Goal: Task Accomplishment & Management: Manage account settings

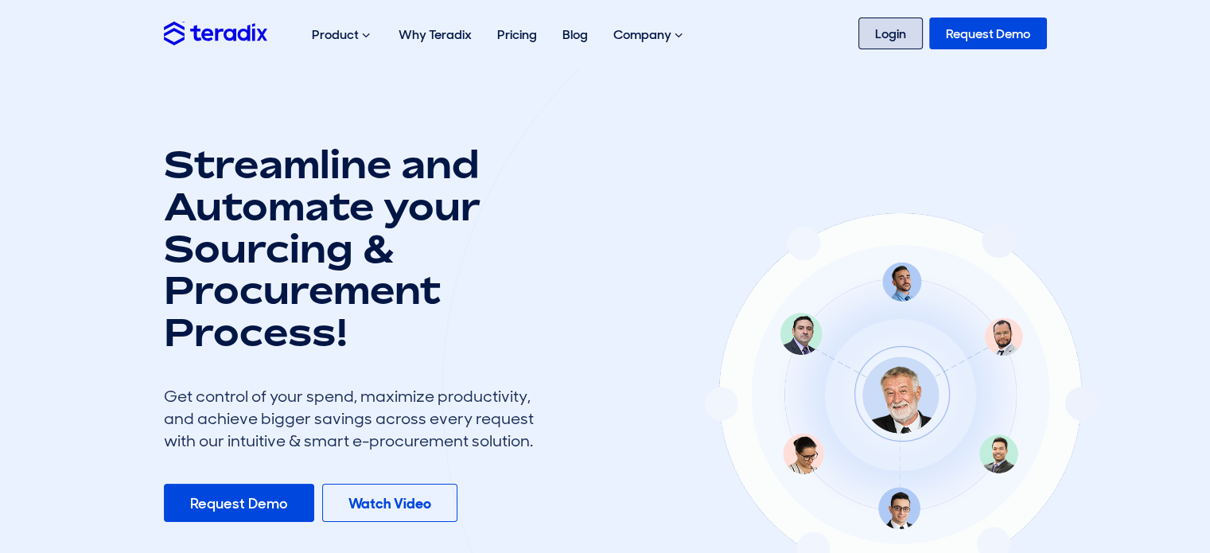
click at [880, 35] on link "Login" at bounding box center [890, 34] width 64 height 32
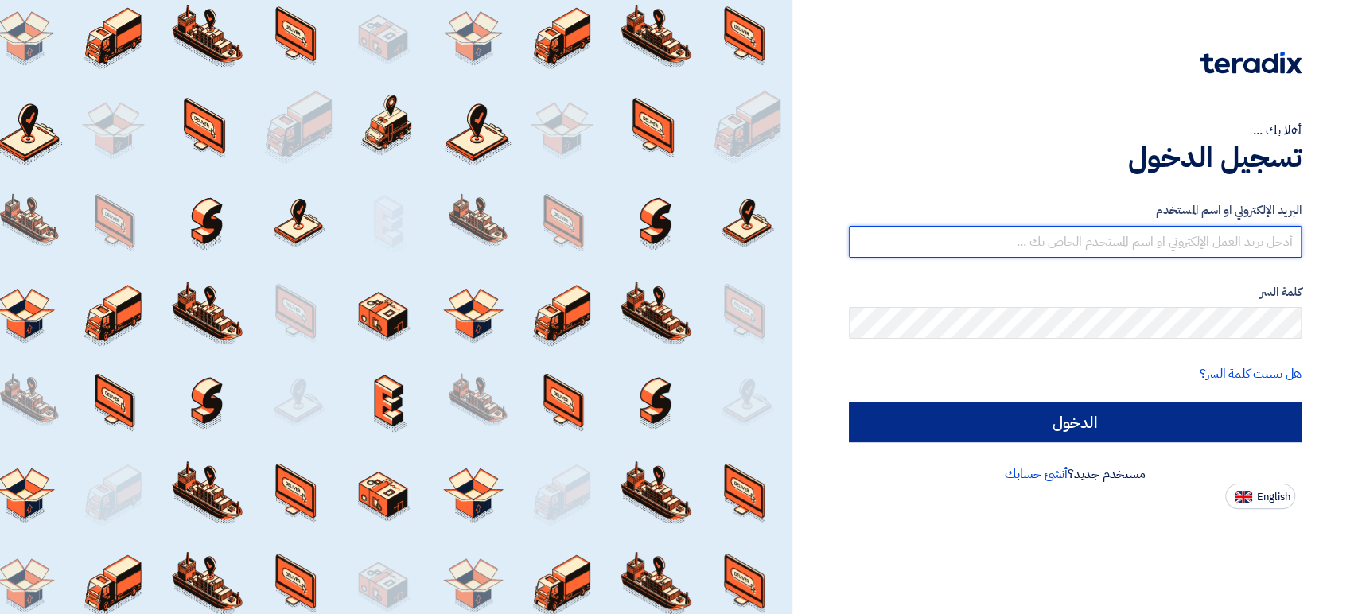
type input "[PERSON_NAME][EMAIL_ADDRESS][DOMAIN_NAME]"
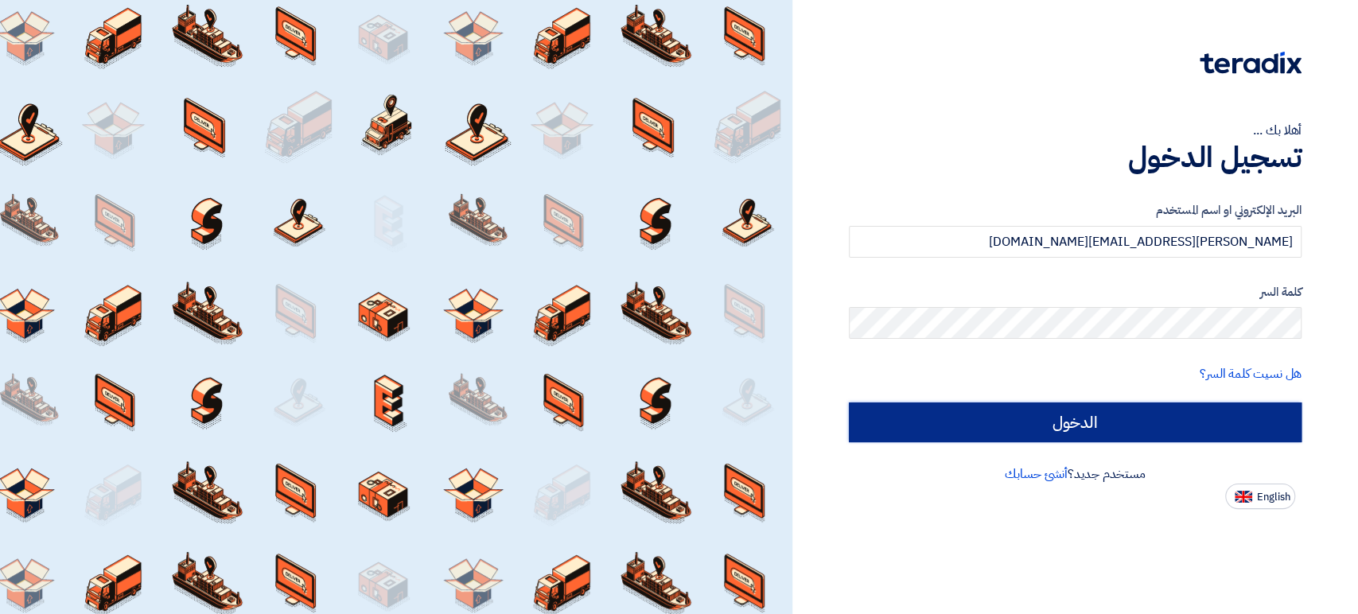
click at [1052, 421] on input "الدخول" at bounding box center [1075, 423] width 453 height 40
type input "Sign in"
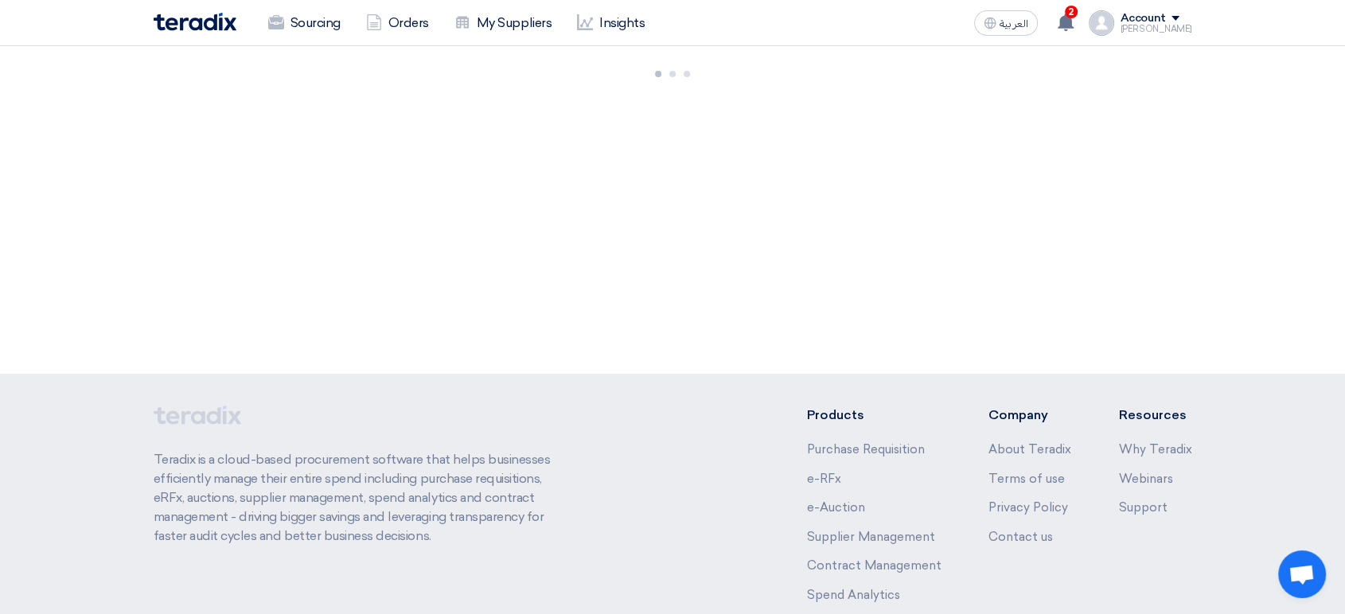
click at [1173, 29] on div "[PERSON_NAME]" at bounding box center [1156, 29] width 72 height 9
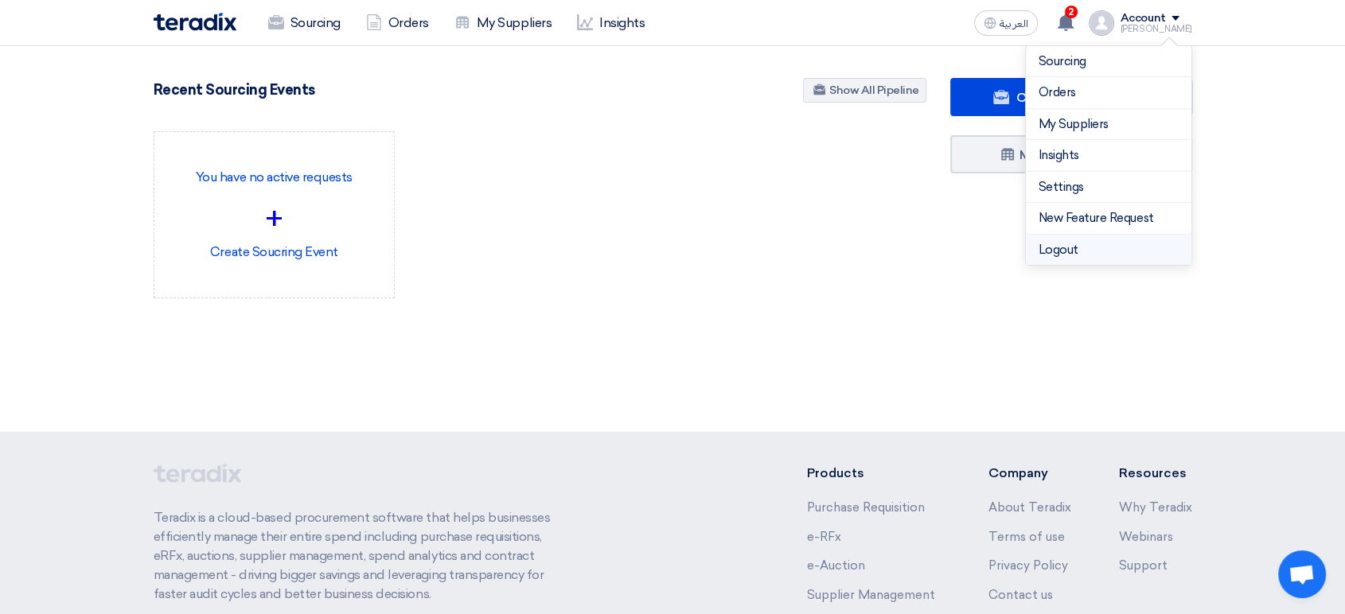
click at [1092, 258] on li "Logout" at bounding box center [1107, 250] width 165 height 31
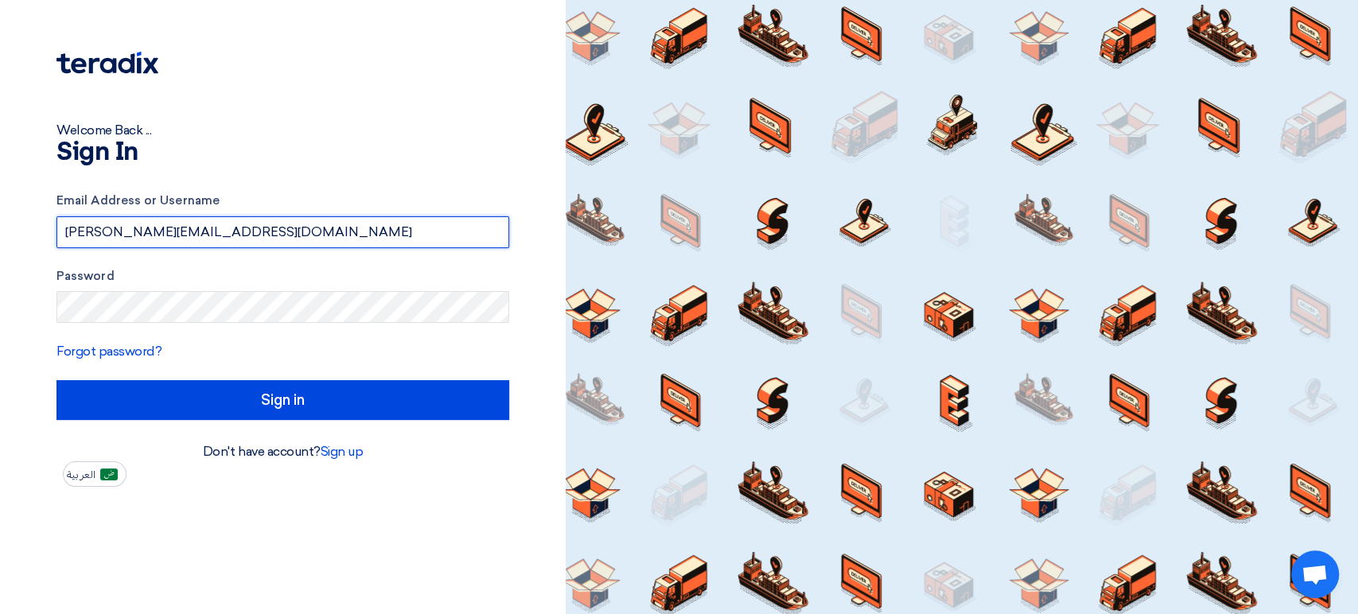
drag, startPoint x: 399, startPoint y: 223, endPoint x: 37, endPoint y: 228, distance: 362.8
click at [38, 229] on div "Welcome Back ... Sign In Email Address or Username [PERSON_NAME][EMAIL_ADDRESS]…" at bounding box center [283, 243] width 542 height 487
paste input "[EMAIL_ADDRESS]"
type input "[EMAIL_ADDRESS][DOMAIN_NAME]"
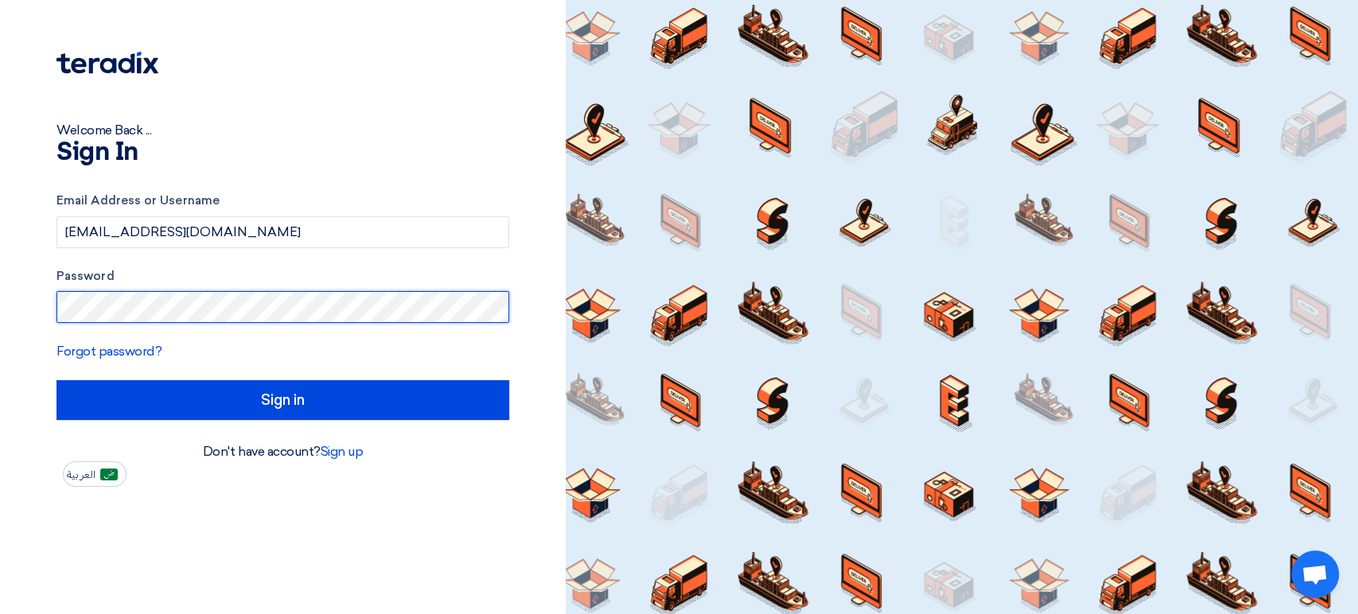
click at [0, 306] on div "Welcome Back ... Sign In Email Address or Username [EMAIL_ADDRESS][DOMAIN_NAME]…" at bounding box center [283, 307] width 566 height 614
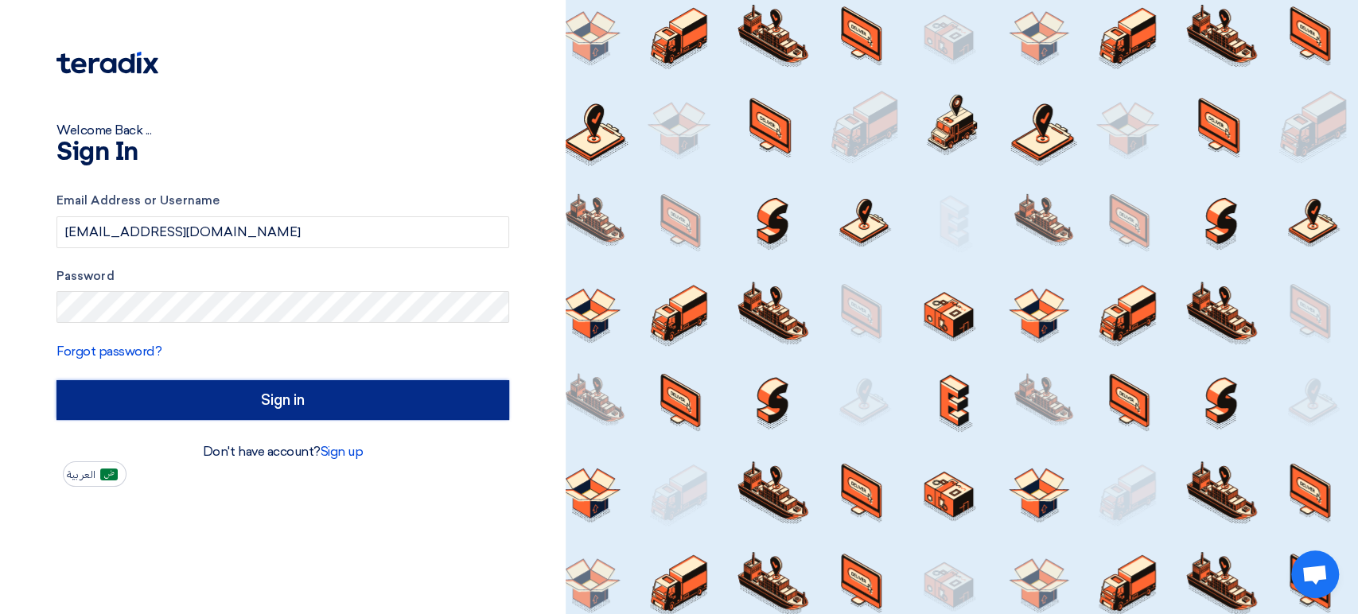
click at [95, 397] on input "Sign in" at bounding box center [282, 400] width 453 height 40
type input "الدخول"
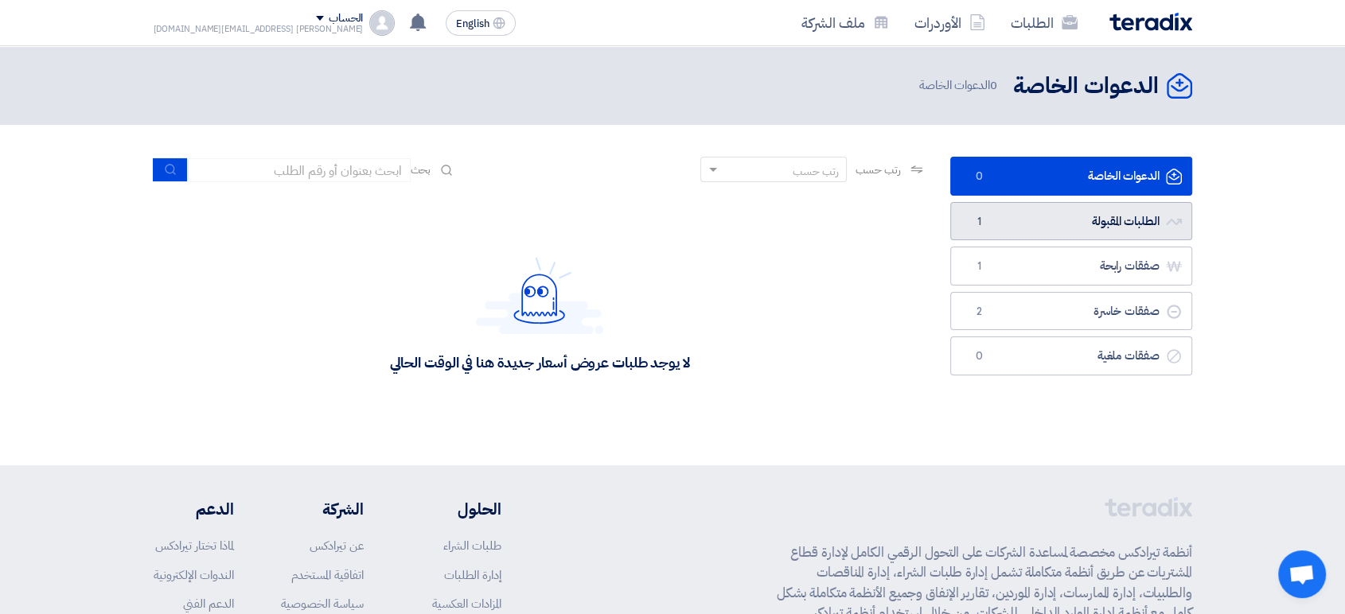
click at [1122, 228] on link "الطلبات المقبولة الطلبات المقبولة 1" at bounding box center [1071, 221] width 242 height 39
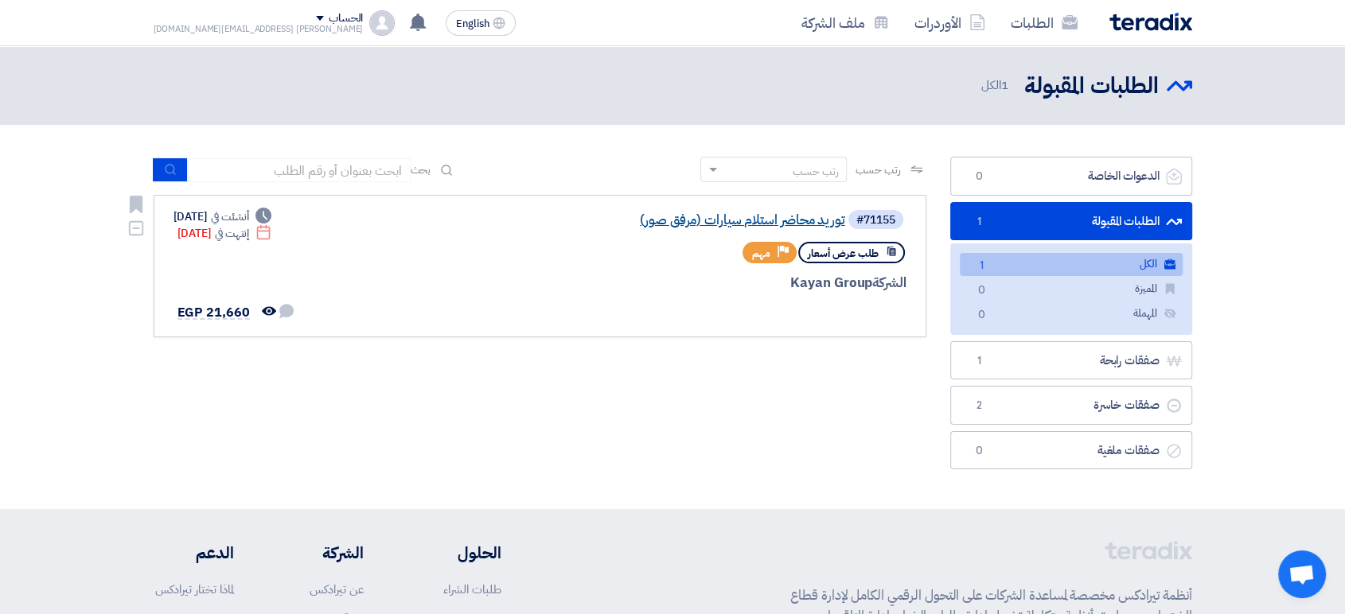
click at [819, 220] on link "توريد محاضر استلام سيارات (مرفق صور)" at bounding box center [686, 220] width 318 height 14
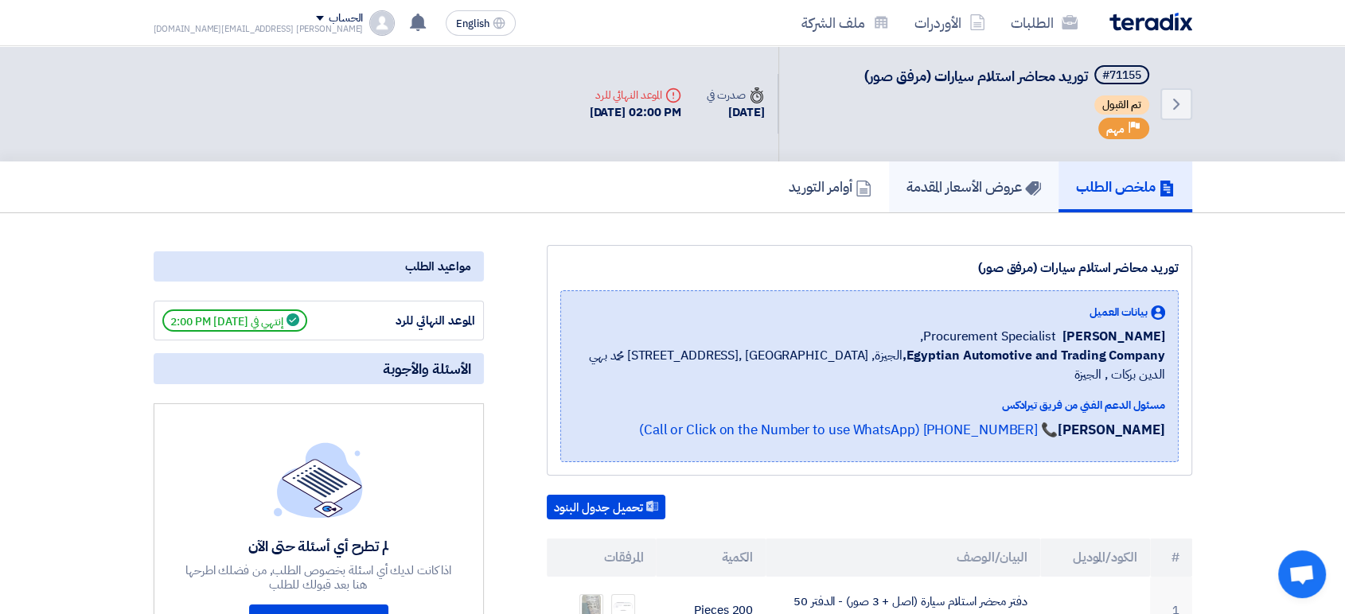
click at [980, 202] on link "عروض الأسعار المقدمة" at bounding box center [973, 187] width 169 height 51
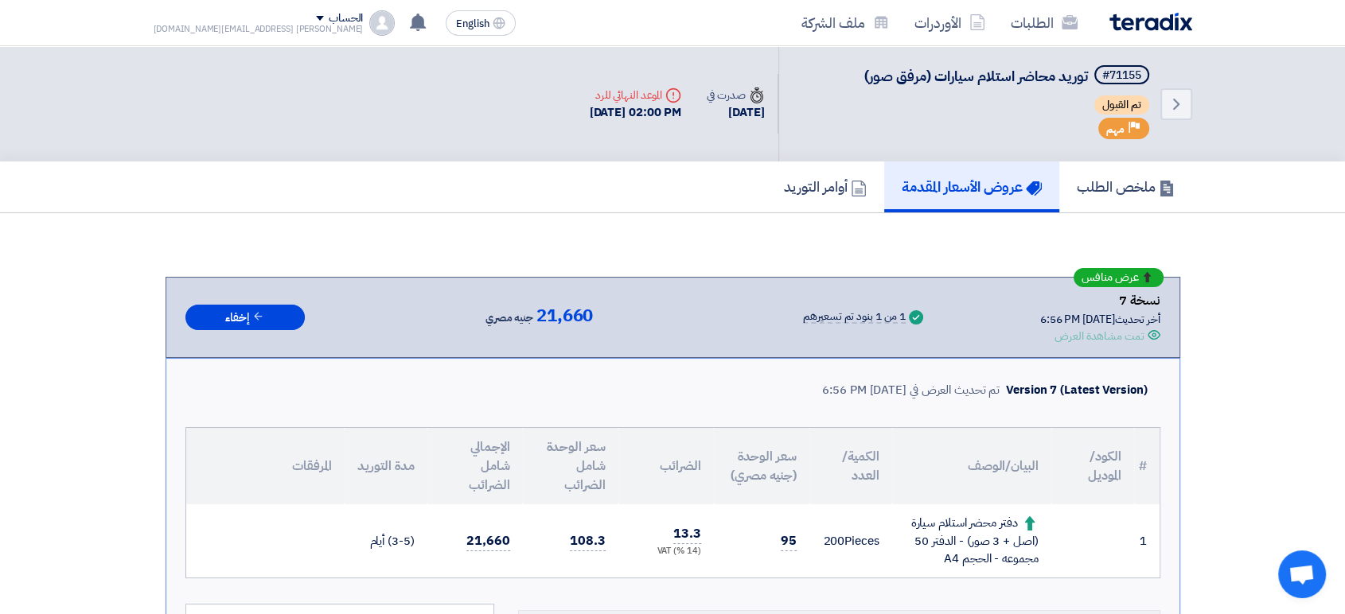
drag, startPoint x: 996, startPoint y: 321, endPoint x: 1184, endPoint y: 321, distance: 187.8
click at [942, 322] on div "عرض منافس نسخة 7 أخر تحديث [DATE] 6:56 PM Offer is Seen تمت مشاهدة العرض Succes…" at bounding box center [672, 317] width 975 height 54
drag, startPoint x: 908, startPoint y: 319, endPoint x: 745, endPoint y: 319, distance: 163.1
click at [745, 319] on div "عرض منافس نسخة 7 أخر تحديث [DATE] 6:56 PM Offer is Seen تمت مشاهدة العرض Succes…" at bounding box center [672, 317] width 975 height 54
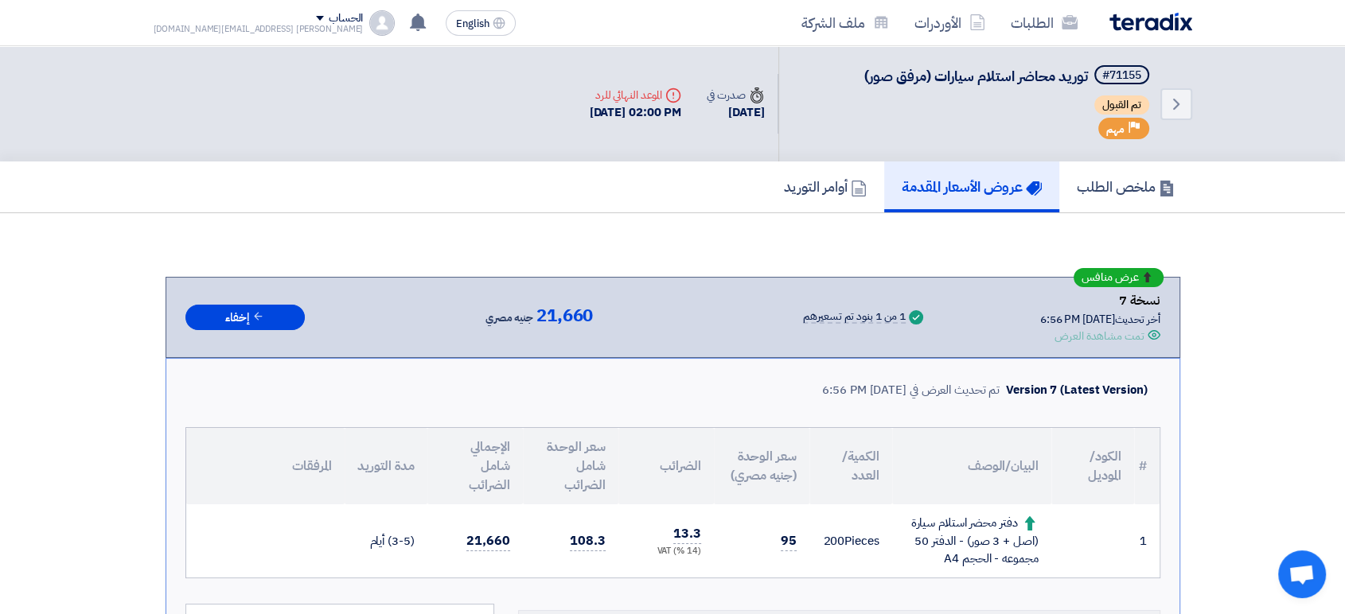
click at [745, 319] on div "Success 1 من 1 بنود تم تسعيرهم" at bounding box center [822, 318] width 207 height 18
drag, startPoint x: 441, startPoint y: 318, endPoint x: 614, endPoint y: 310, distance: 173.6
click at [617, 310] on div "عرض منافس نسخة 7 أخر تحديث [DATE] 6:56 PM Offer is Seen تمت مشاهدة العرض Succes…" at bounding box center [672, 317] width 975 height 54
click at [611, 312] on div "عرض منافس نسخة 7 أخر تحديث [DATE] 6:56 PM Offer is Seen تمت مشاهدة العرض Succes…" at bounding box center [672, 317] width 975 height 54
drag, startPoint x: 586, startPoint y: 313, endPoint x: 436, endPoint y: 315, distance: 149.6
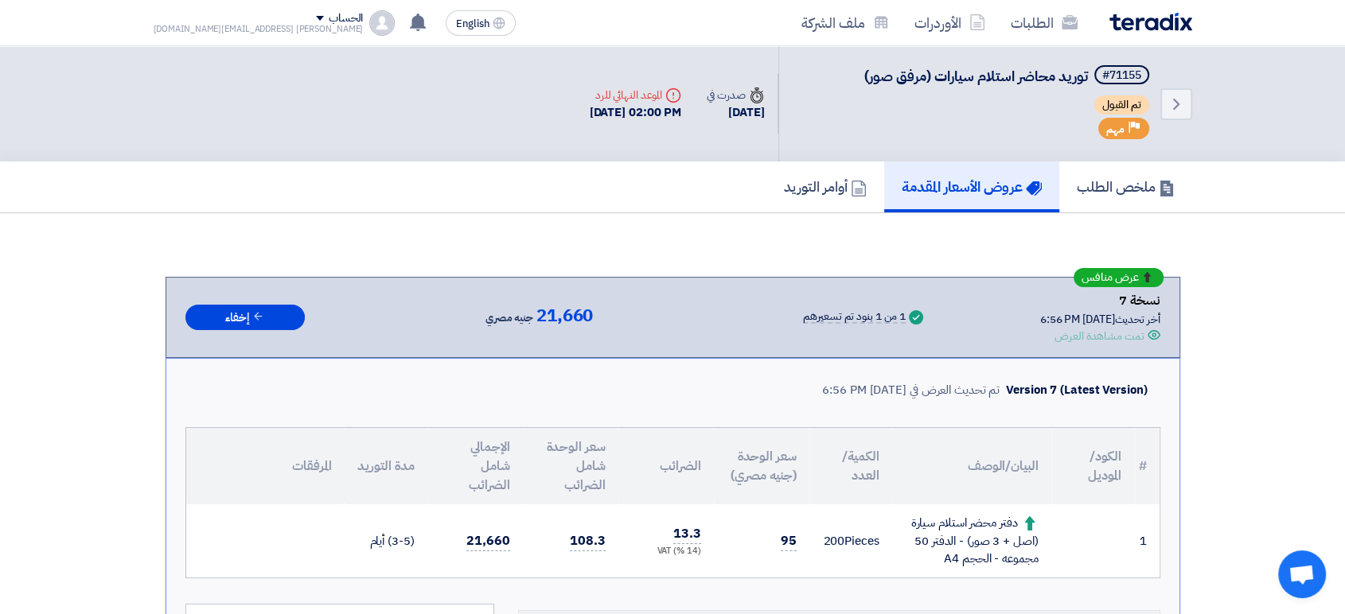
click at [436, 315] on div "عرض منافس نسخة 7 أخر تحديث [DATE] 6:56 PM Offer is Seen تمت مشاهدة العرض Succes…" at bounding box center [672, 317] width 975 height 54
click at [261, 25] on div "[PERSON_NAME] [EMAIL_ADDRESS][DOMAIN_NAME]" at bounding box center [259, 29] width 210 height 9
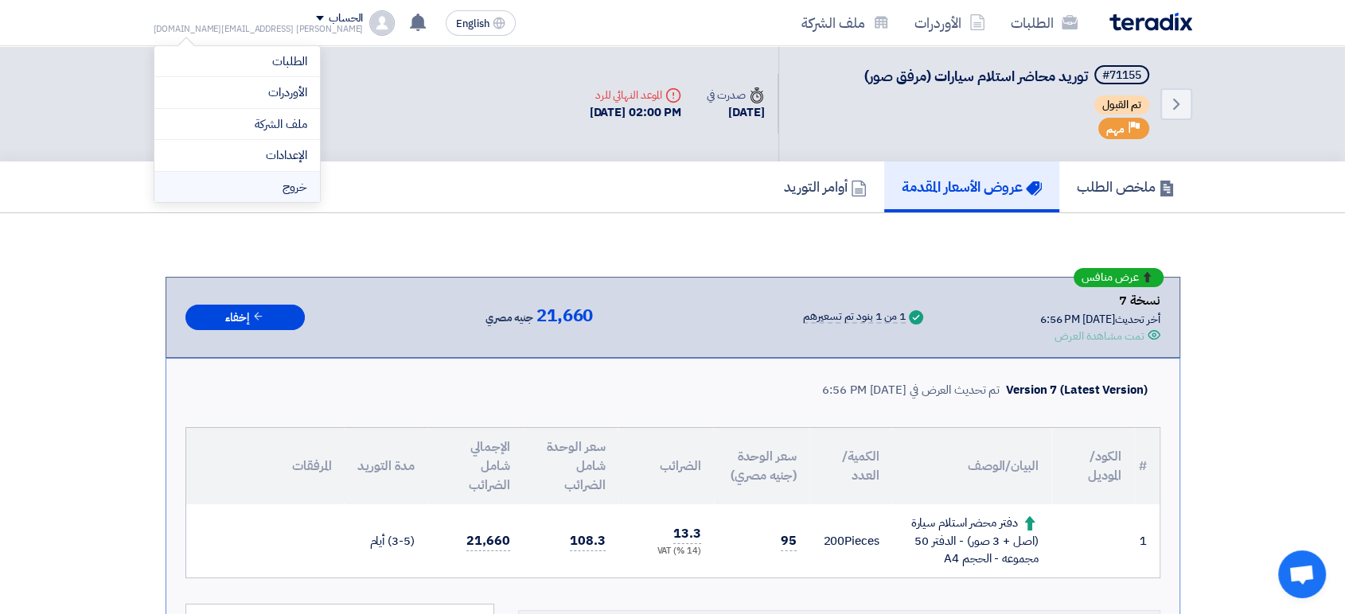
click at [269, 192] on li "خروج" at bounding box center [236, 187] width 165 height 31
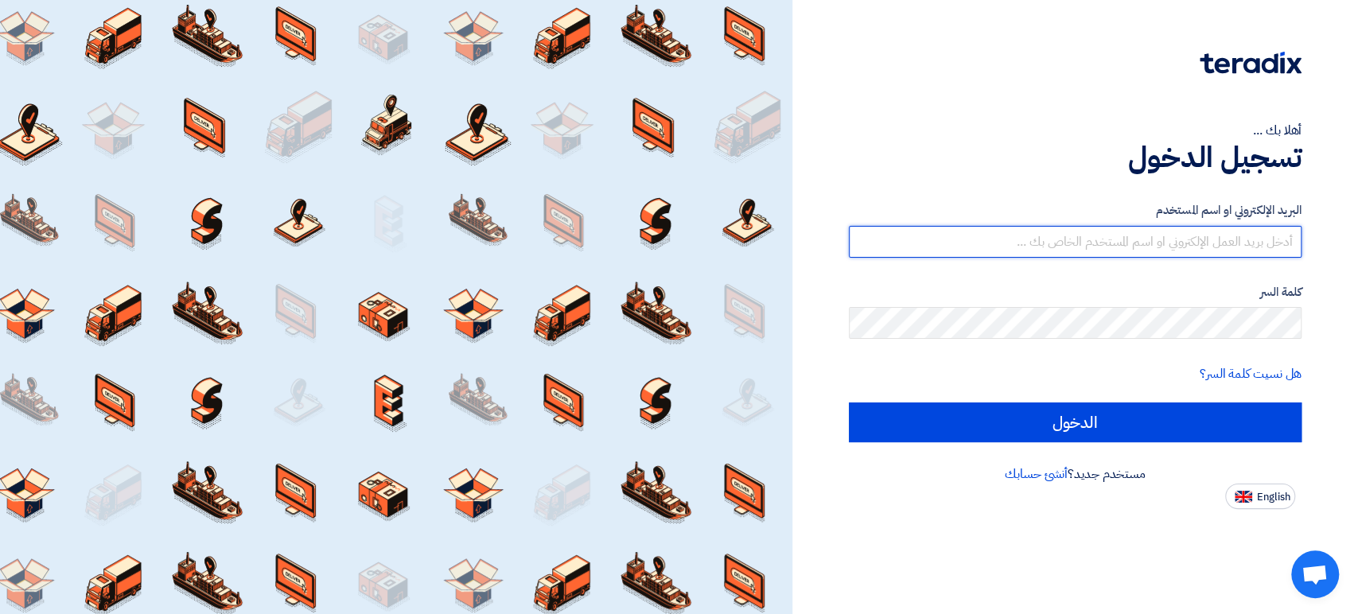
type input "[PERSON_NAME][EMAIL_ADDRESS][DOMAIN_NAME]"
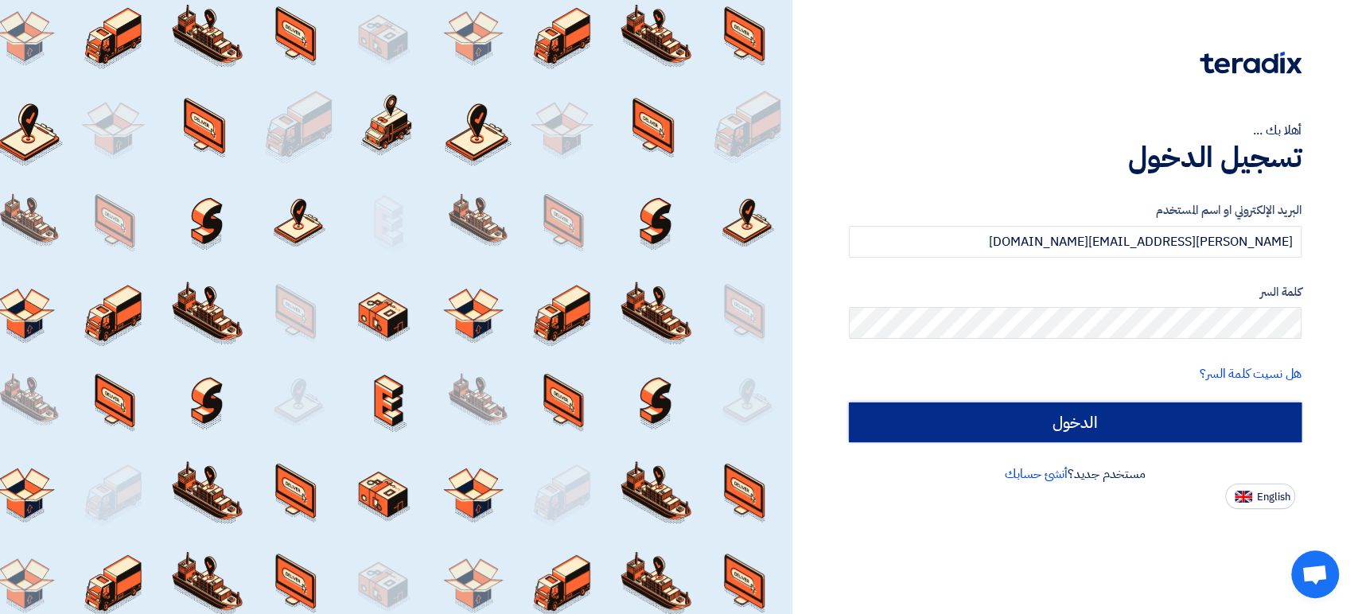
click at [1189, 432] on input "الدخول" at bounding box center [1075, 423] width 453 height 40
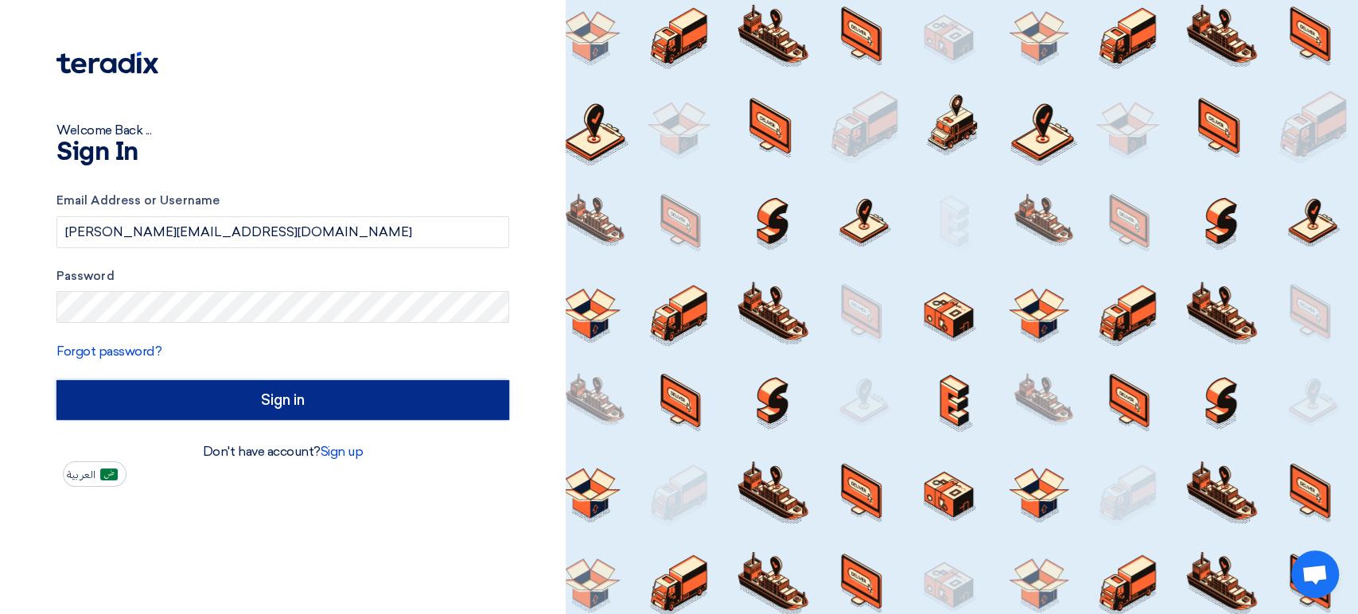
type input "Sign in"
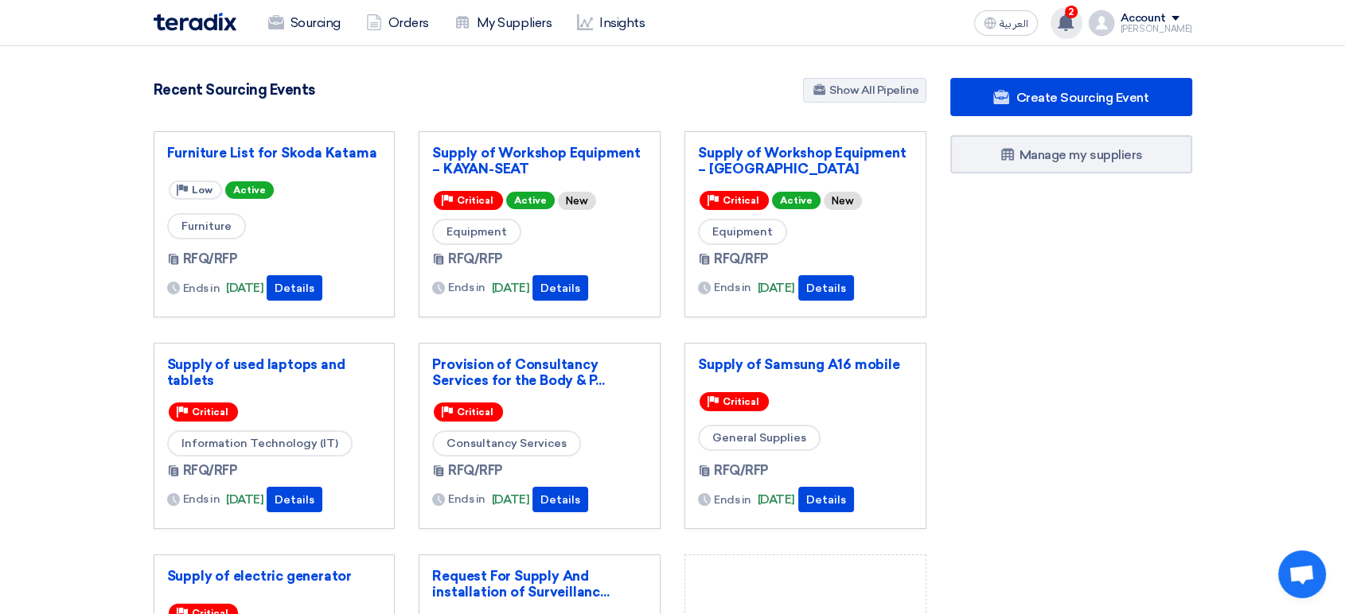
click at [1074, 21] on icon at bounding box center [1066, 23] width 18 height 18
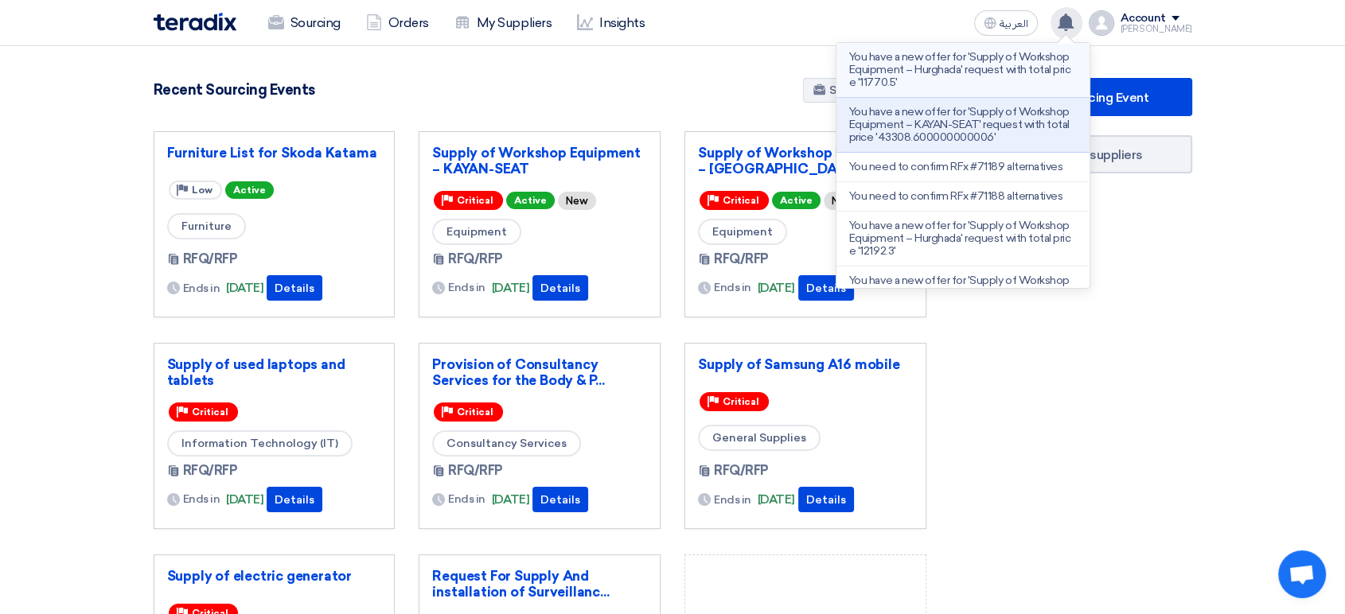
click at [954, 58] on p "You have a new offer for 'Supply of Workshop Equipment – Hurghada' request with…" at bounding box center [963, 70] width 228 height 38
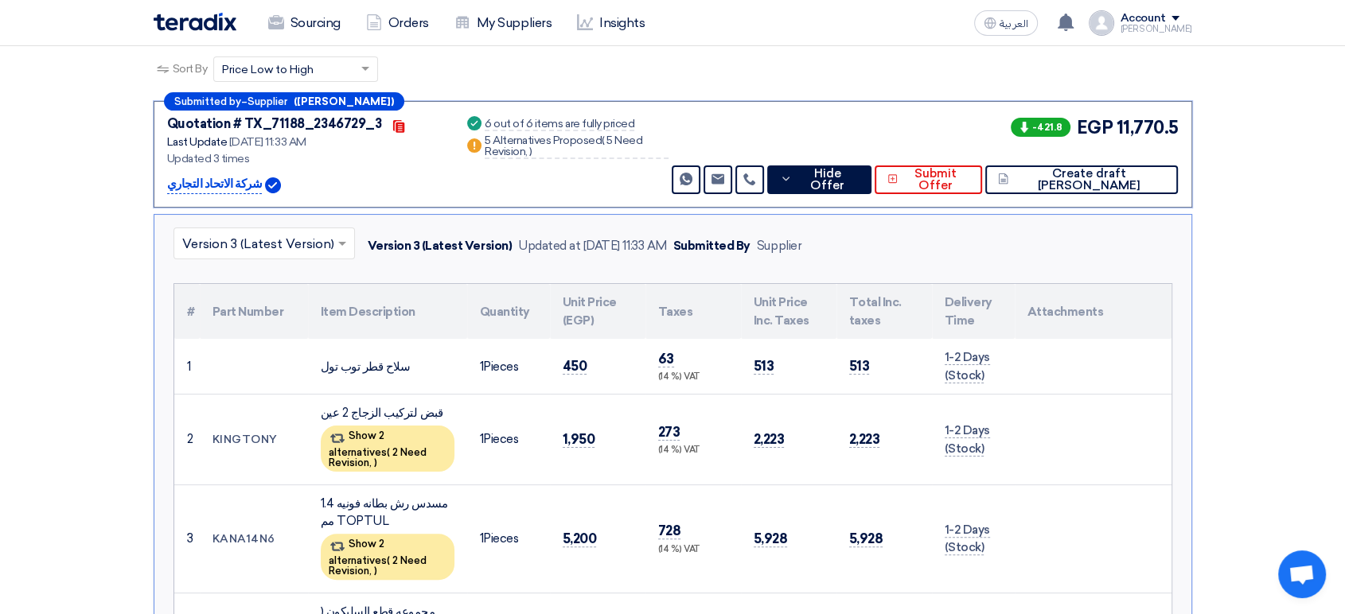
scroll to position [64, 0]
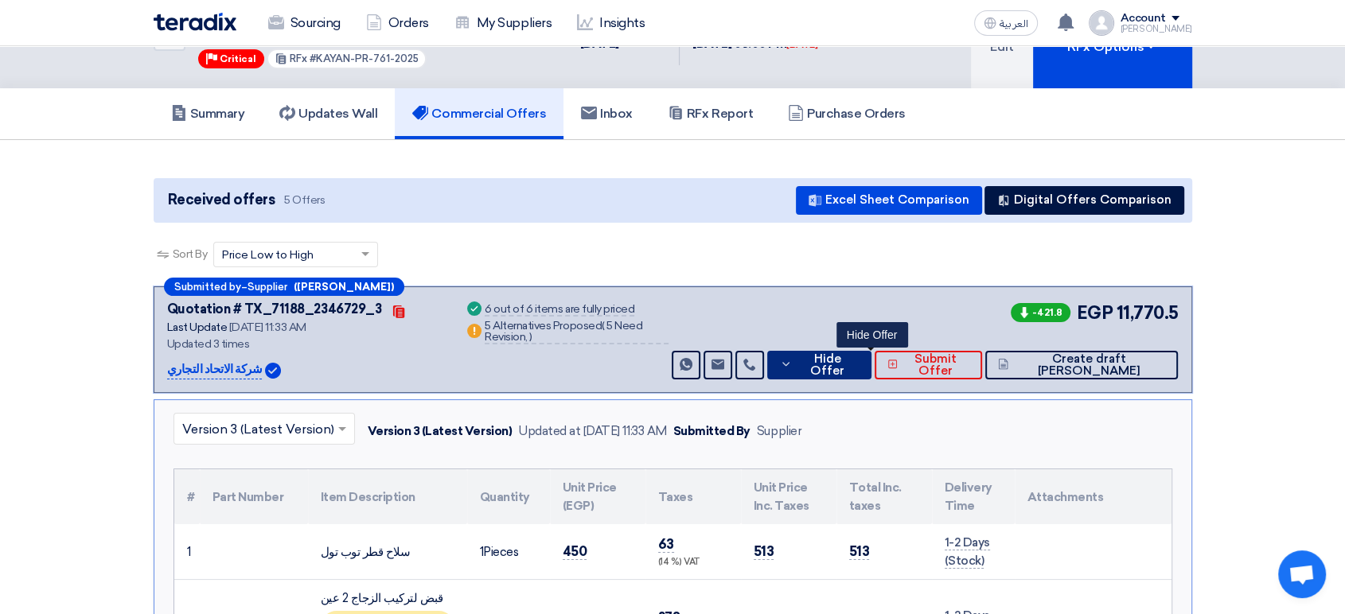
click at [858, 353] on span "Hide Offer" at bounding box center [827, 365] width 62 height 24
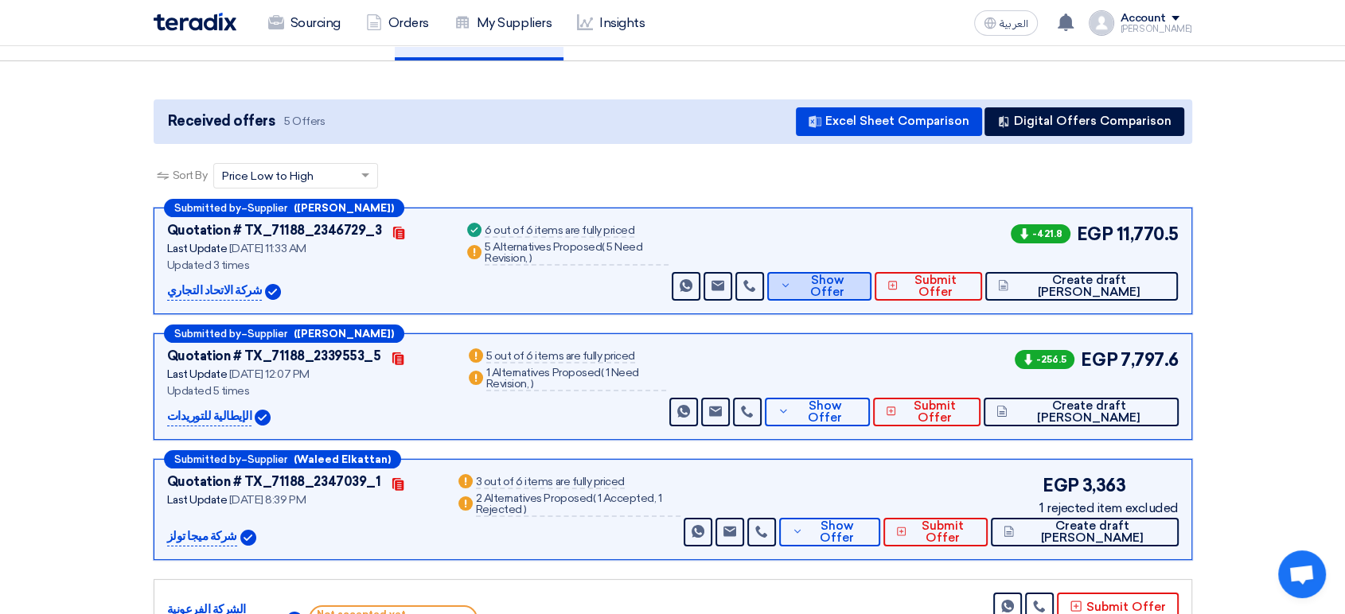
scroll to position [153, 0]
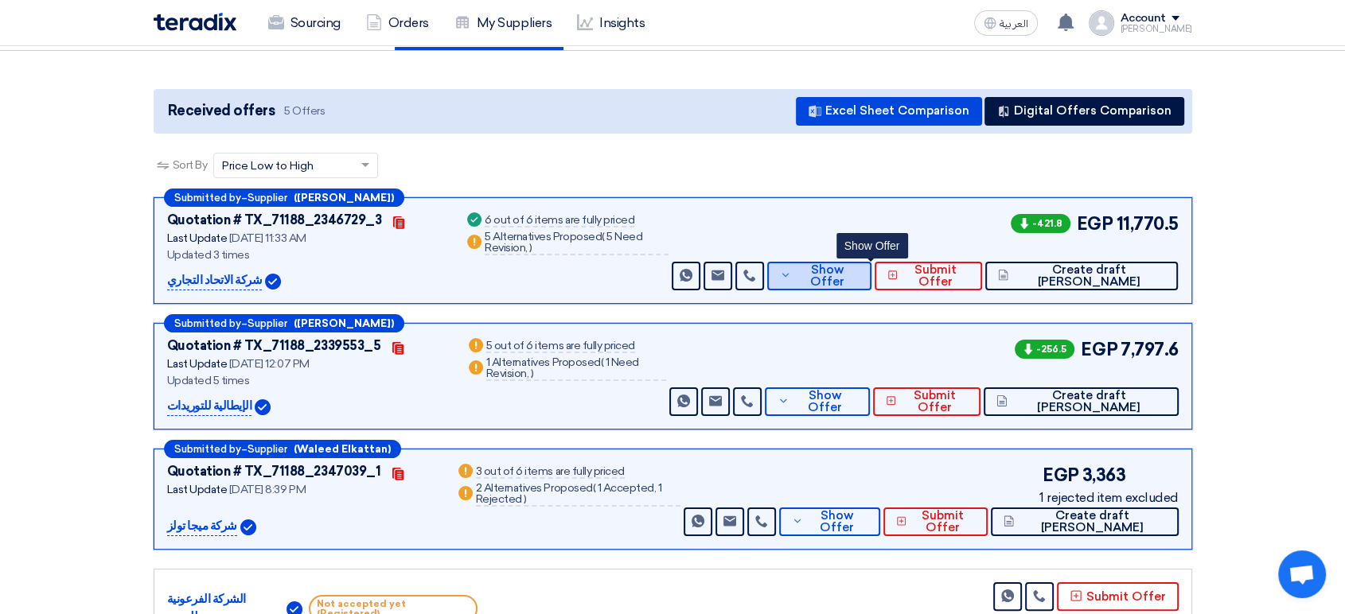
click at [791, 269] on icon at bounding box center [785, 275] width 11 height 13
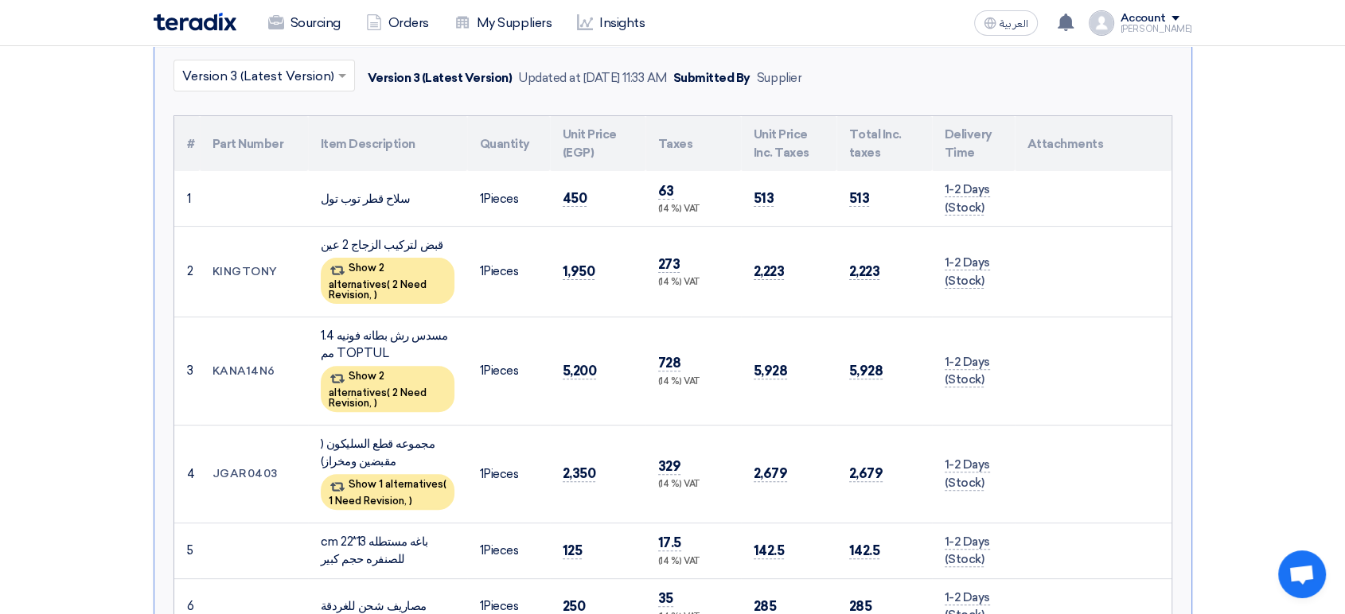
scroll to position [418, 0]
click at [435, 257] on div "Show 2 alternatives ( 2 Need Revision, )" at bounding box center [388, 280] width 134 height 46
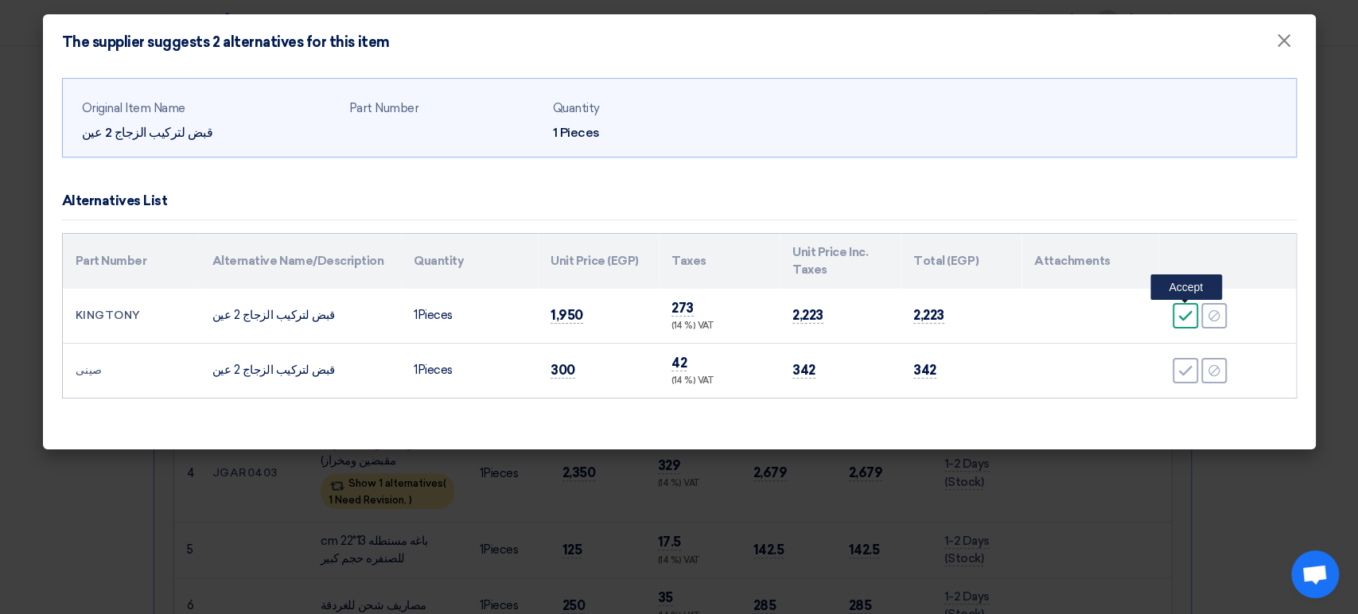
click at [1184, 321] on icon "Accept" at bounding box center [1185, 316] width 14 height 14
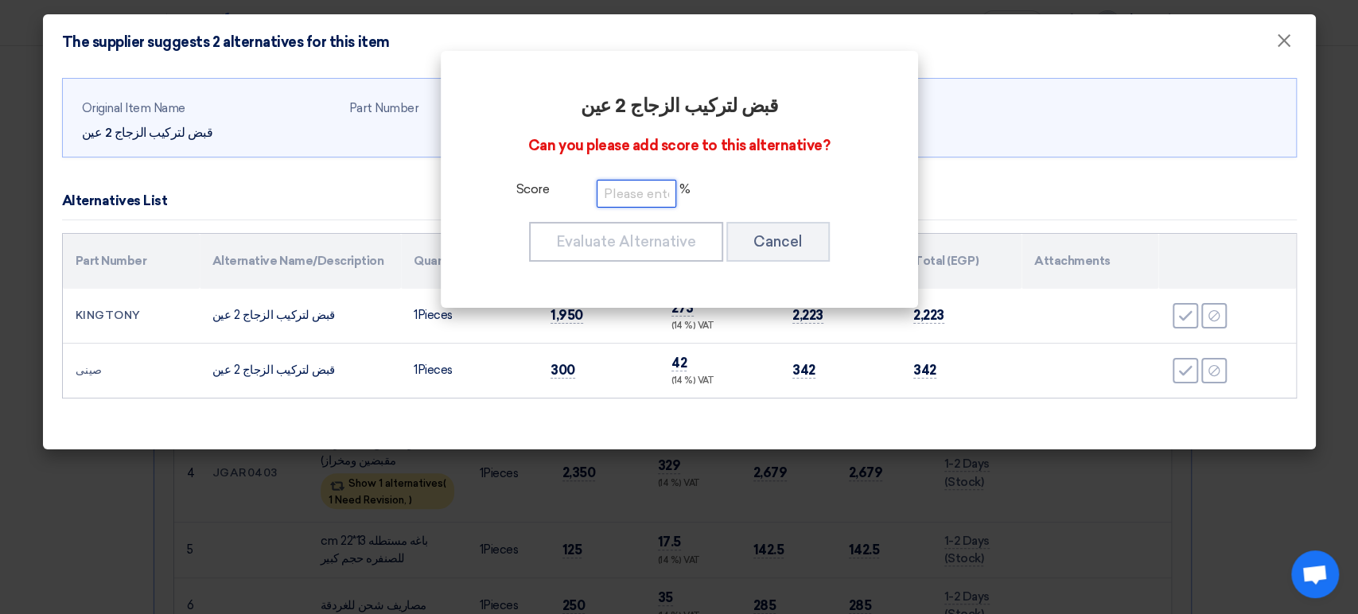
click at [658, 200] on input "number" at bounding box center [637, 194] width 80 height 28
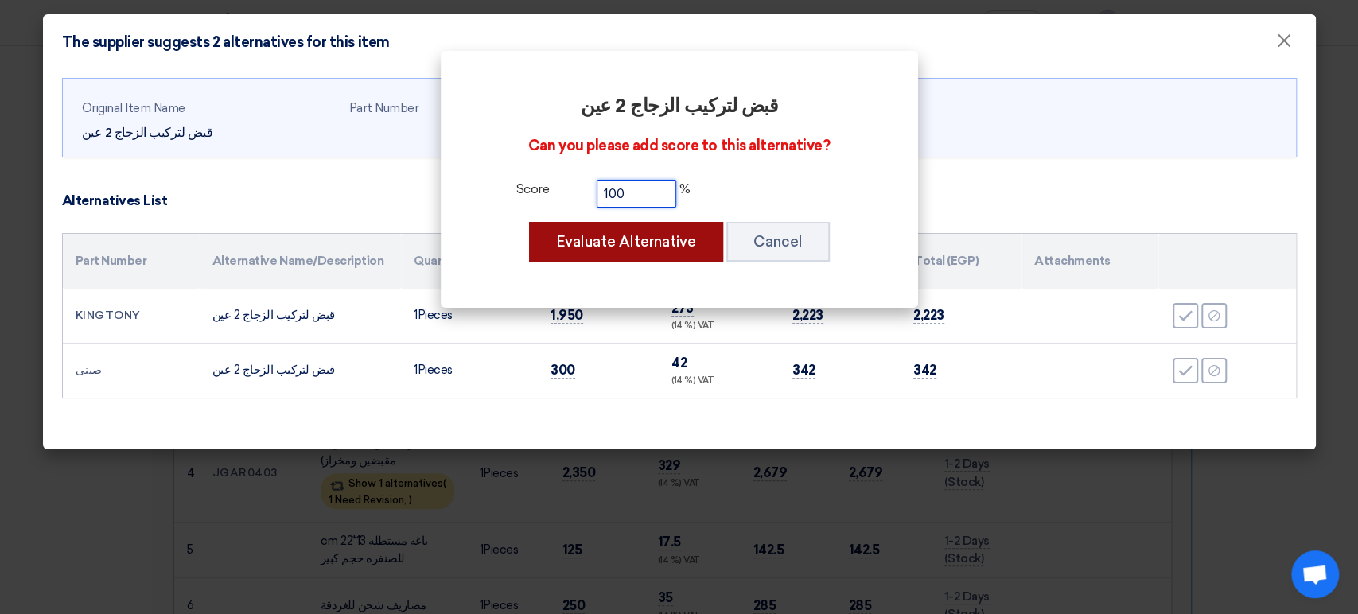
type input "100"
click at [652, 235] on button "Evaluate Alternative" at bounding box center [626, 242] width 194 height 40
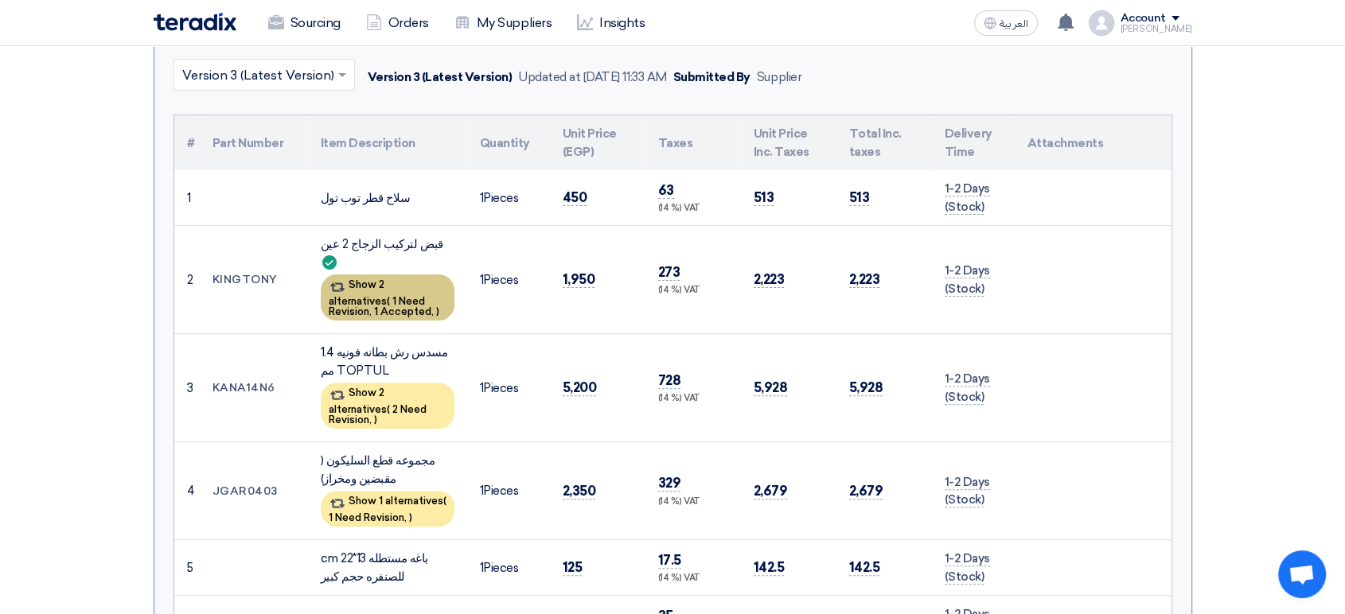
click at [384, 295] on span "1 Need Revision," at bounding box center [377, 306] width 96 height 22
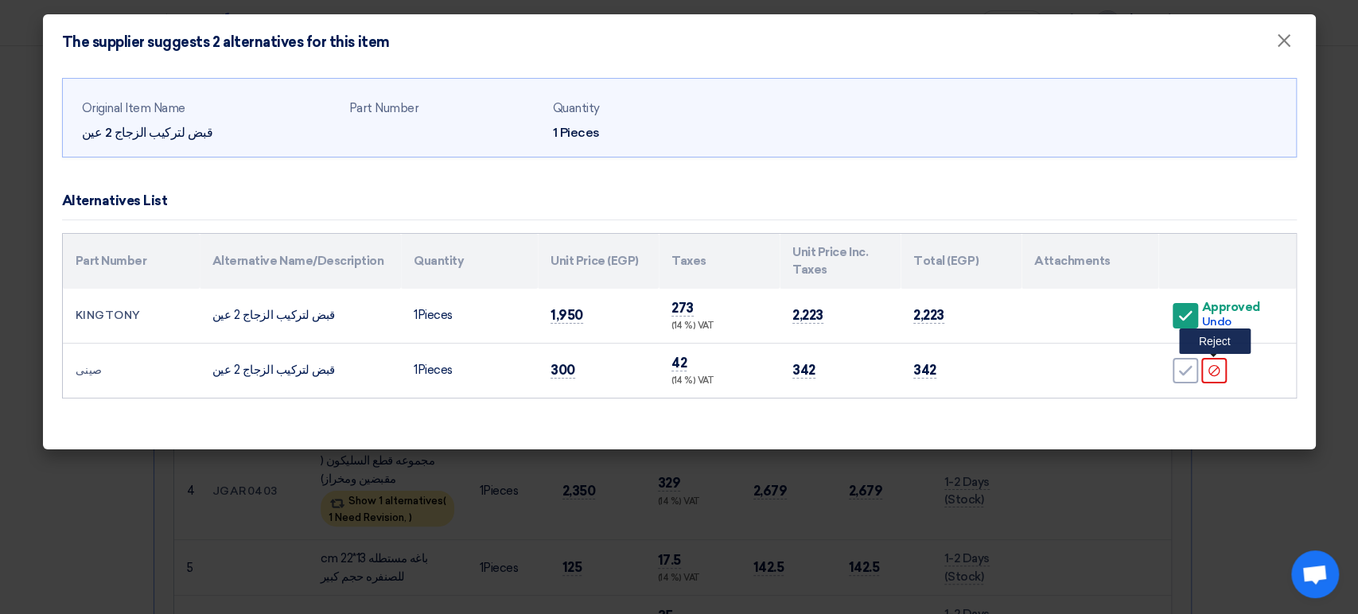
click at [1216, 368] on icon "Reject" at bounding box center [1214, 371] width 14 height 14
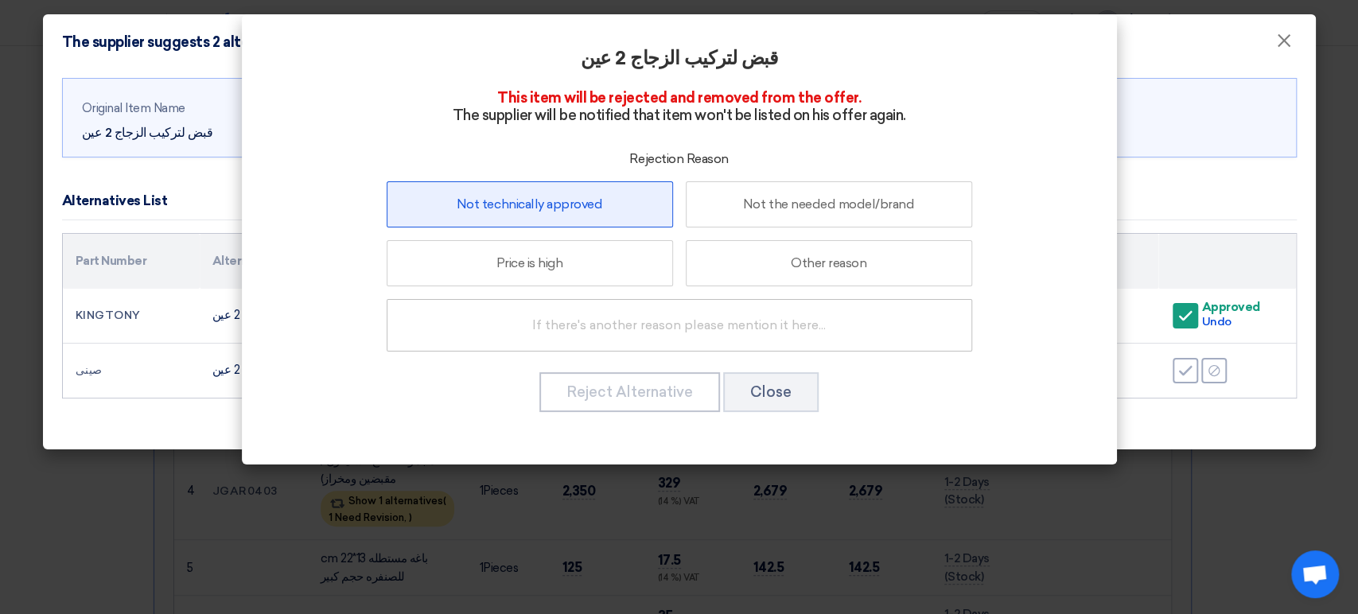
click at [535, 197] on label "Not technically approved" at bounding box center [530, 204] width 286 height 46
click at [535, 199] on input "Not technically approved" at bounding box center [529, 204] width 10 height 10
radio input "true"
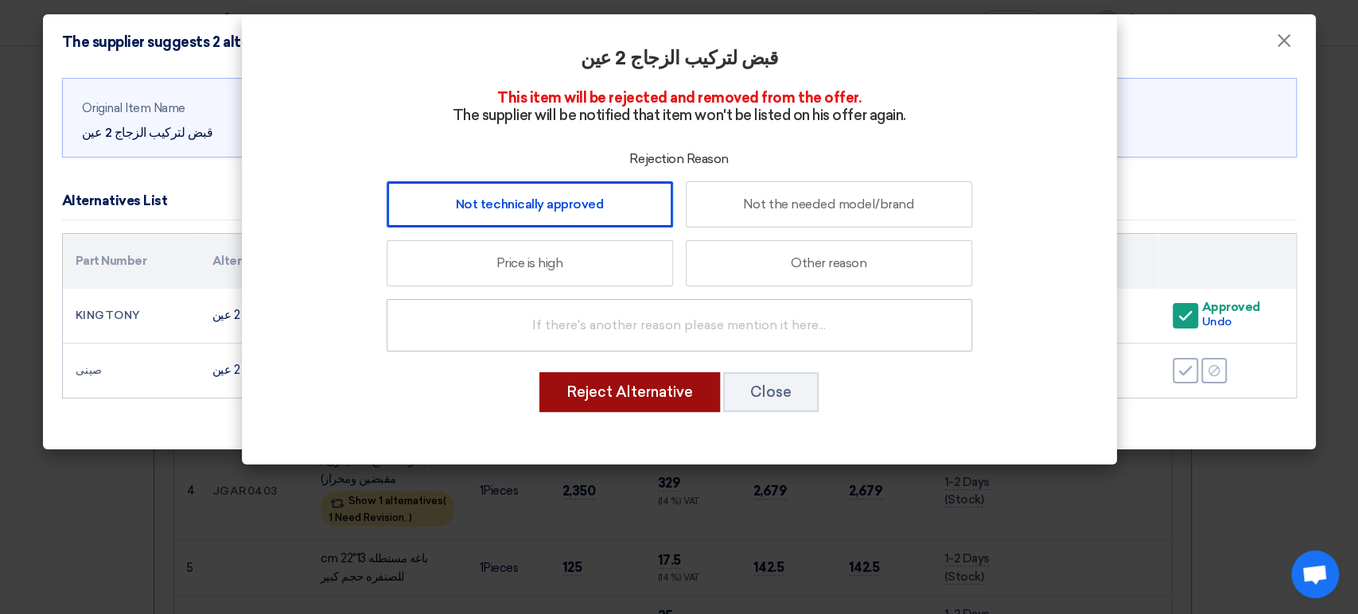
click at [687, 393] on button "Reject Alternative" at bounding box center [629, 392] width 181 height 40
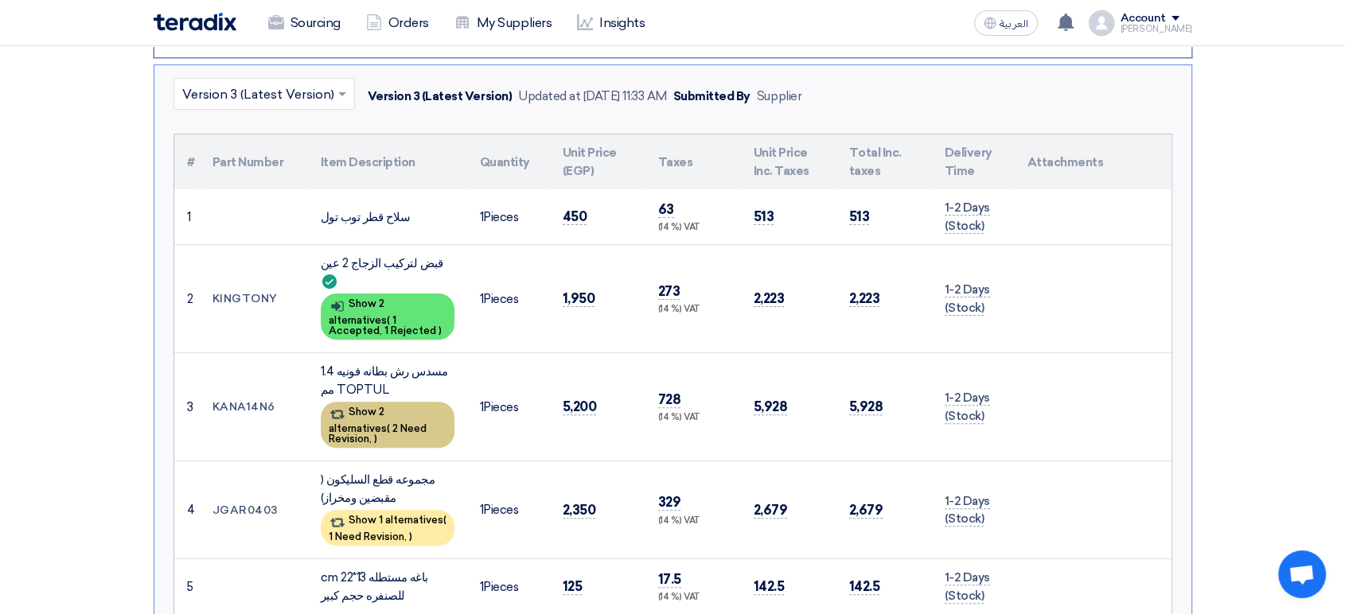
click at [363, 422] on span "2 Need Revision," at bounding box center [378, 433] width 98 height 22
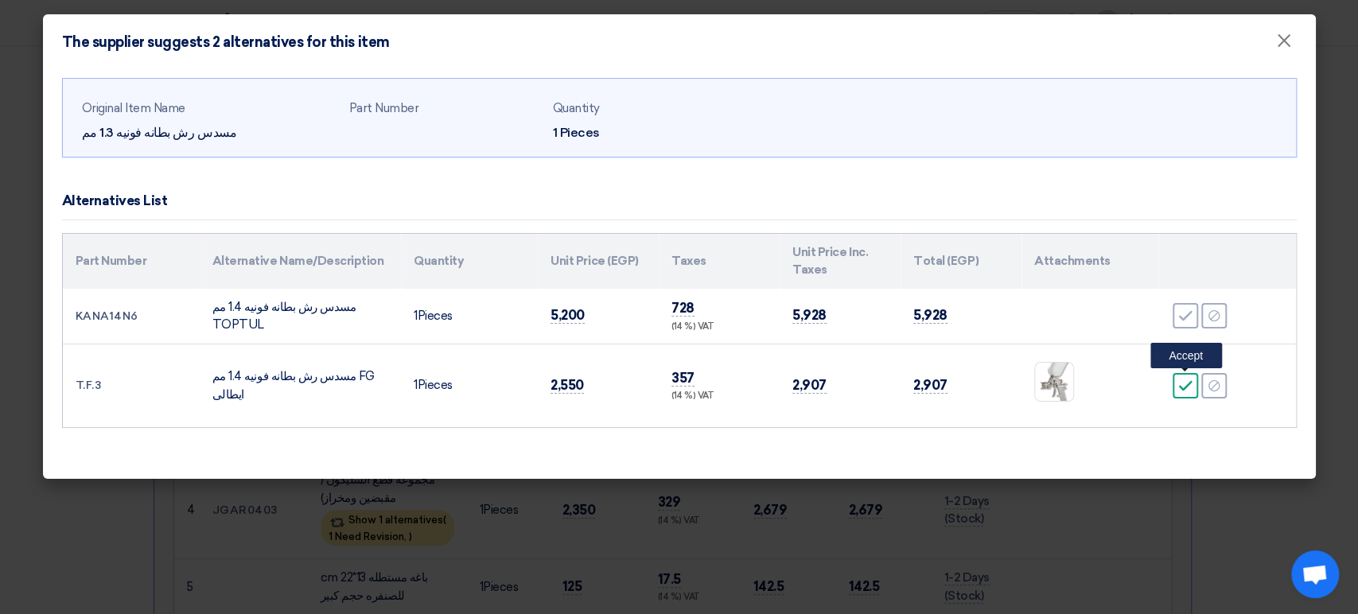
click at [1184, 390] on icon "Accept" at bounding box center [1185, 386] width 14 height 14
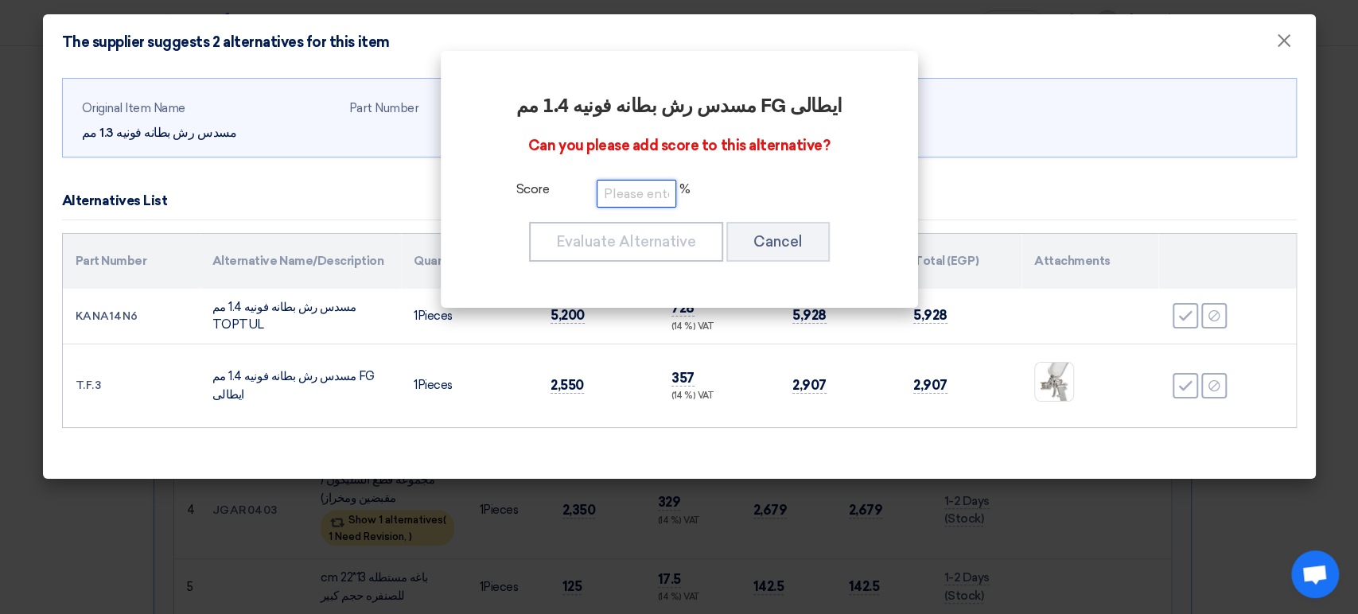
click at [634, 189] on input "number" at bounding box center [637, 194] width 80 height 28
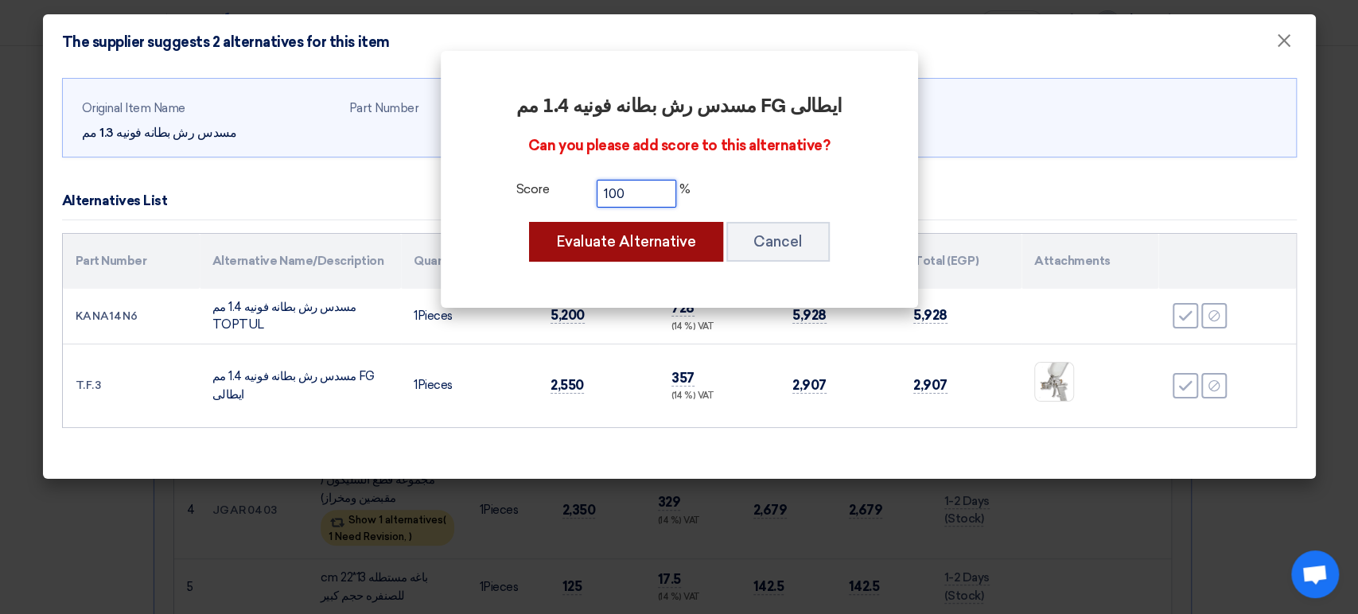
type input "100"
click at [631, 237] on button "Evaluate Alternative" at bounding box center [626, 242] width 194 height 40
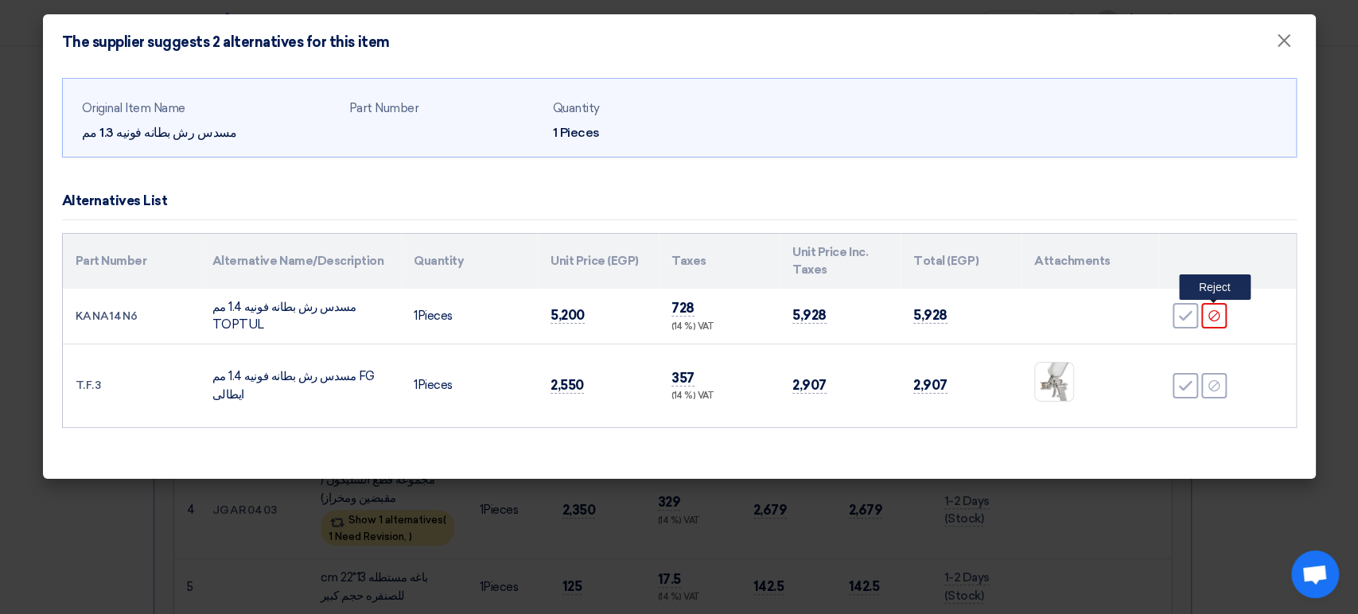
click at [1216, 317] on icon "Reject" at bounding box center [1214, 316] width 14 height 14
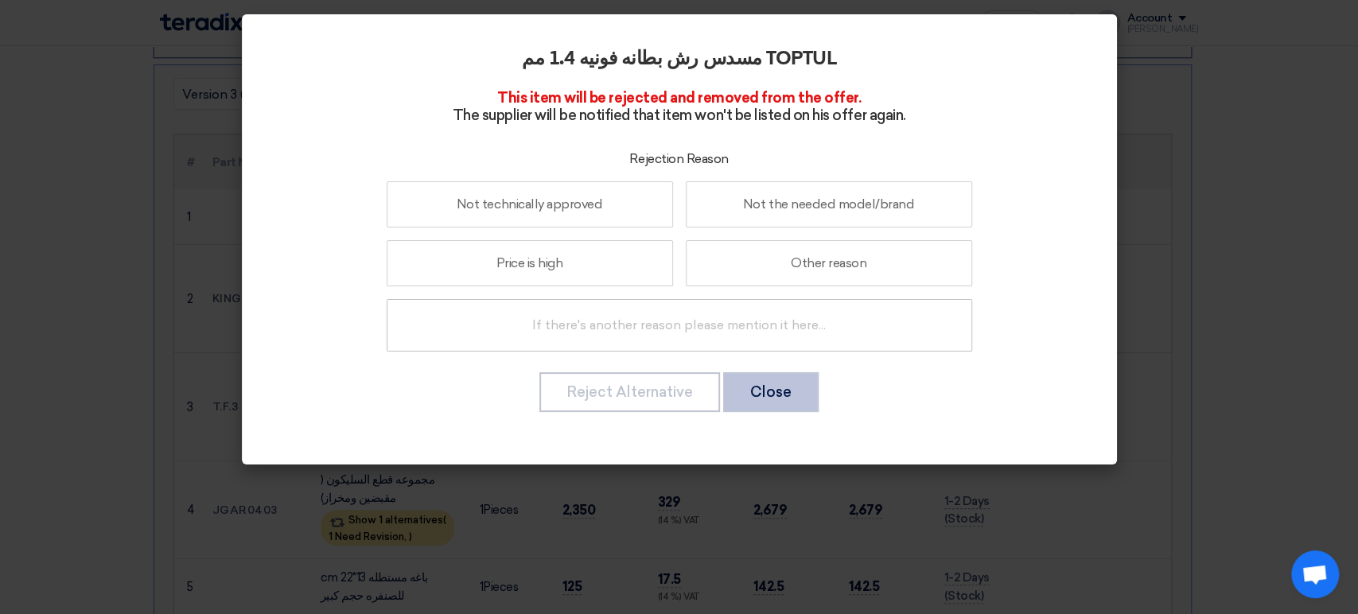
click at [754, 384] on button "Close" at bounding box center [770, 392] width 95 height 40
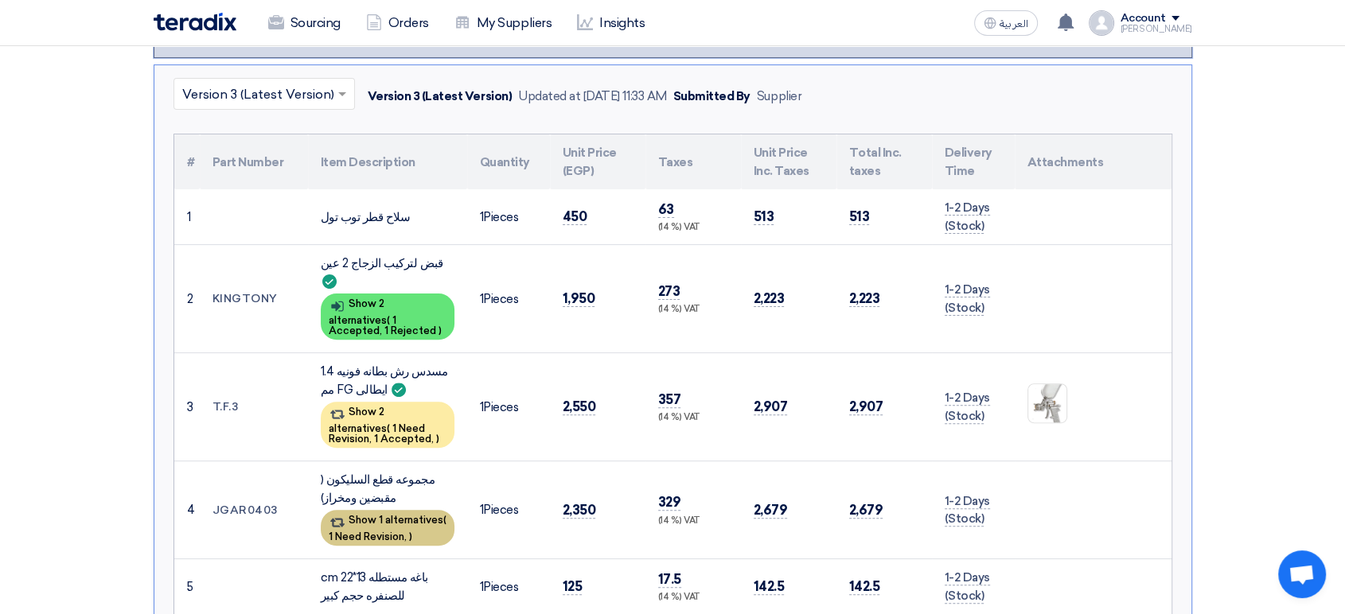
click at [399, 531] on span "1 Need Revision," at bounding box center [368, 537] width 78 height 12
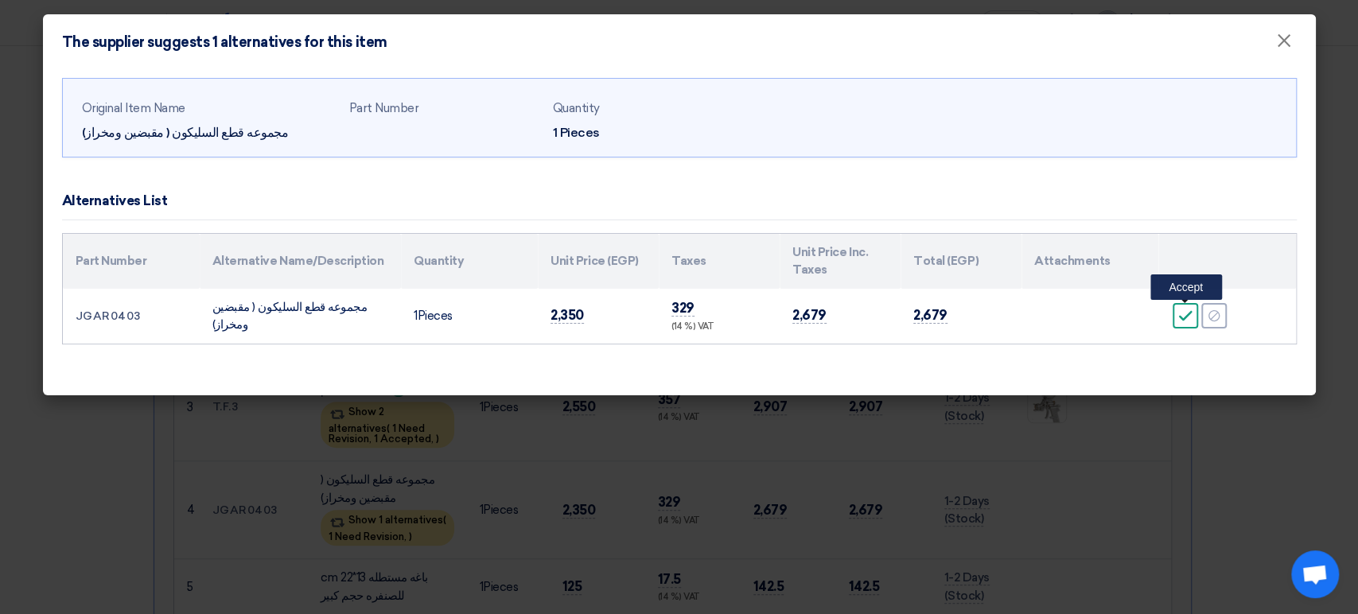
click at [1181, 310] on icon "Accept" at bounding box center [1185, 316] width 14 height 14
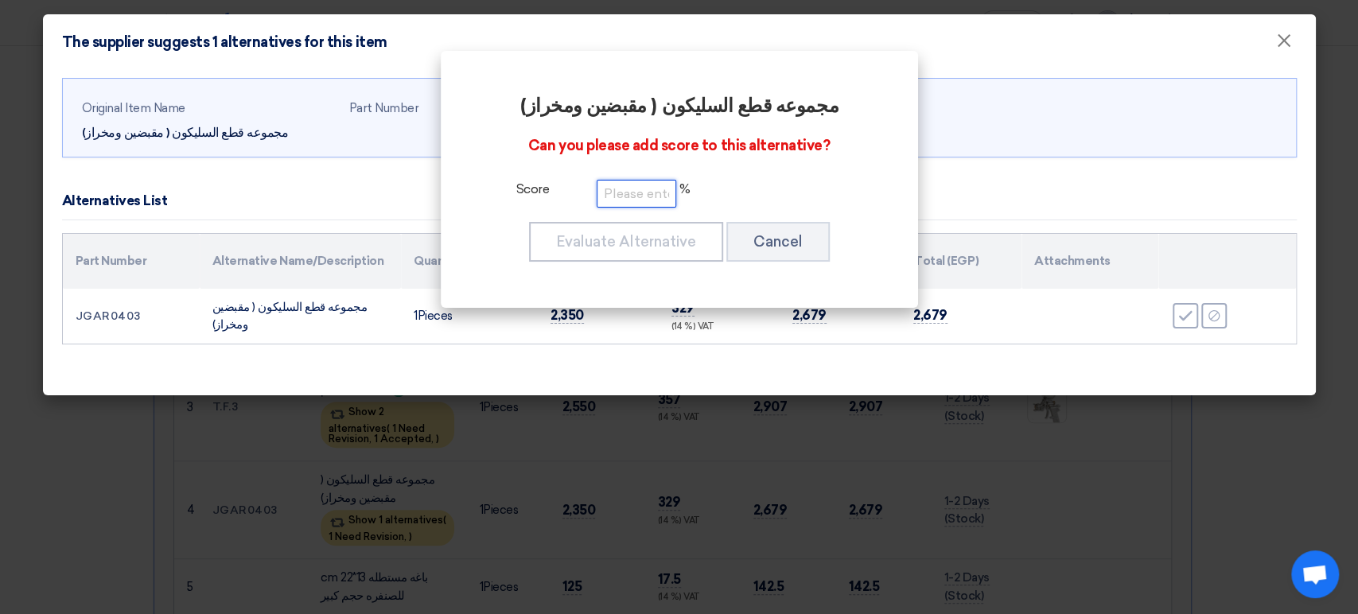
click at [636, 189] on input "number" at bounding box center [637, 194] width 80 height 28
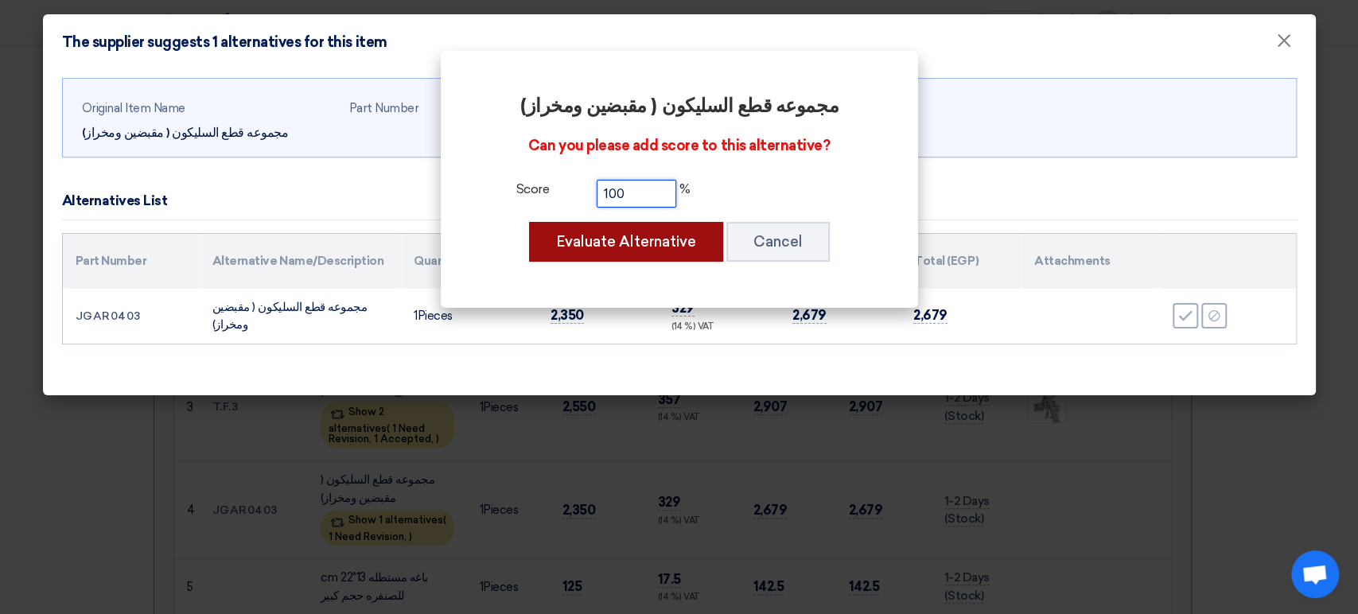
type input "100"
click at [640, 252] on button "Evaluate Alternative" at bounding box center [626, 242] width 194 height 40
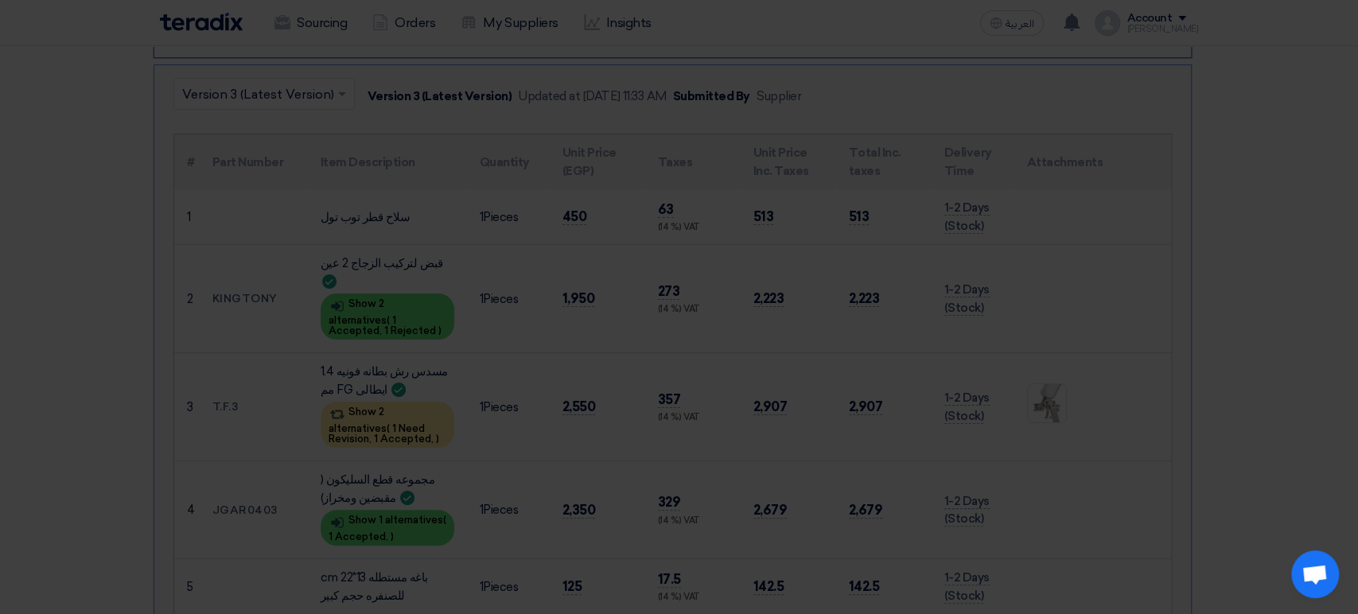
drag, startPoint x: 136, startPoint y: 316, endPoint x: 61, endPoint y: 319, distance: 74.9
click at [61, 319] on div "Original Item Name مجموعه قطع السليكون ( مقبضين ومخراز) Part Number Quantity 1 …" at bounding box center [679, 192] width 1273 height 325
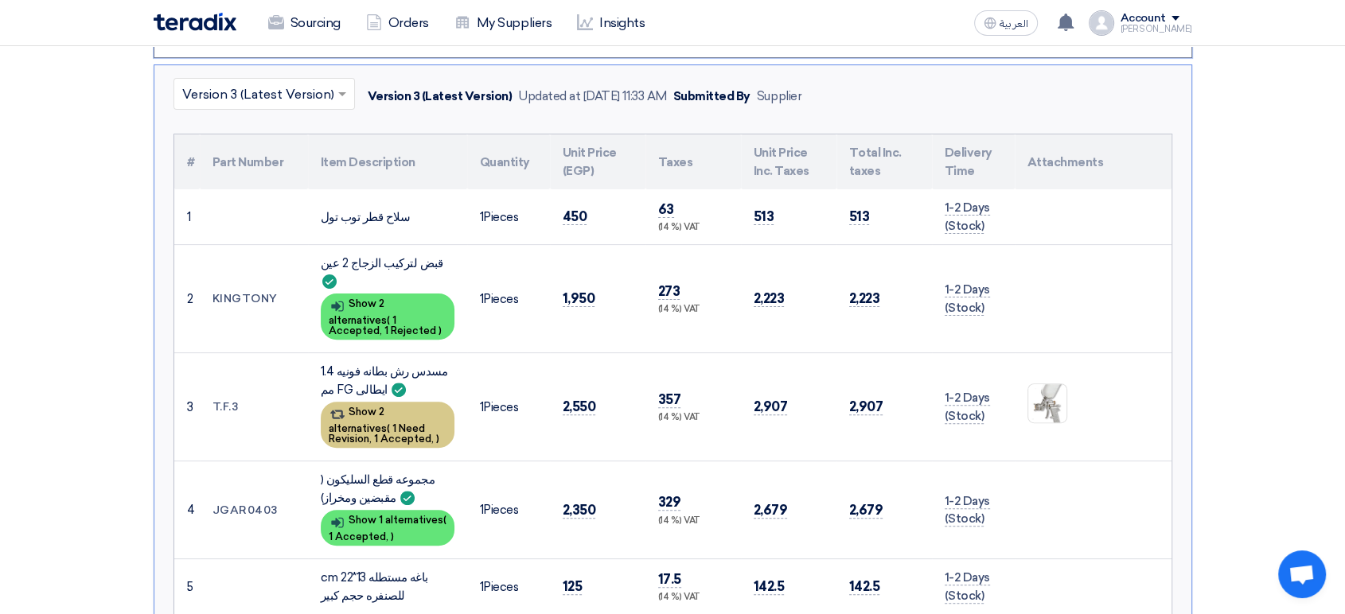
click at [406, 422] on span "1 Need Revision," at bounding box center [377, 433] width 96 height 22
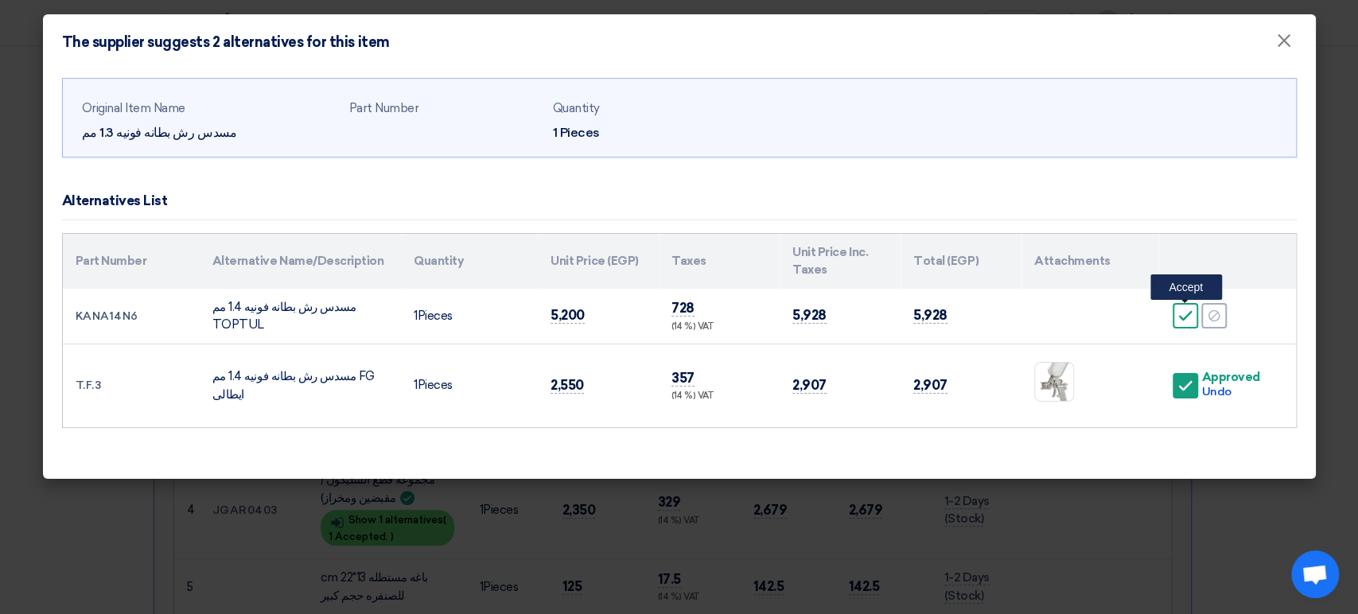
click at [1185, 318] on icon "Accept" at bounding box center [1185, 316] width 14 height 14
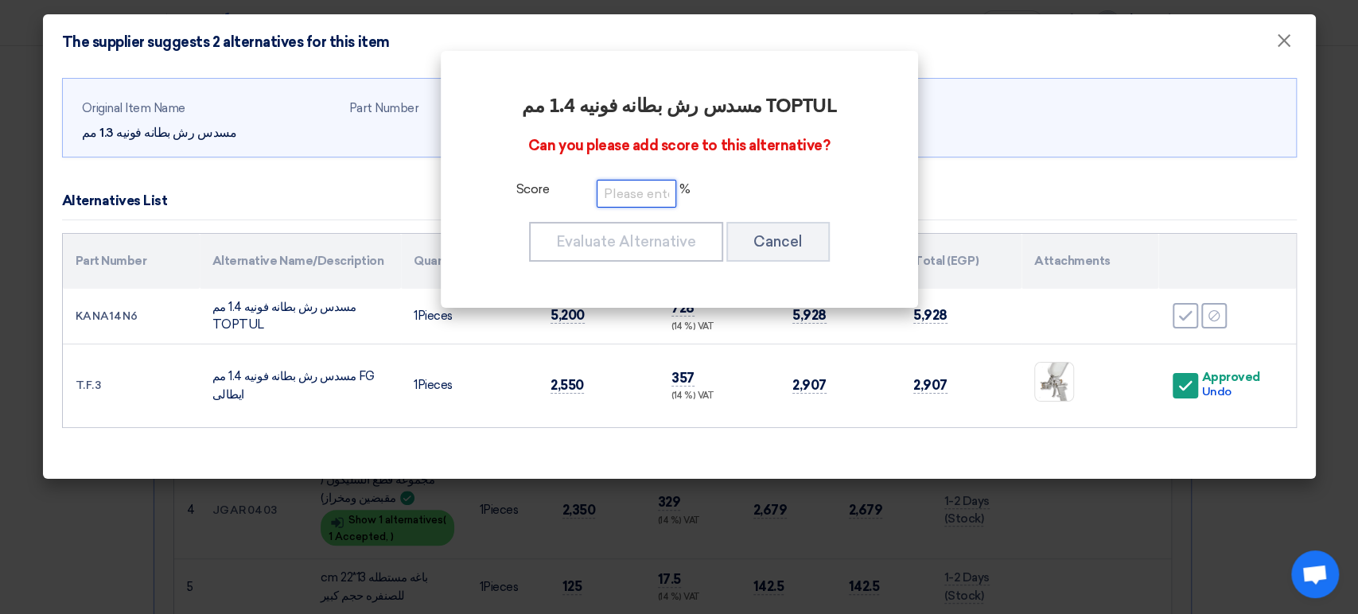
click at [663, 190] on input "number" at bounding box center [637, 194] width 80 height 28
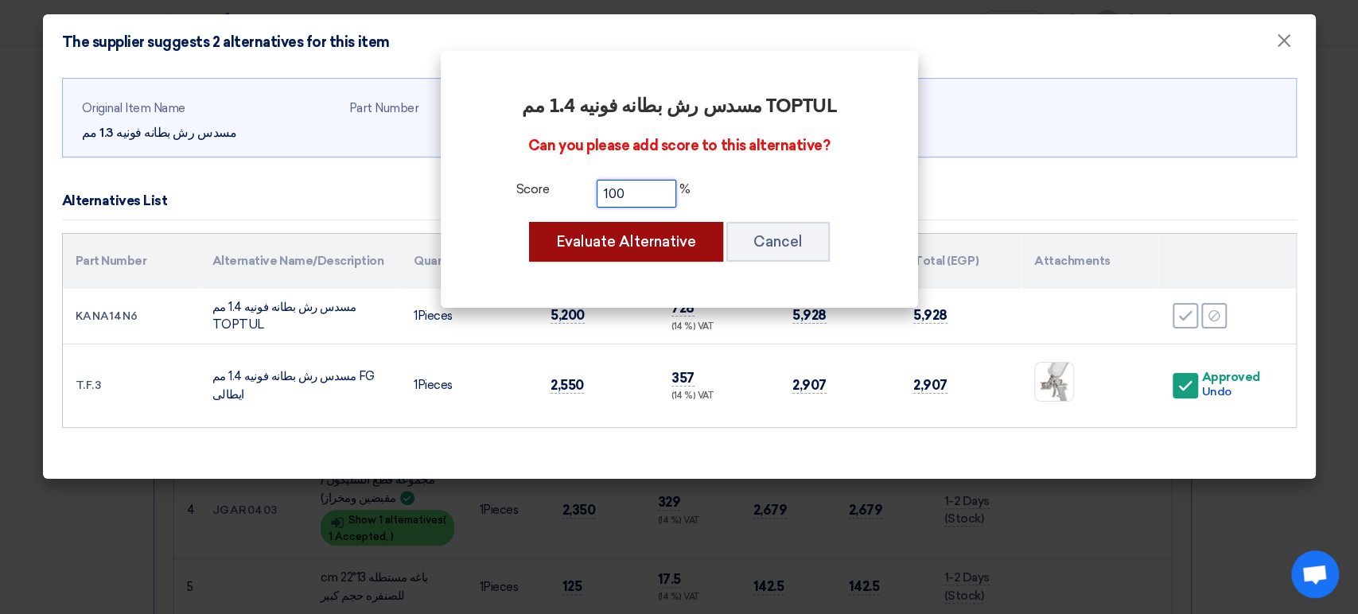
type input "100"
click at [656, 245] on button "Evaluate Alternative" at bounding box center [626, 242] width 194 height 40
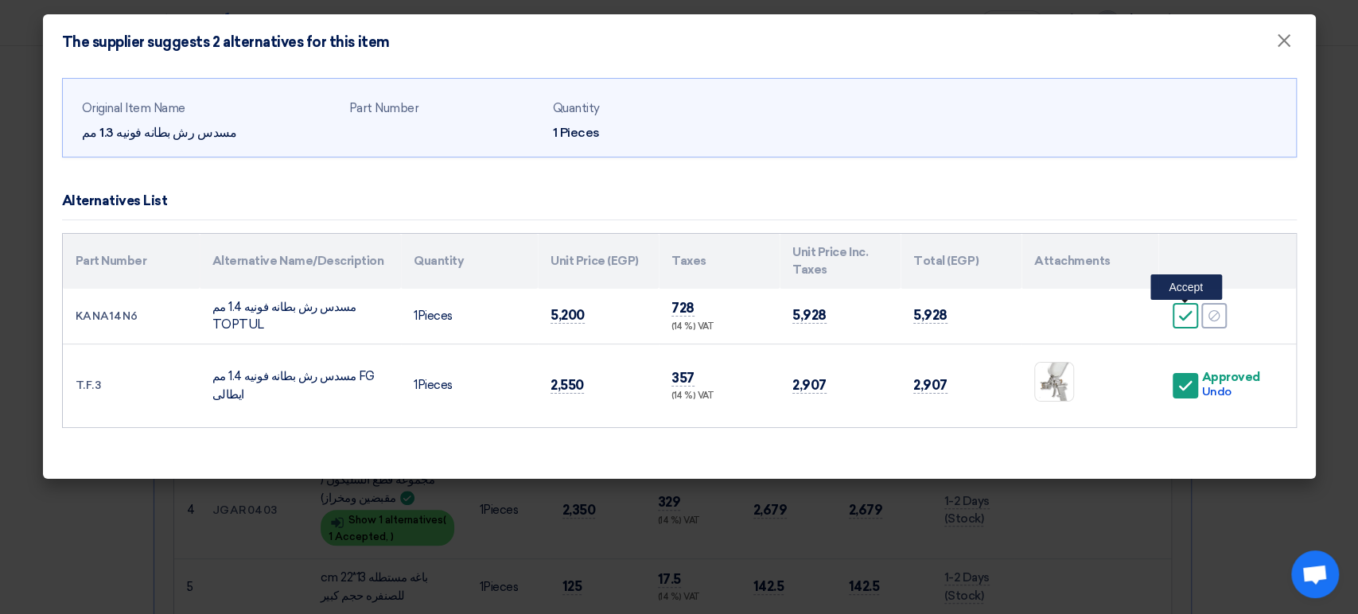
click at [1184, 322] on div "Accept" at bounding box center [1185, 315] width 25 height 25
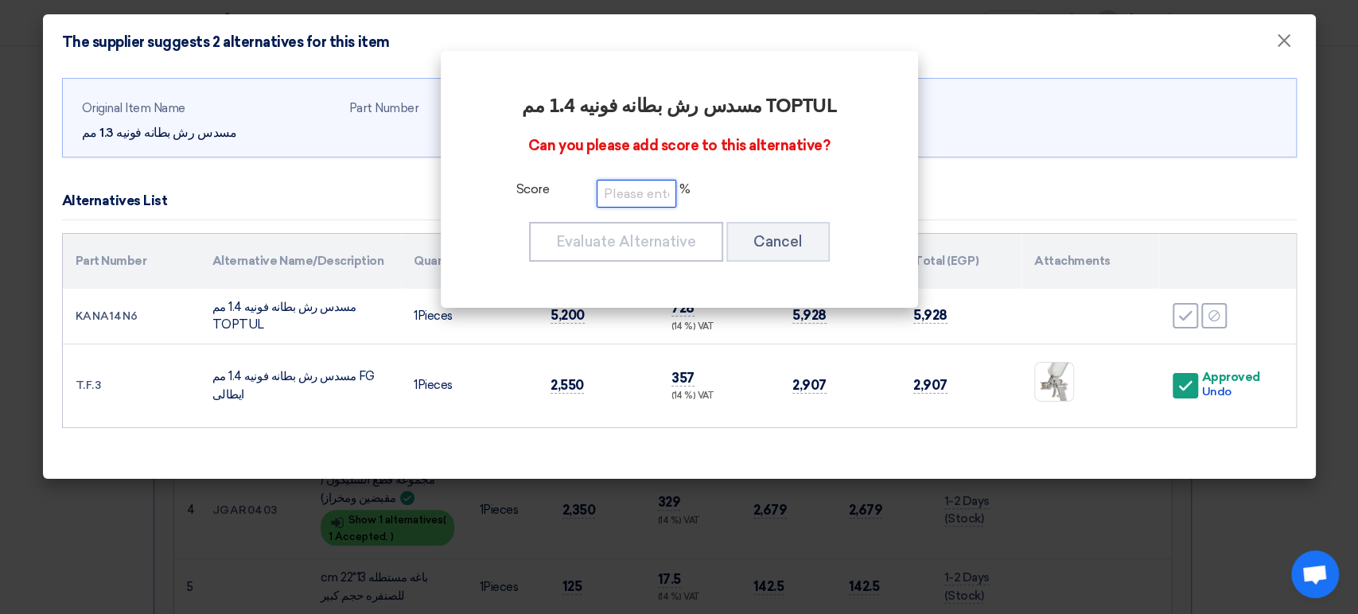
click at [613, 189] on input "number" at bounding box center [637, 194] width 80 height 28
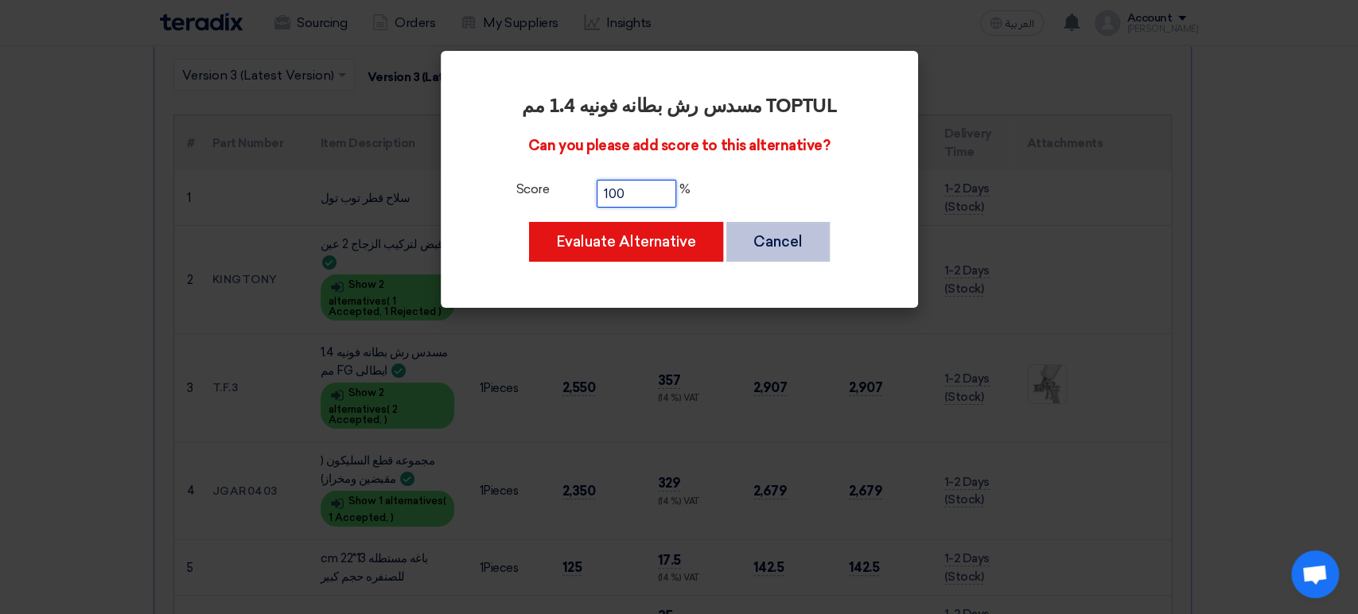
type input "100"
drag, startPoint x: 768, startPoint y: 249, endPoint x: 787, endPoint y: 246, distance: 19.4
click at [771, 247] on button "Cancel" at bounding box center [777, 242] width 103 height 40
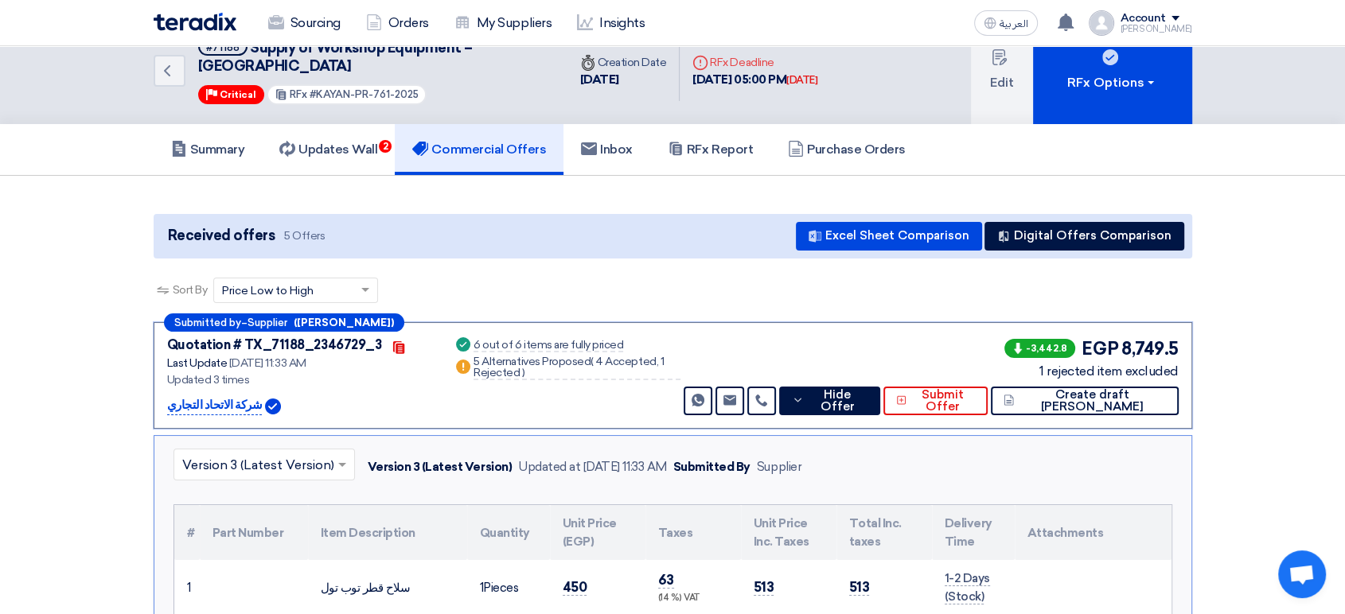
scroll to position [0, 0]
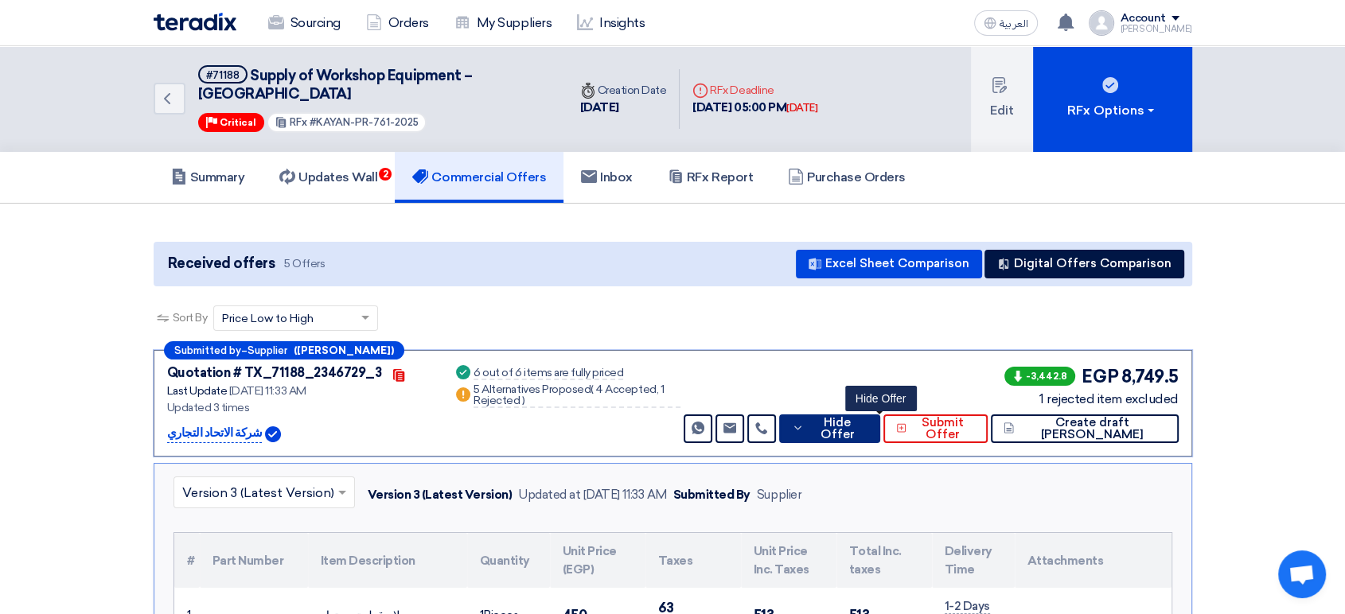
click at [867, 417] on span "Hide Offer" at bounding box center [838, 429] width 60 height 24
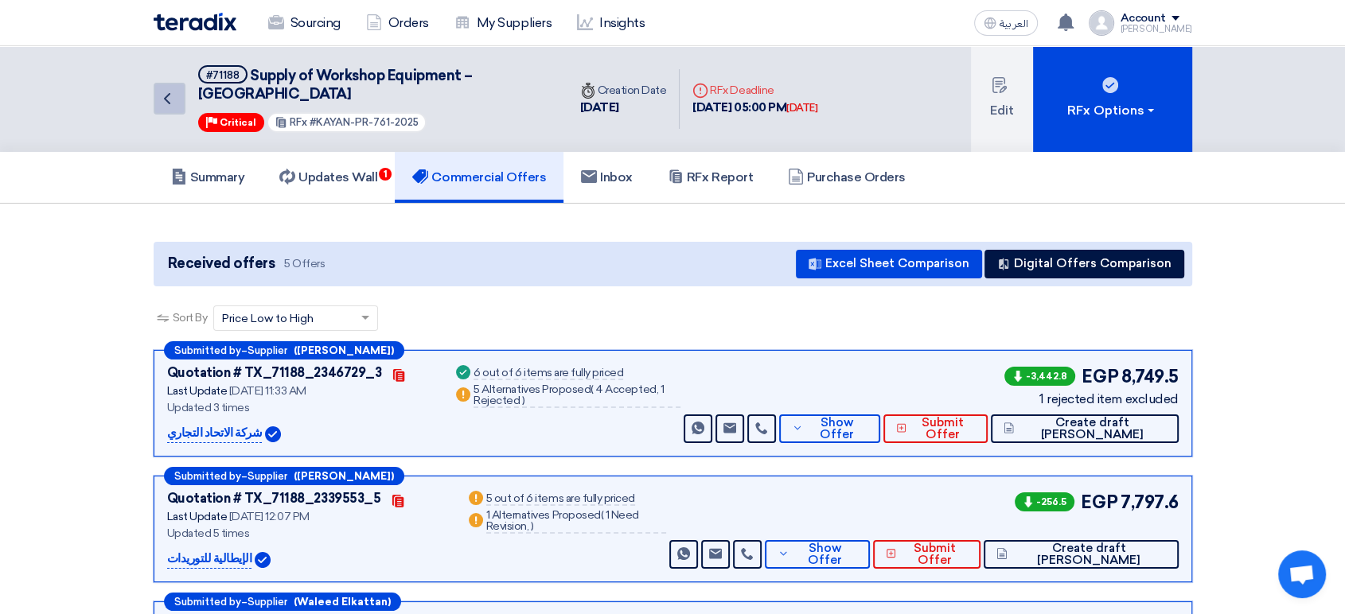
click at [168, 93] on use at bounding box center [167, 98] width 6 height 11
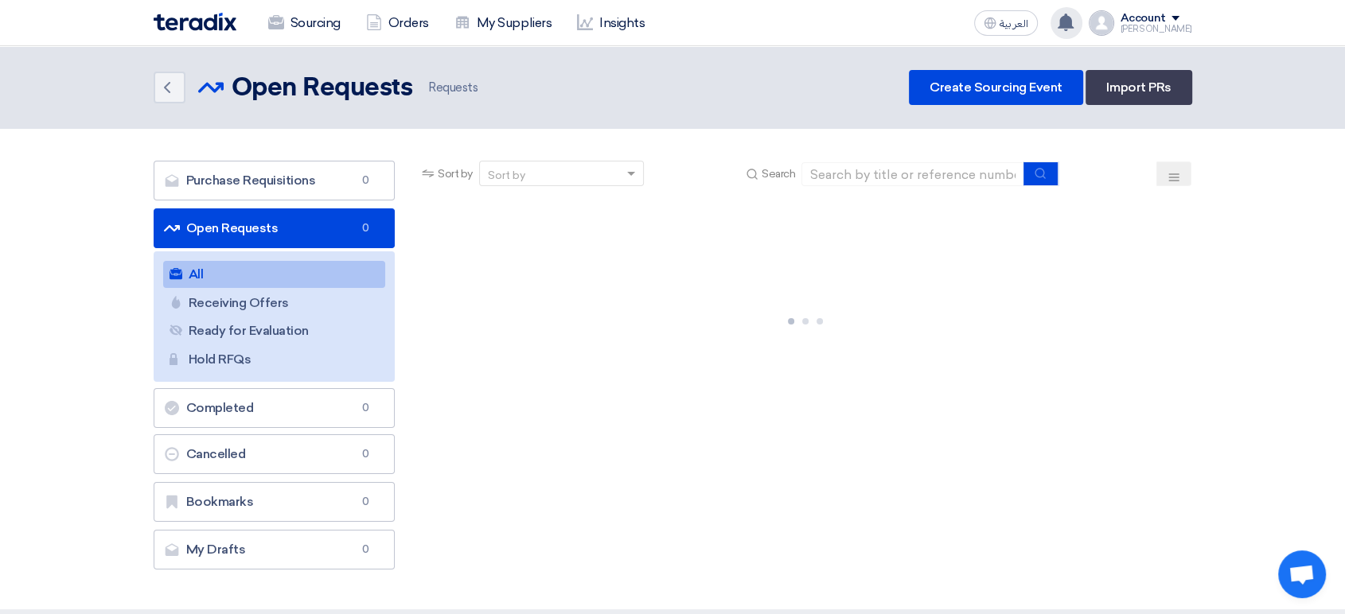
click at [1074, 28] on icon at bounding box center [1066, 23] width 18 height 18
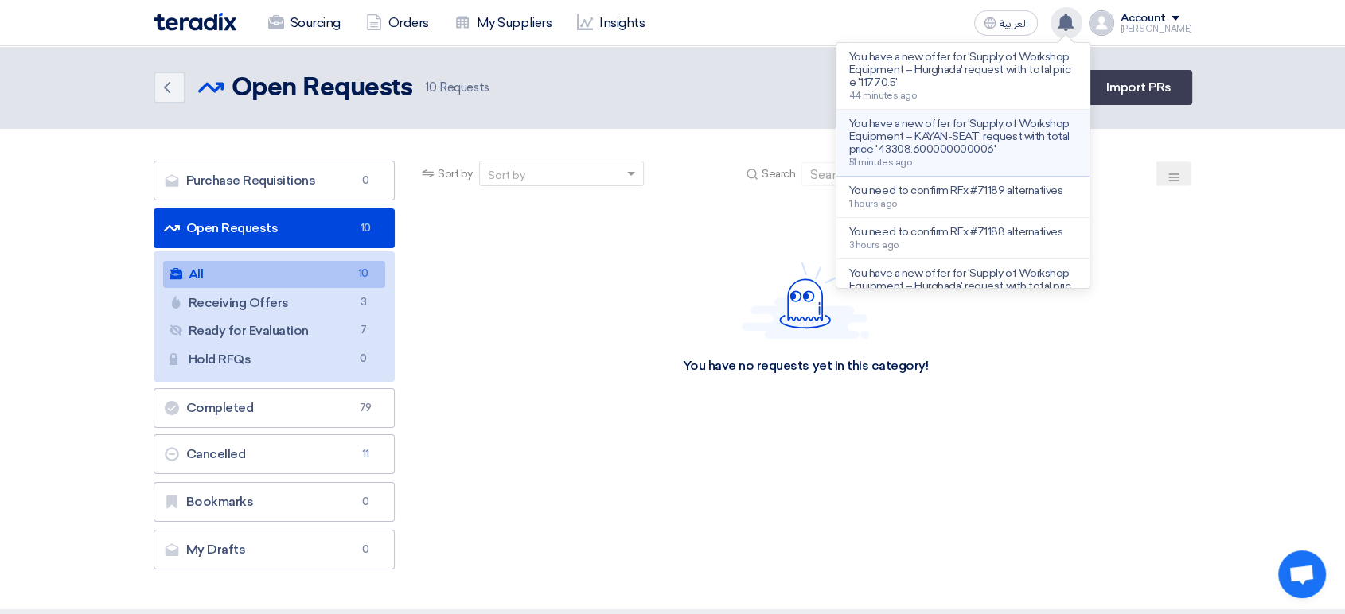
click at [1025, 141] on p "You have a new offer for 'Supply of Workshop Equipment – KAYAN-SEAT' request wi…" at bounding box center [963, 137] width 228 height 38
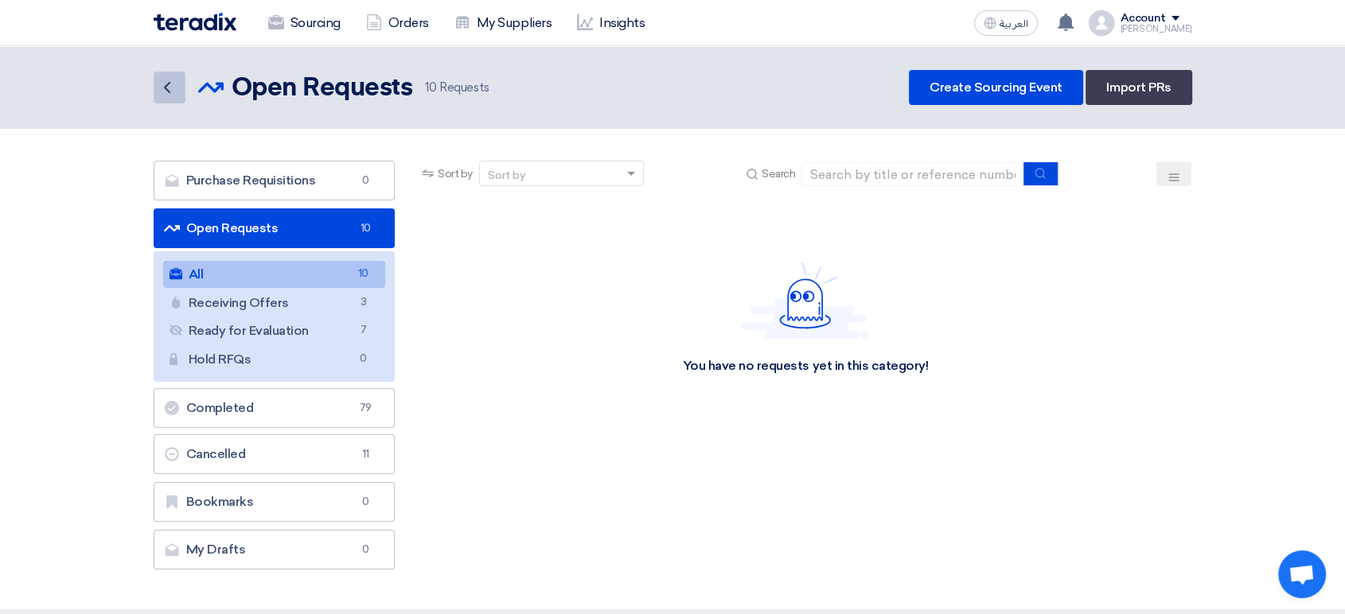
click at [165, 83] on icon "Back" at bounding box center [167, 87] width 19 height 19
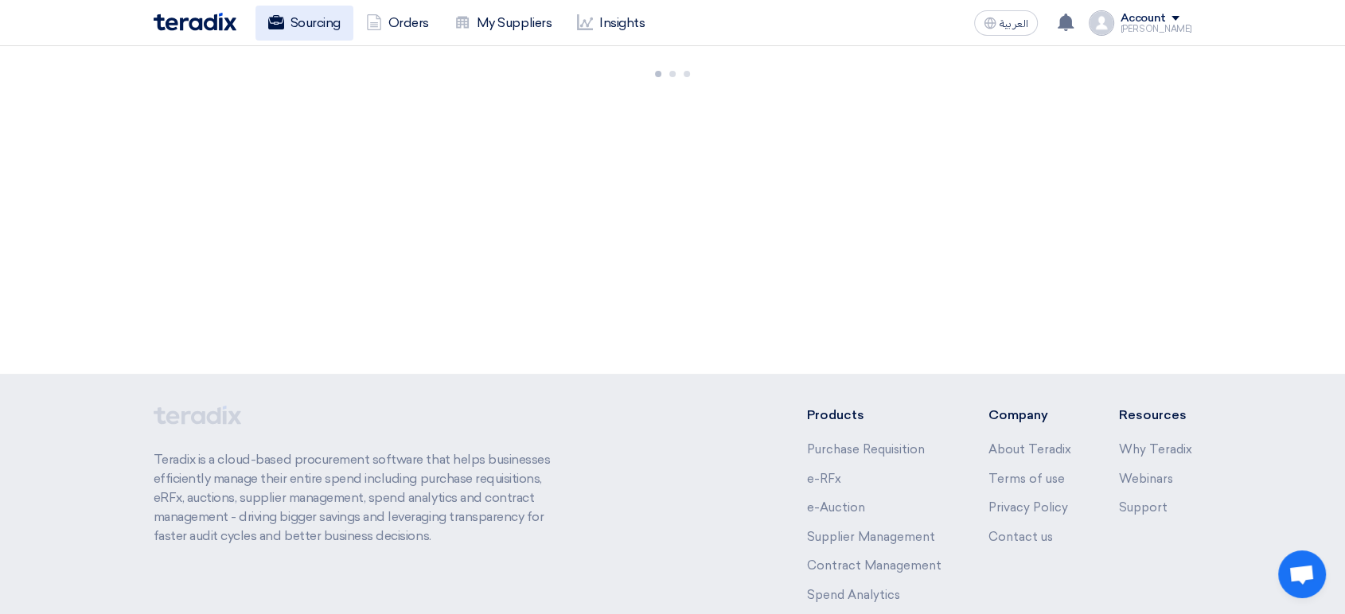
click at [299, 33] on link "Sourcing" at bounding box center [304, 23] width 98 height 35
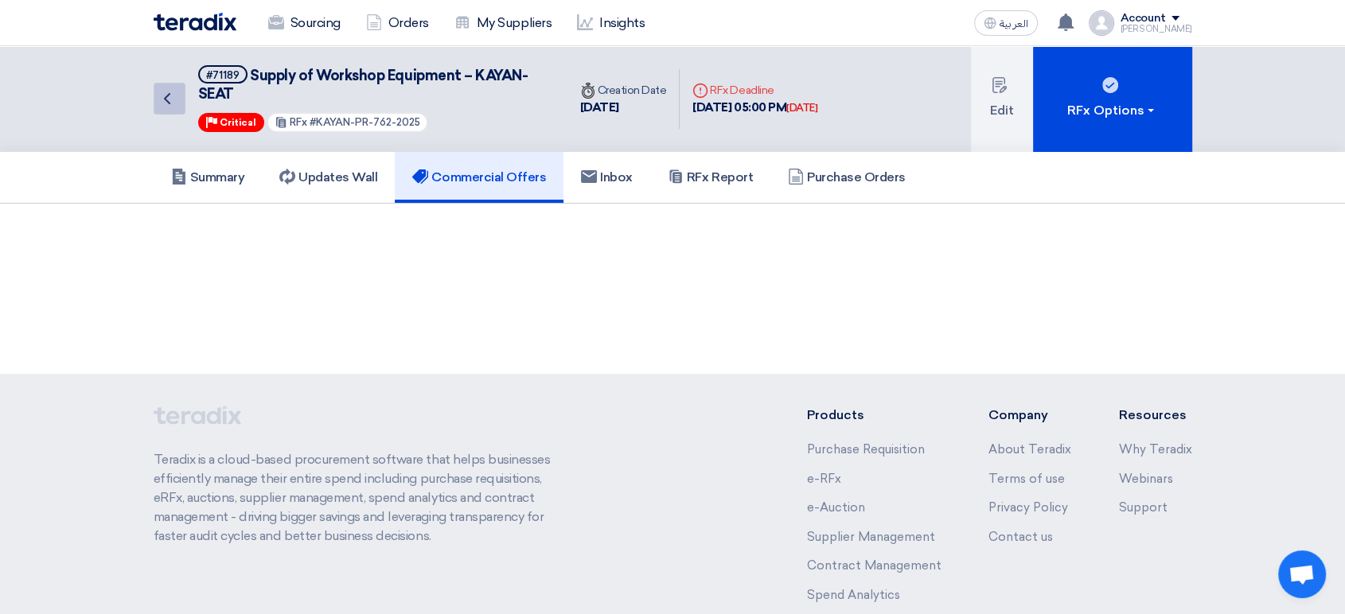
click at [164, 113] on link "Back" at bounding box center [170, 99] width 32 height 32
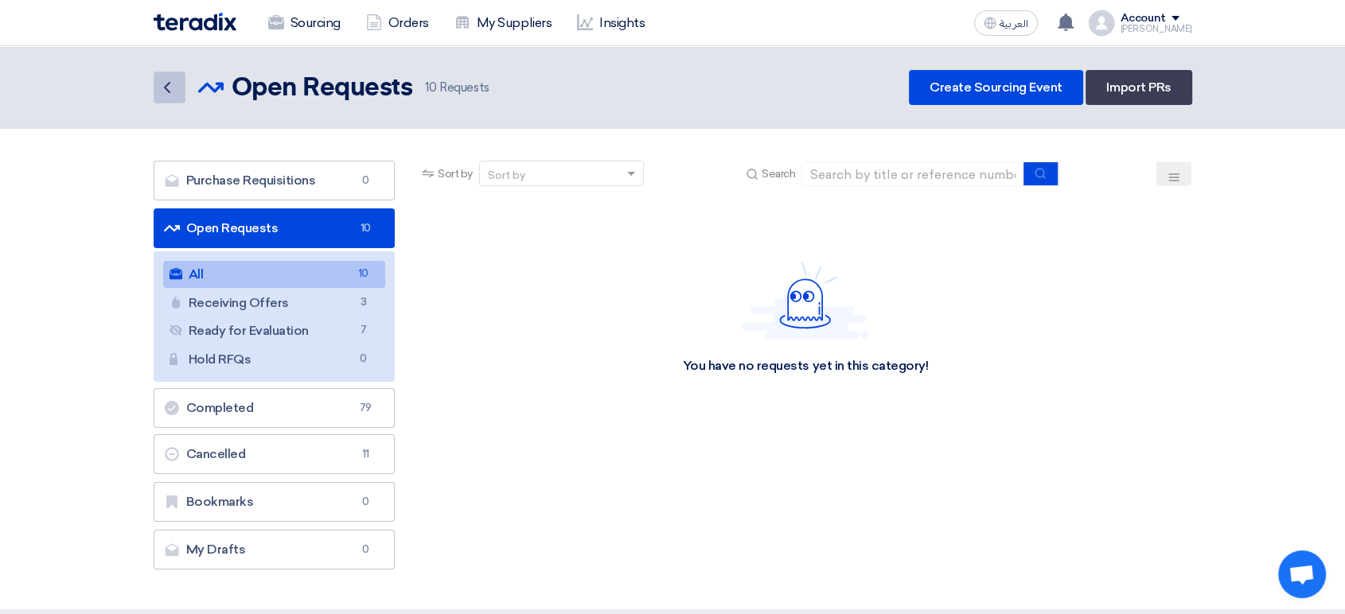
click at [169, 95] on icon "Back" at bounding box center [167, 87] width 19 height 19
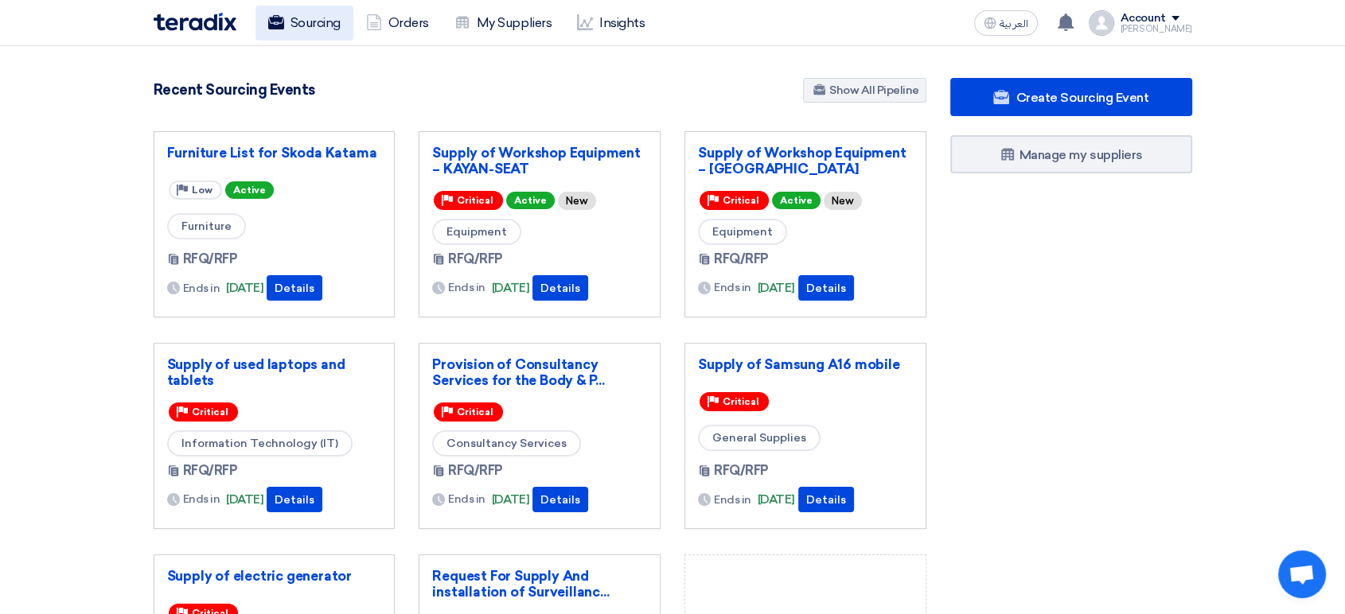
click at [317, 26] on link "Sourcing" at bounding box center [304, 23] width 98 height 35
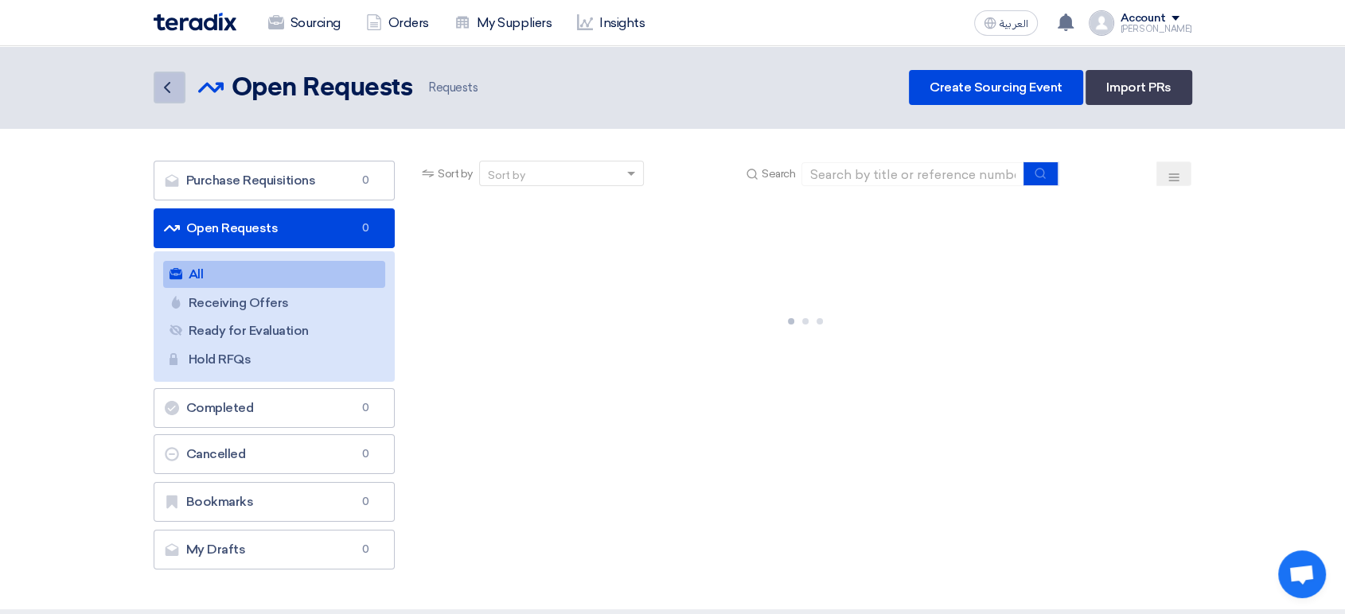
click at [170, 102] on link "Back" at bounding box center [170, 88] width 32 height 32
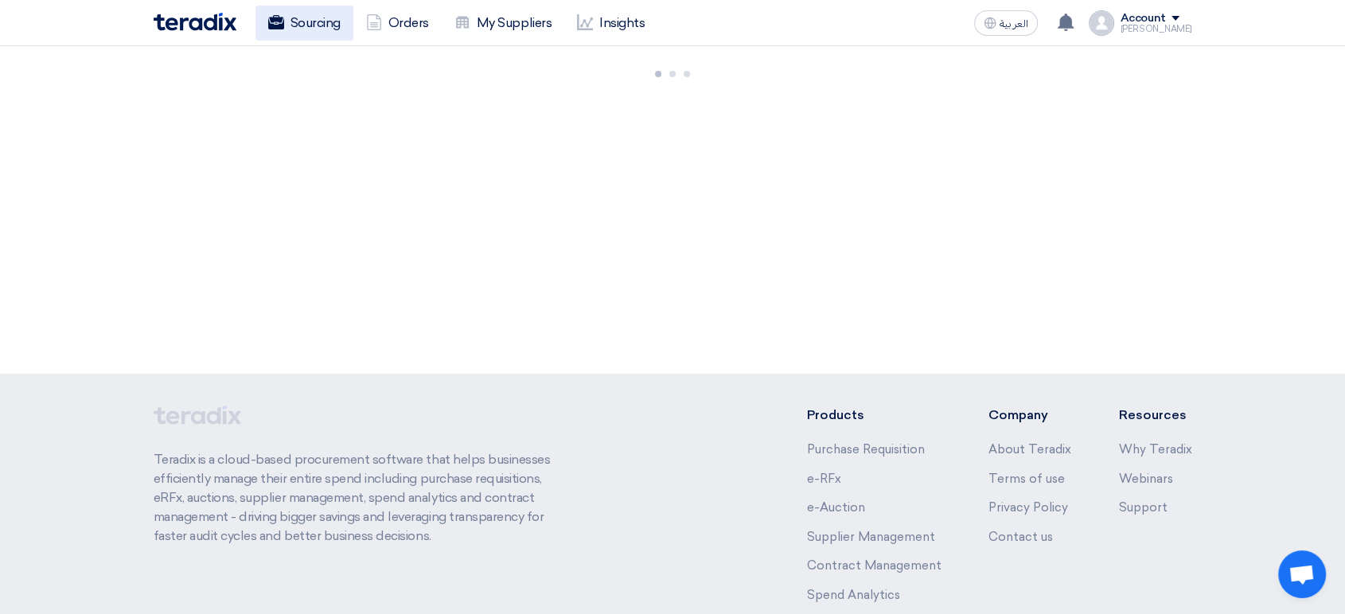
click at [299, 20] on link "Sourcing" at bounding box center [304, 23] width 98 height 35
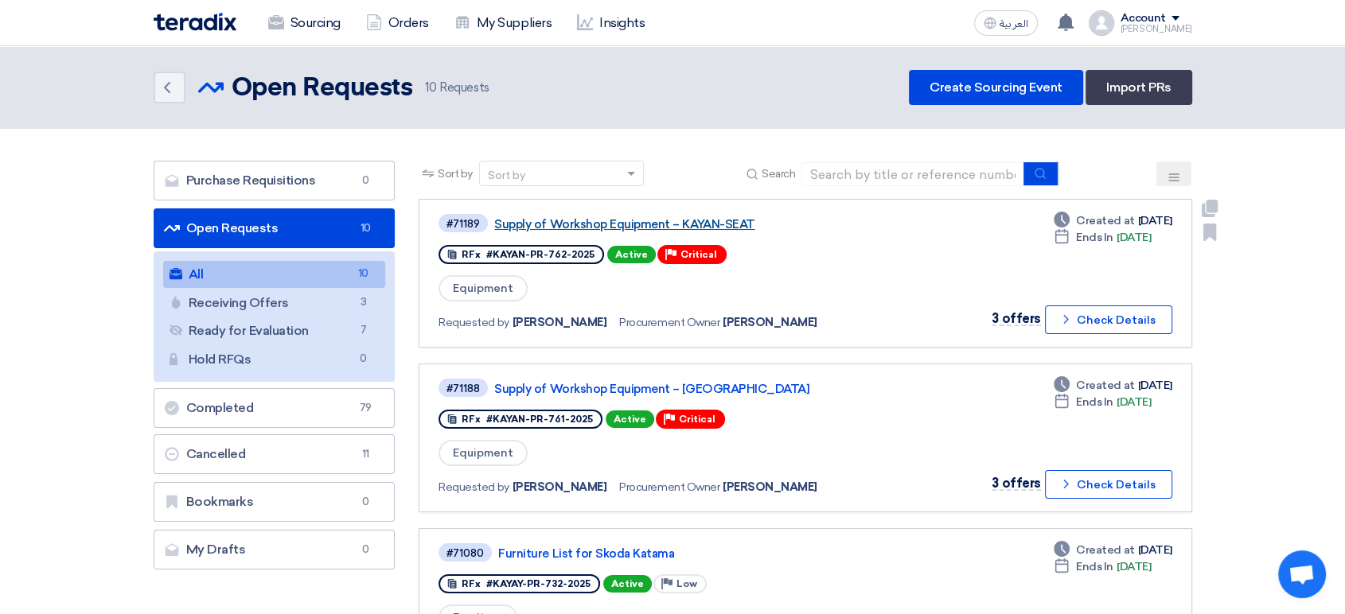
click at [550, 225] on link "Supply of Workshop Equipment – KAYAN-SEAT" at bounding box center [693, 224] width 398 height 14
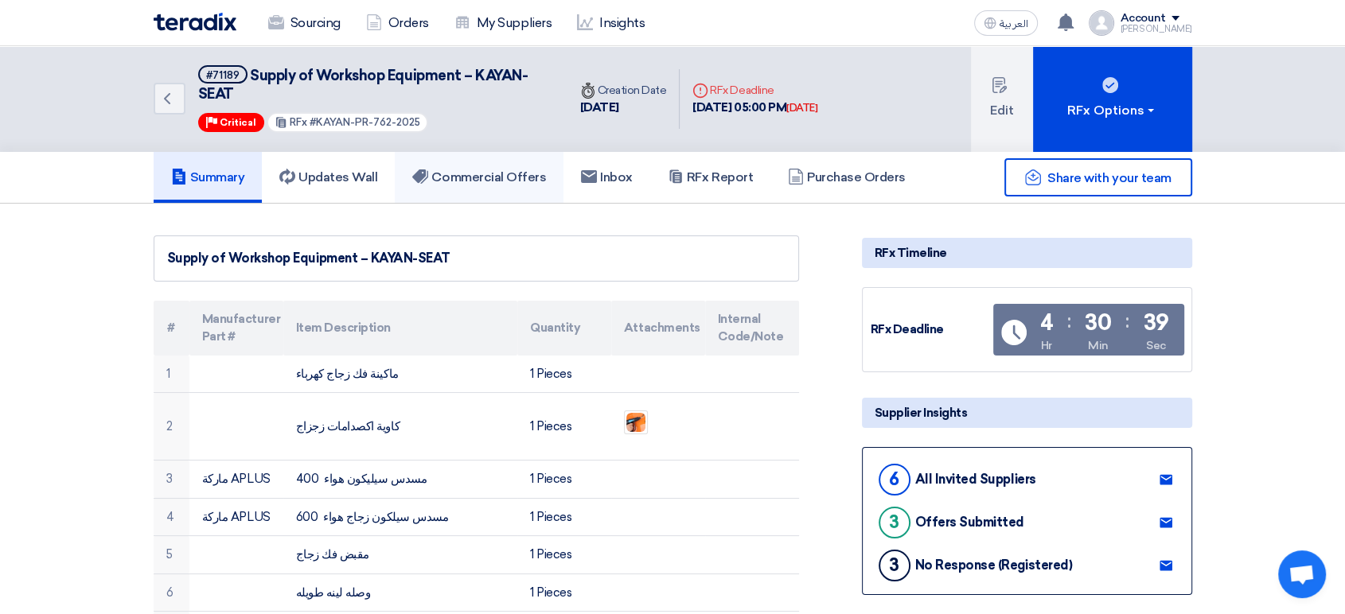
click at [479, 177] on h5 "Commercial Offers" at bounding box center [479, 177] width 134 height 16
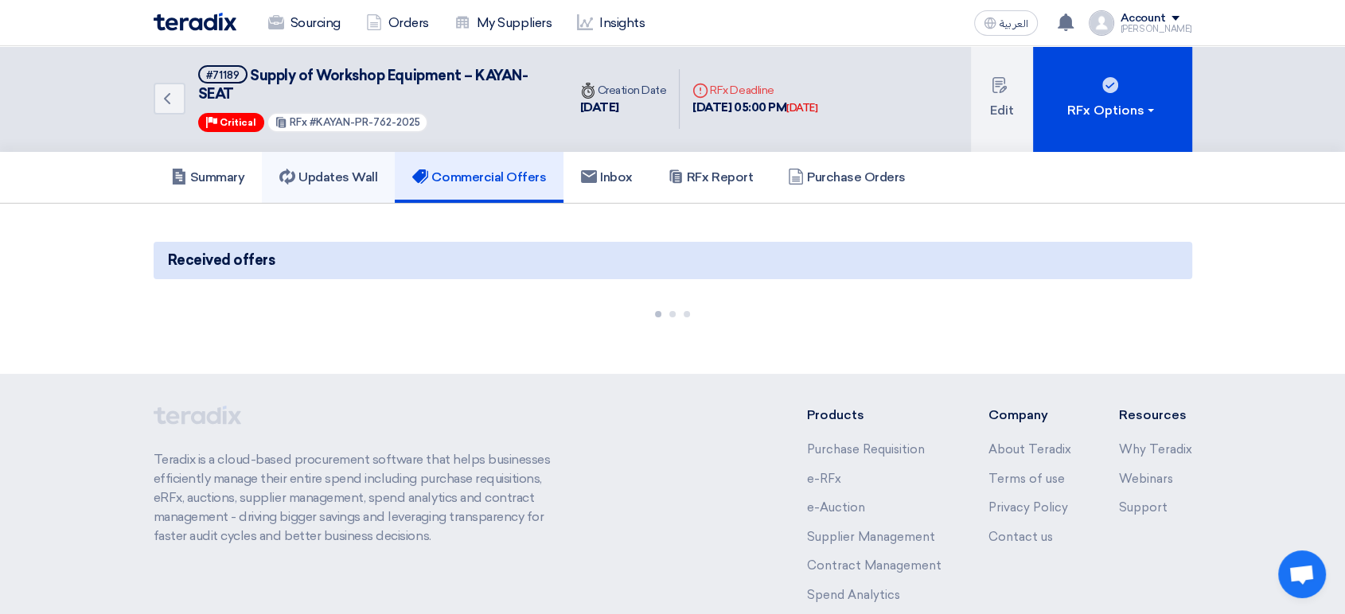
click at [344, 180] on h5 "Updates Wall" at bounding box center [328, 177] width 98 height 16
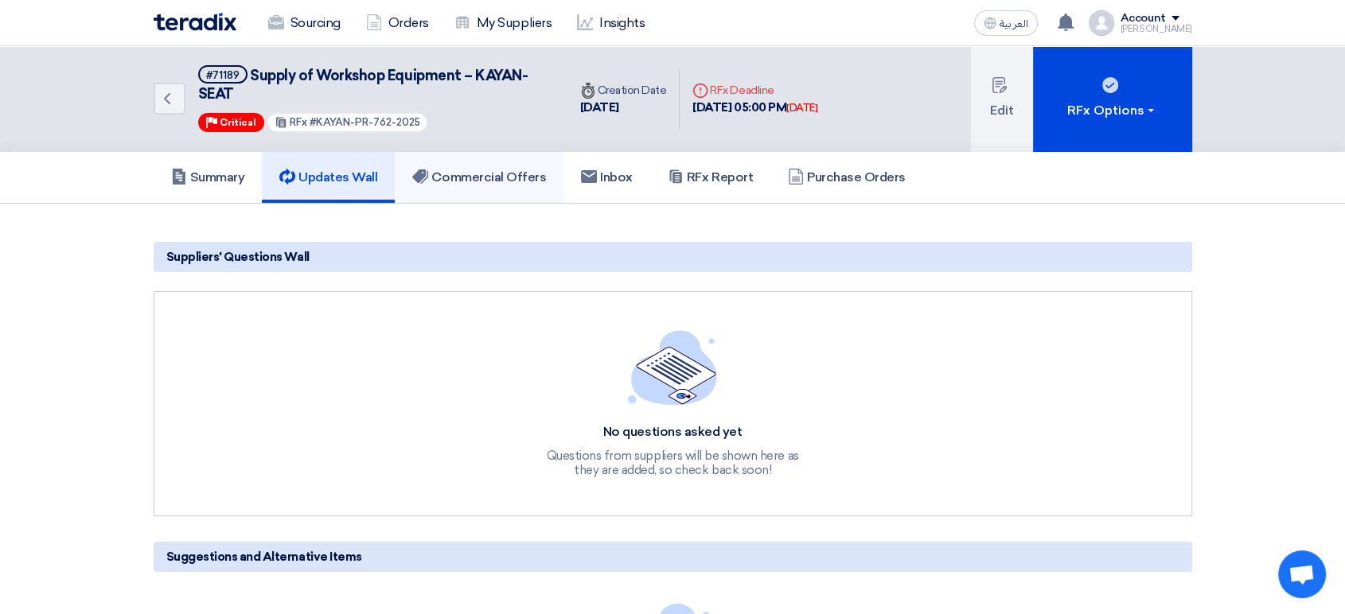
click at [457, 181] on h5 "Commercial Offers" at bounding box center [479, 177] width 134 height 16
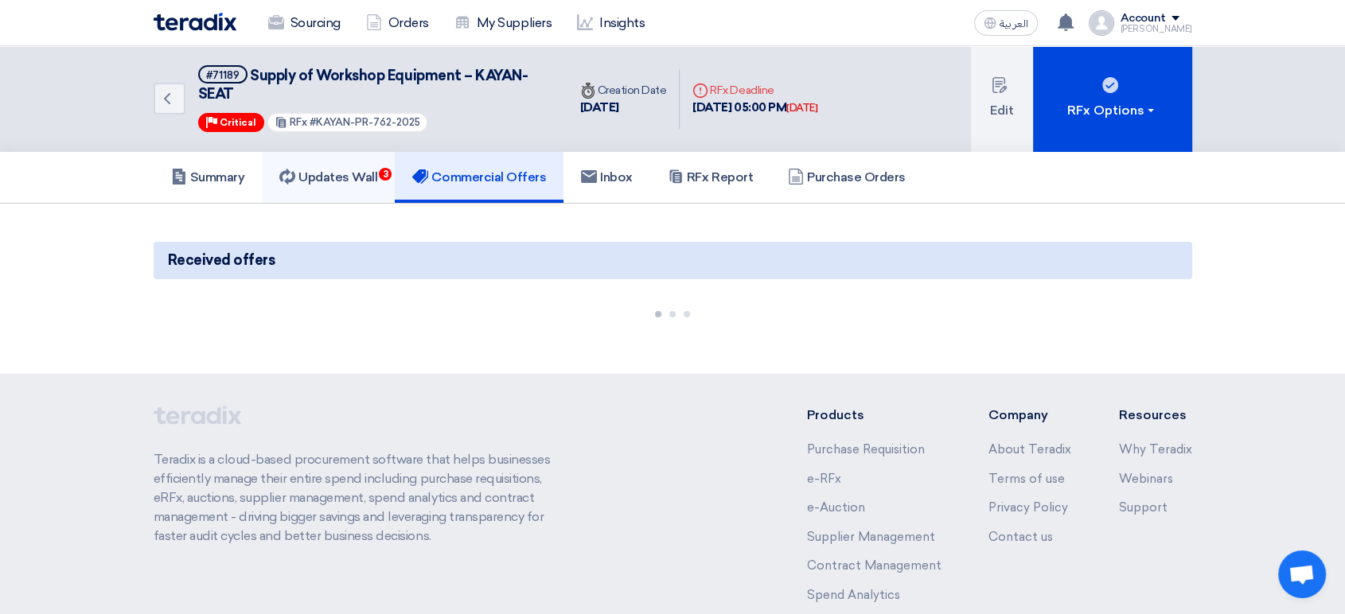
click at [356, 180] on h5 "Updates Wall 3" at bounding box center [328, 177] width 98 height 16
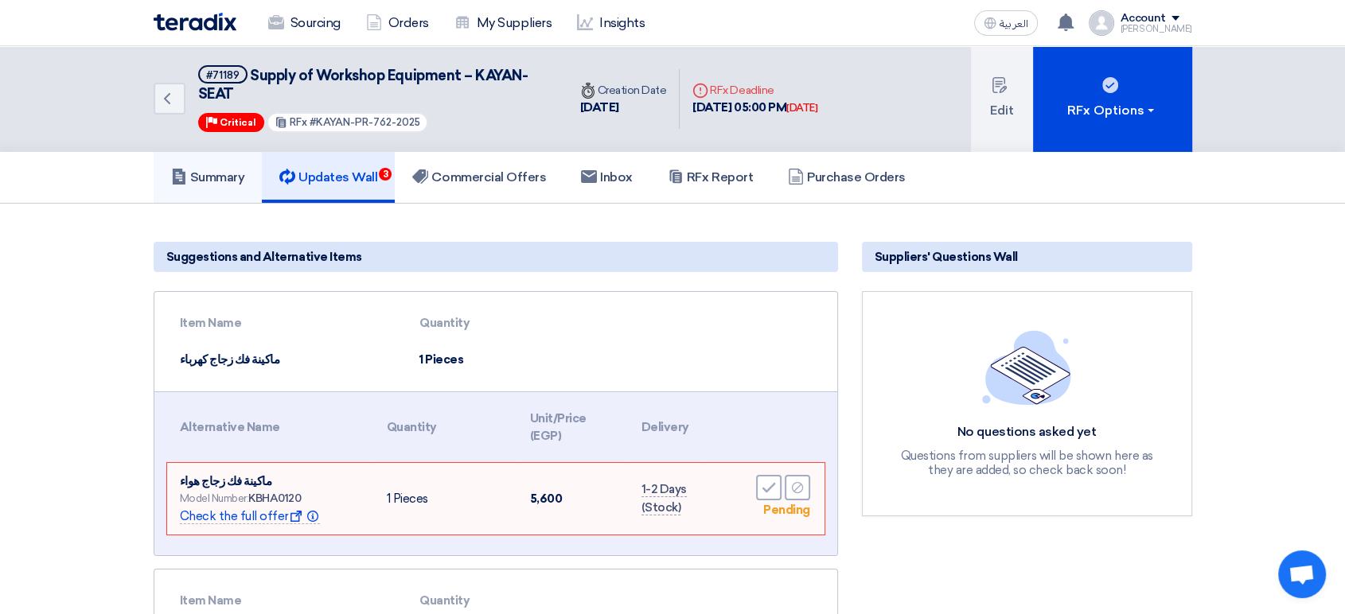
click at [199, 165] on link "Summary" at bounding box center [208, 177] width 109 height 51
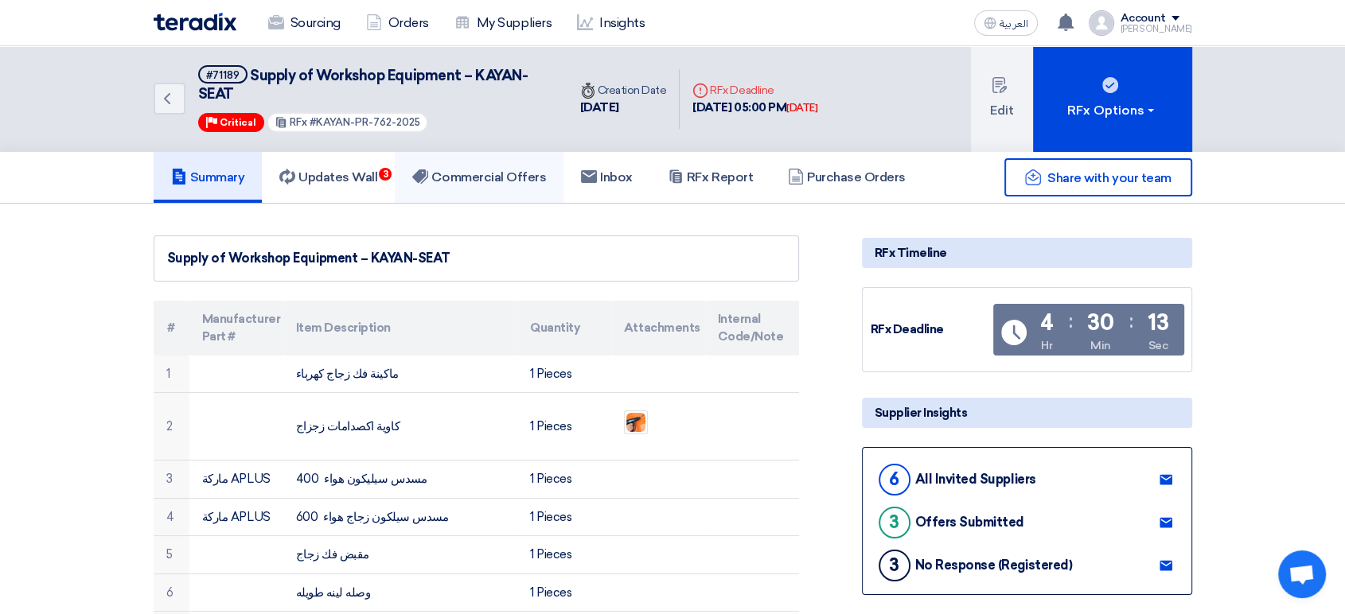
click at [465, 169] on h5 "Commercial Offers" at bounding box center [479, 177] width 134 height 16
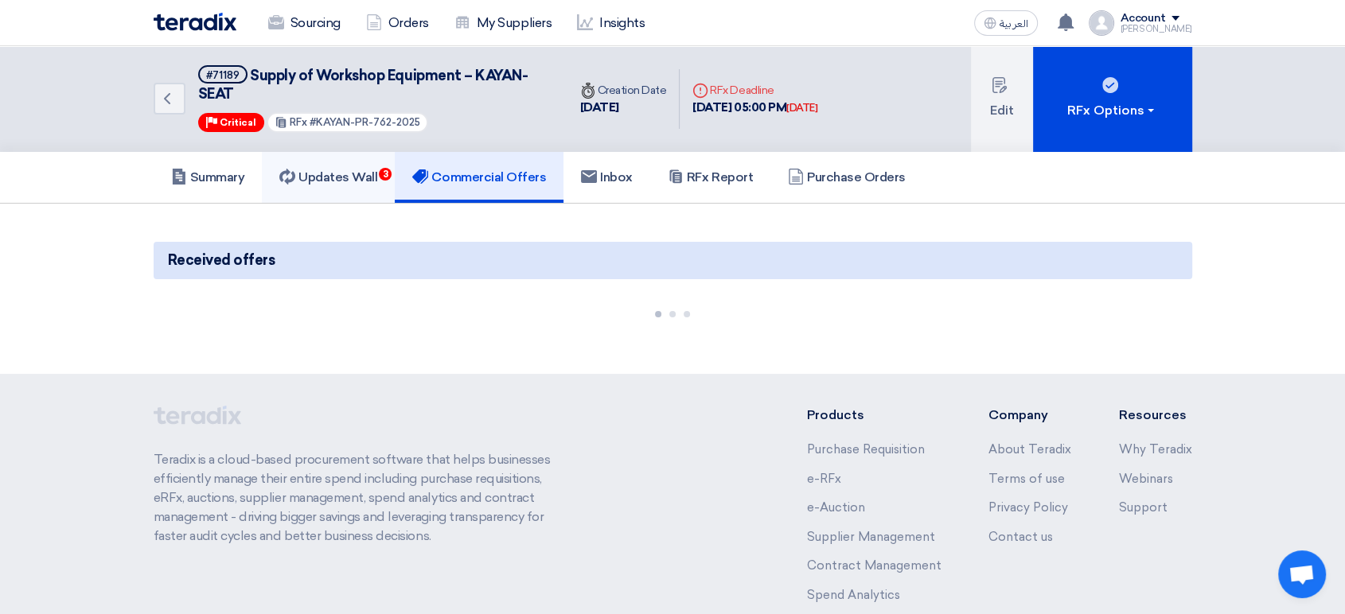
click at [315, 164] on link "Updates Wall 3" at bounding box center [328, 177] width 133 height 51
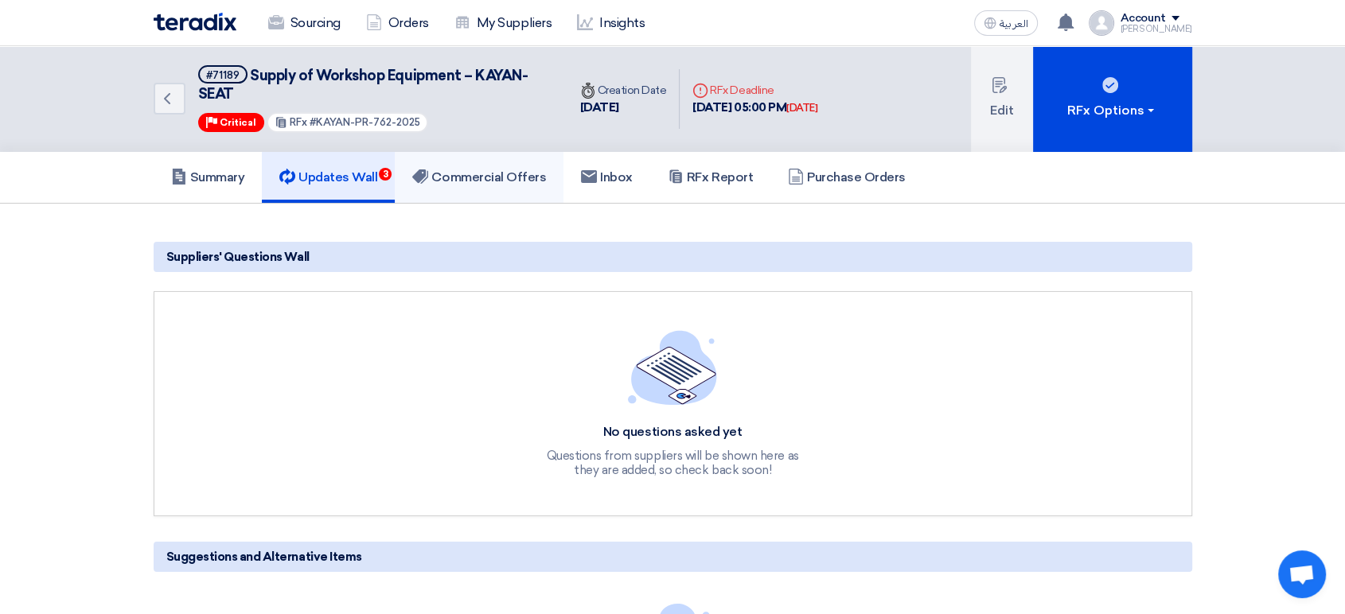
click at [487, 176] on h5 "Commercial Offers" at bounding box center [479, 177] width 134 height 16
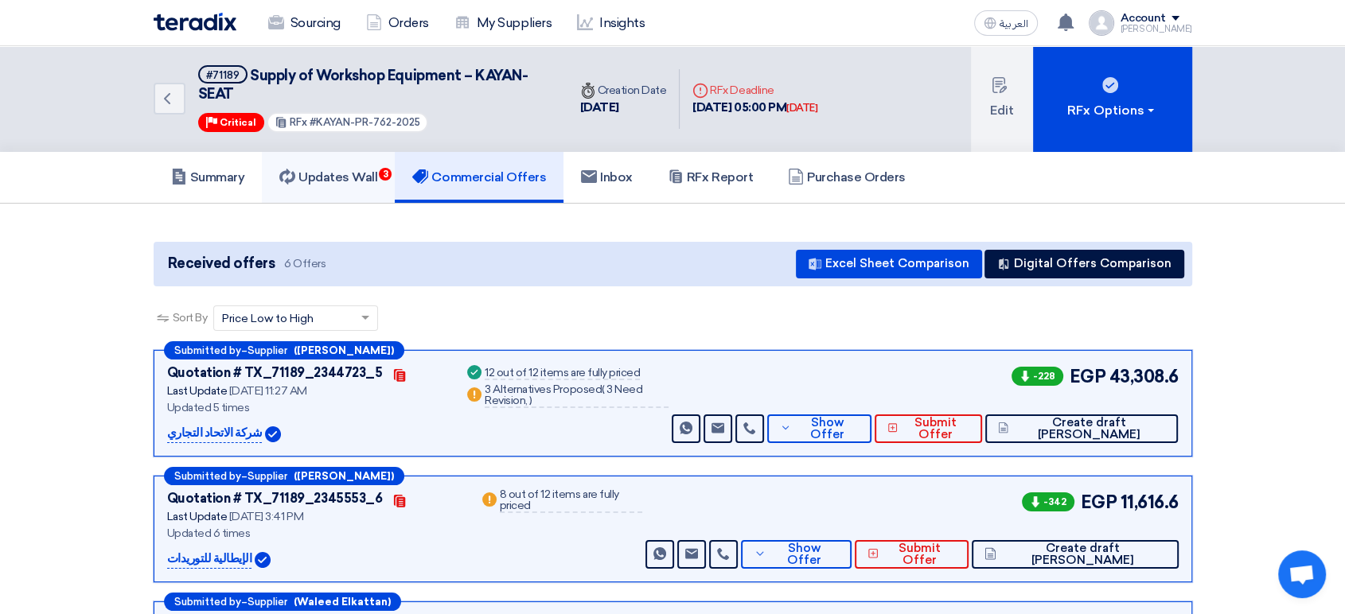
click at [348, 181] on h5 "Updates Wall 3" at bounding box center [328, 177] width 98 height 16
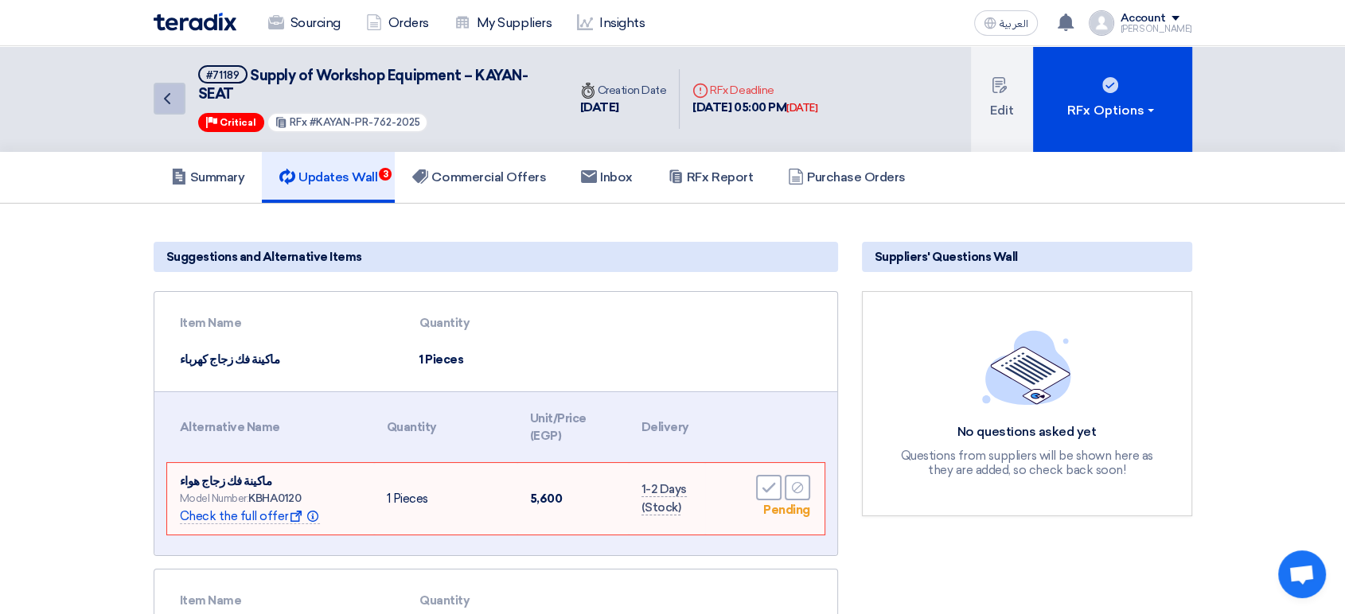
click at [162, 105] on icon "Back" at bounding box center [167, 98] width 19 height 19
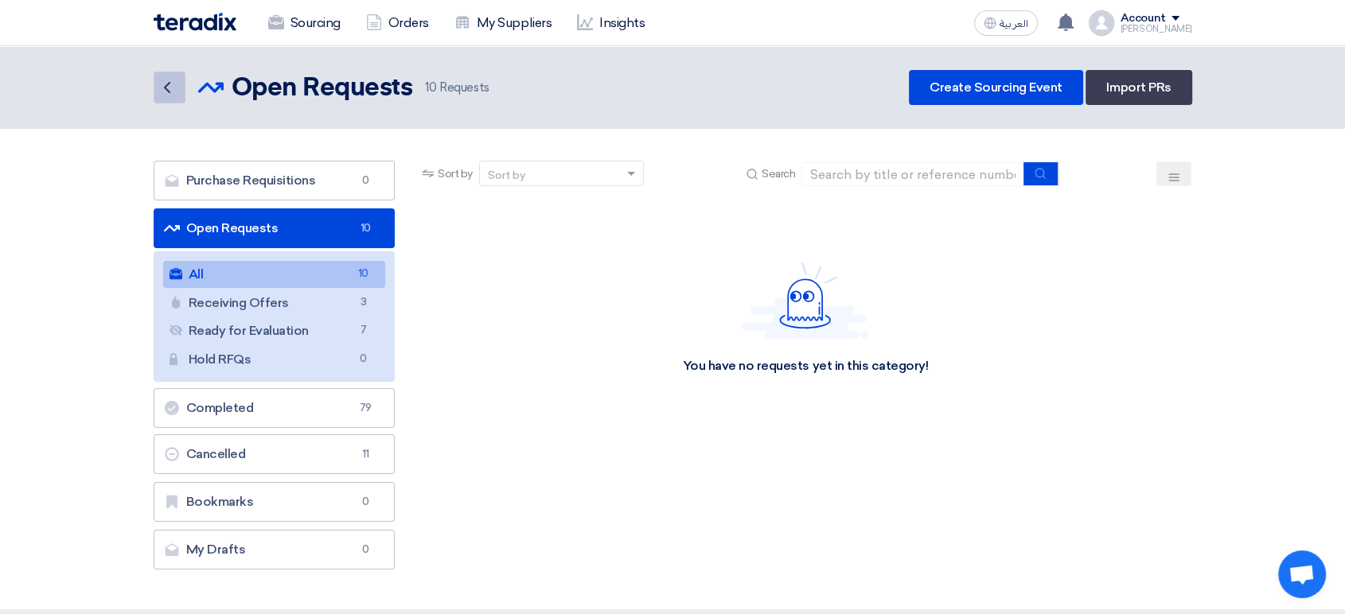
click at [173, 94] on icon "Back" at bounding box center [167, 87] width 19 height 19
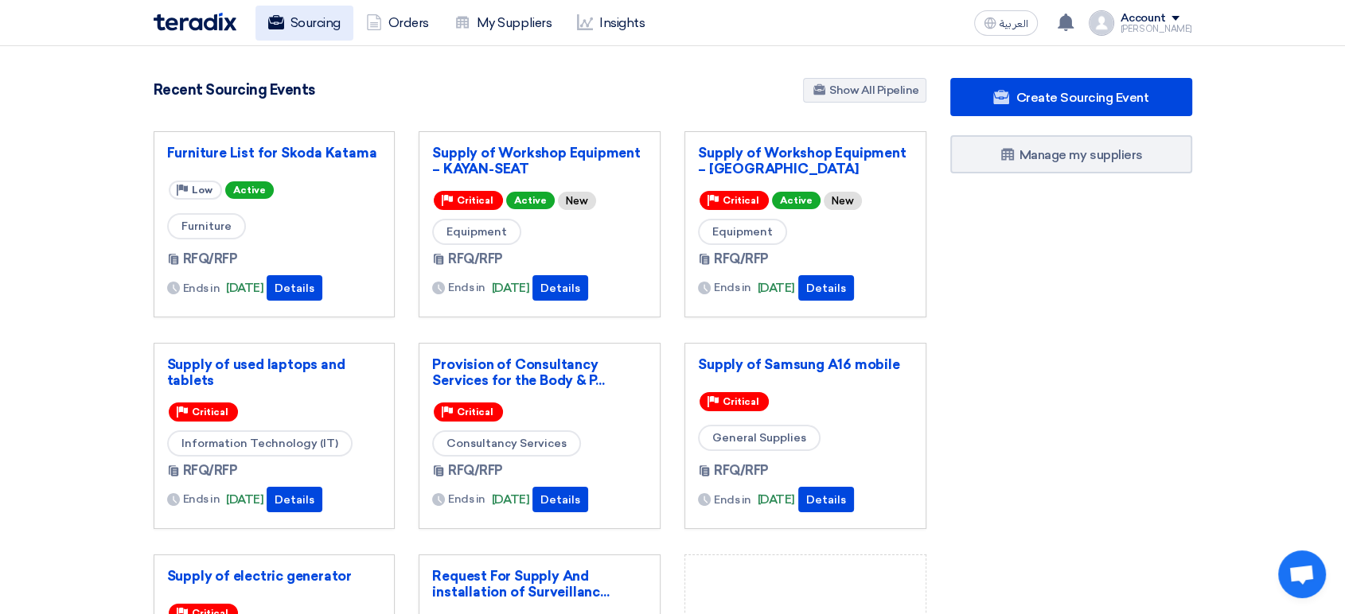
click at [305, 24] on link "Sourcing" at bounding box center [304, 23] width 98 height 35
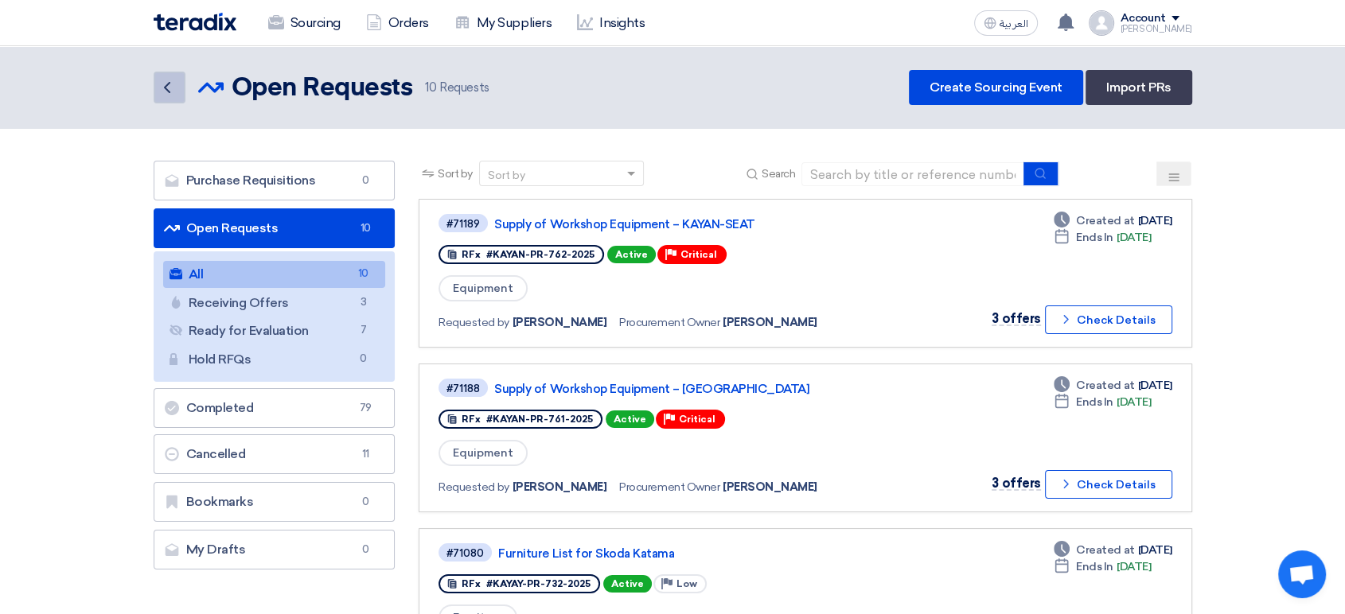
click at [169, 94] on icon "Back" at bounding box center [167, 87] width 19 height 19
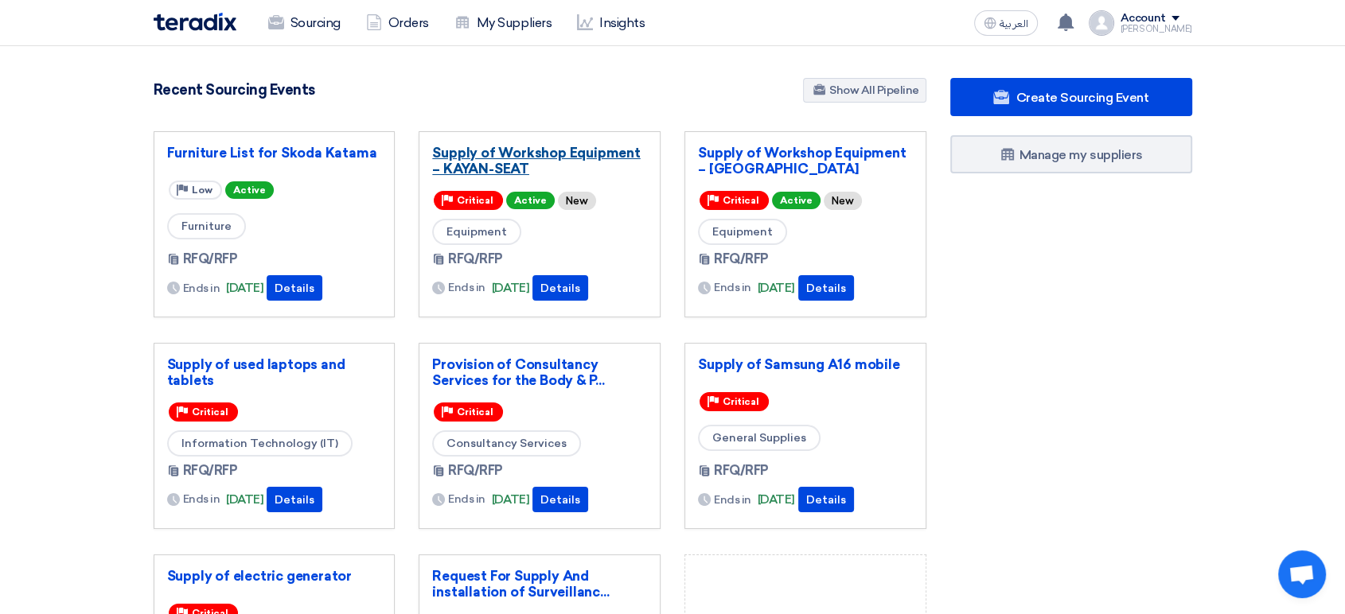
click at [551, 153] on link "Supply of Workshop Equipment – KAYAN-SEAT" at bounding box center [539, 161] width 215 height 32
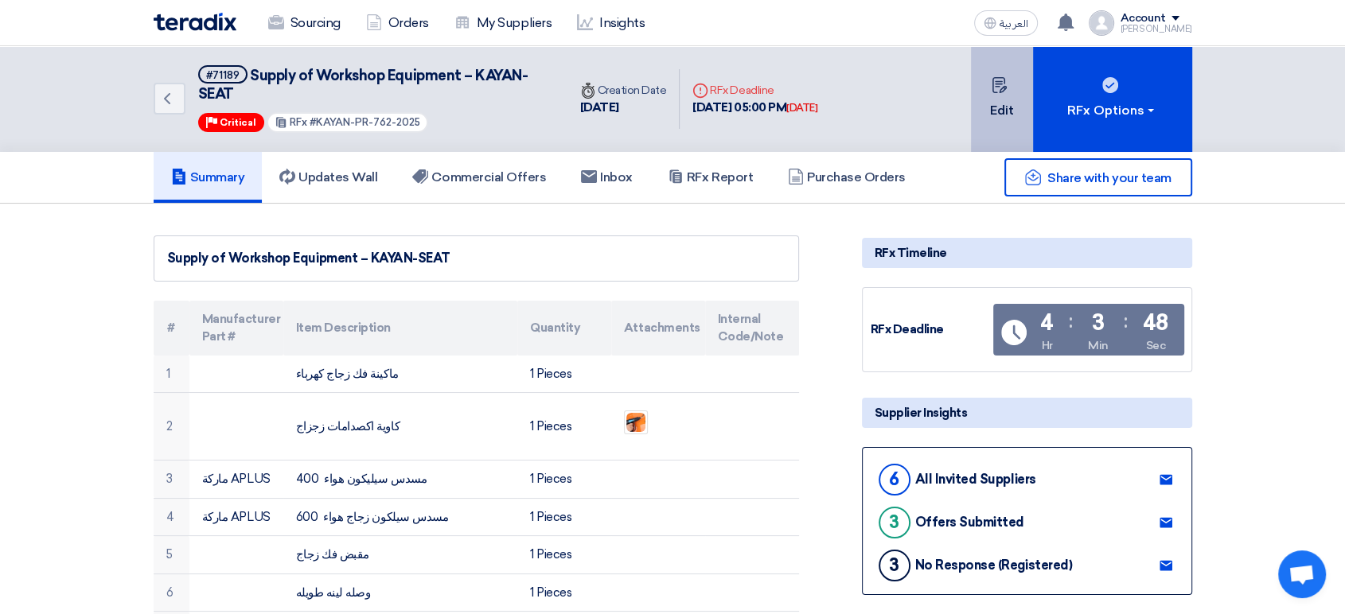
click at [1011, 108] on button "Edit" at bounding box center [1002, 99] width 62 height 106
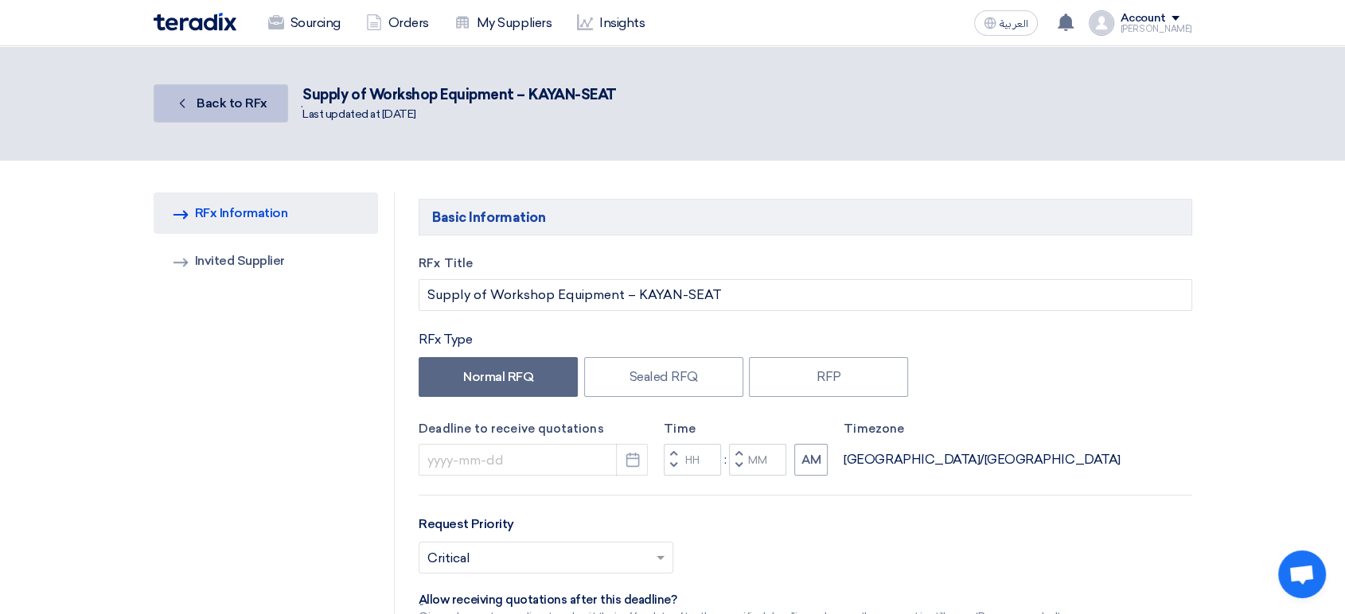
type input "[DATE]"
type input "05"
type input "00"
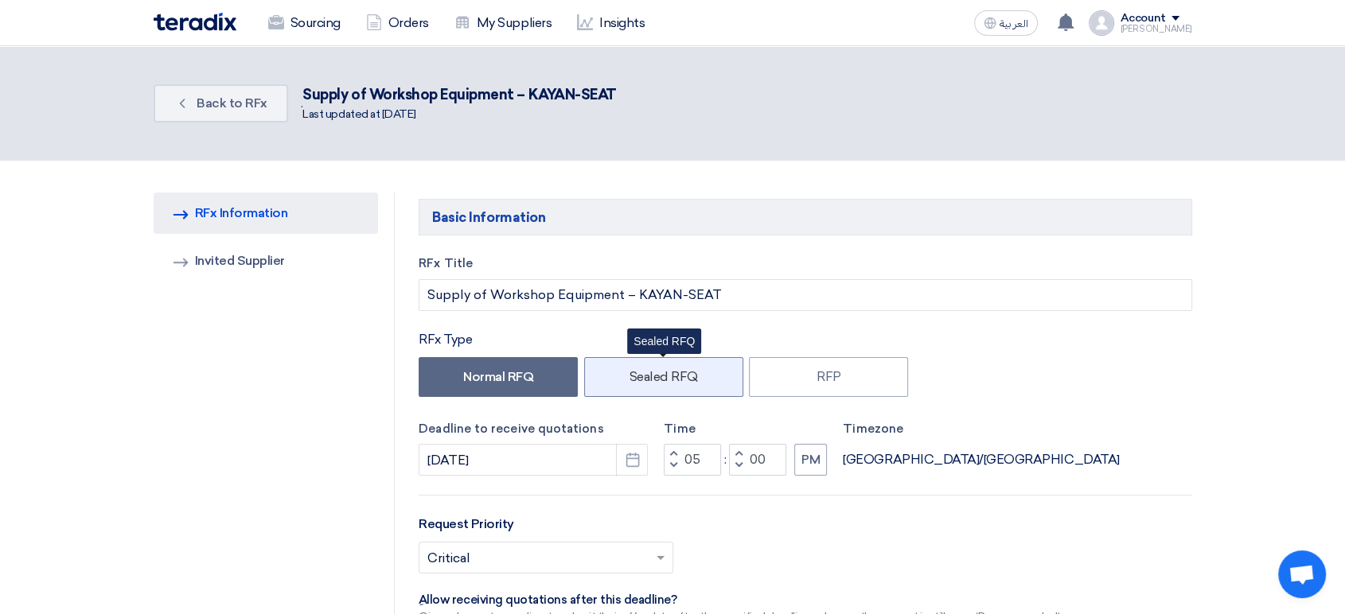
scroll to position [88, 0]
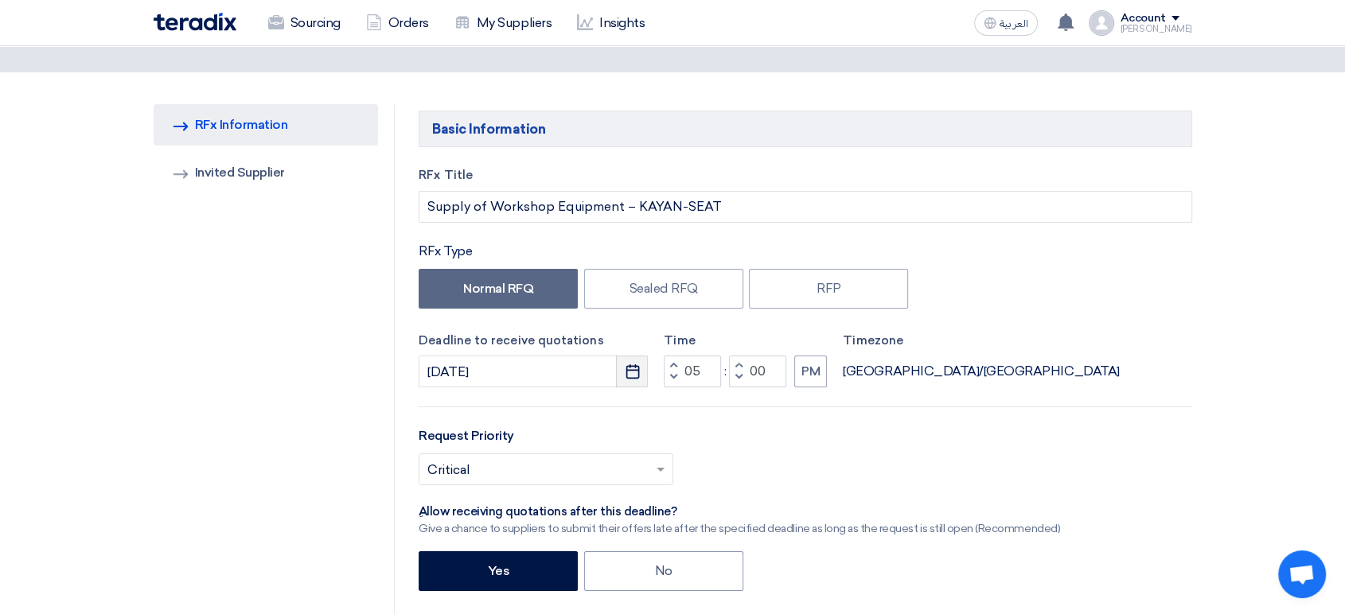
click at [629, 372] on icon "Pick a date" at bounding box center [633, 372] width 16 height 16
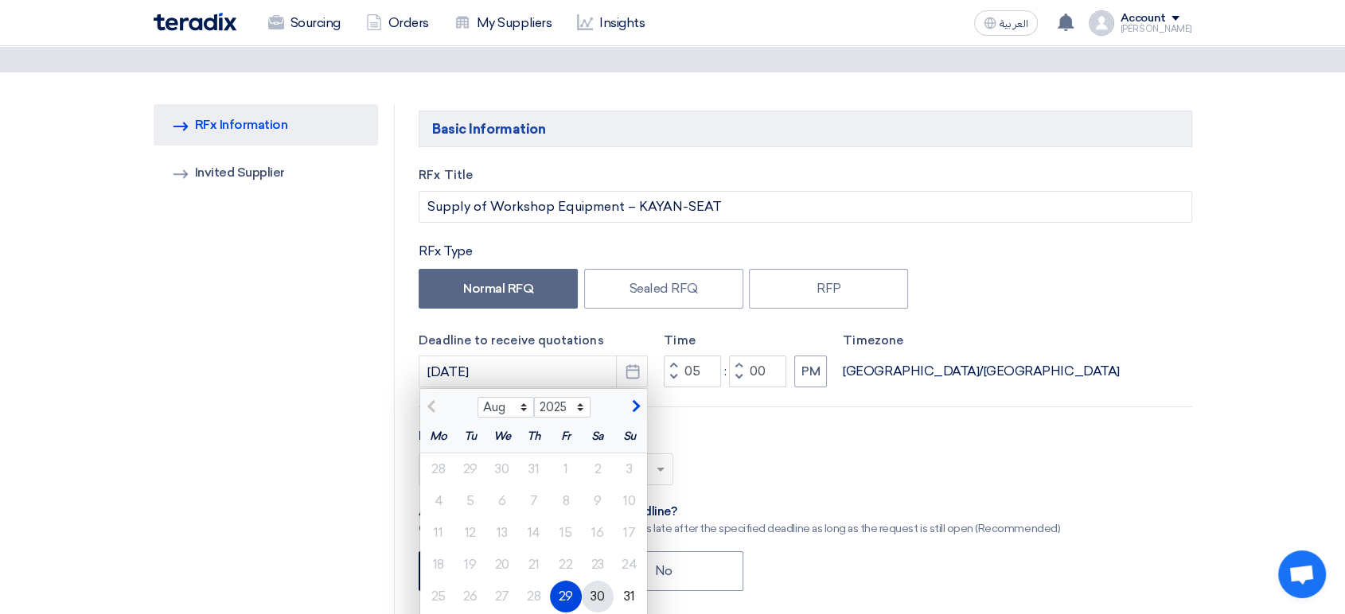
click at [593, 597] on div "30" at bounding box center [598, 597] width 32 height 32
type input "[DATE]"
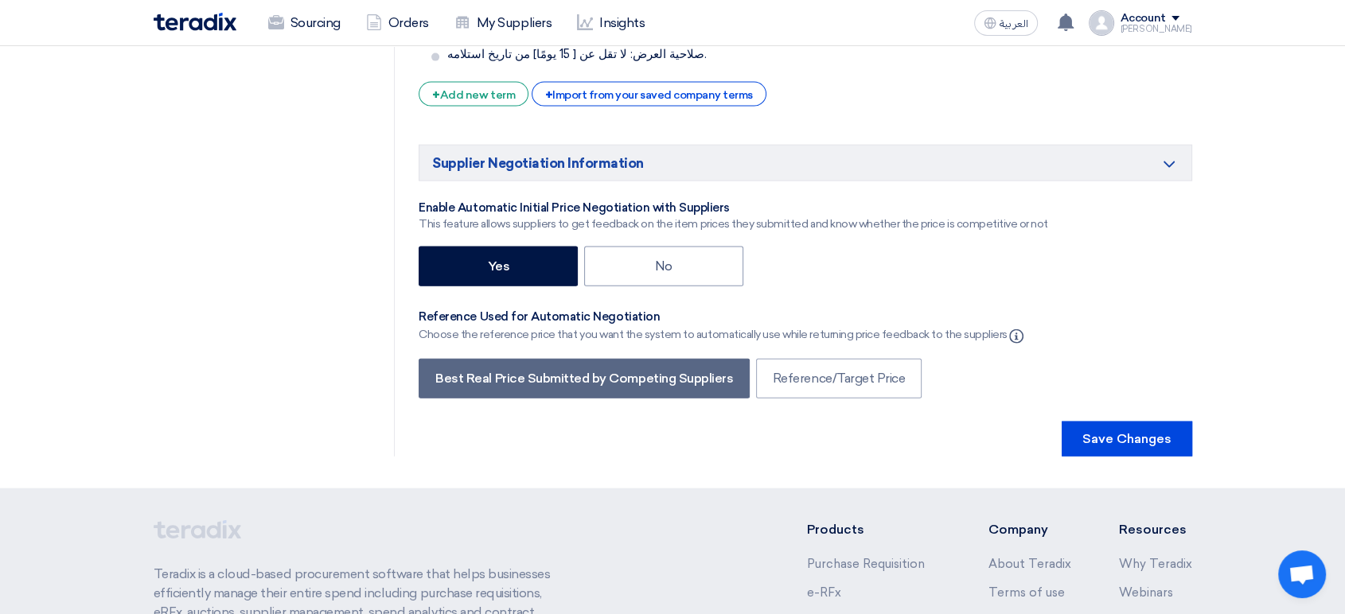
scroll to position [3536, 0]
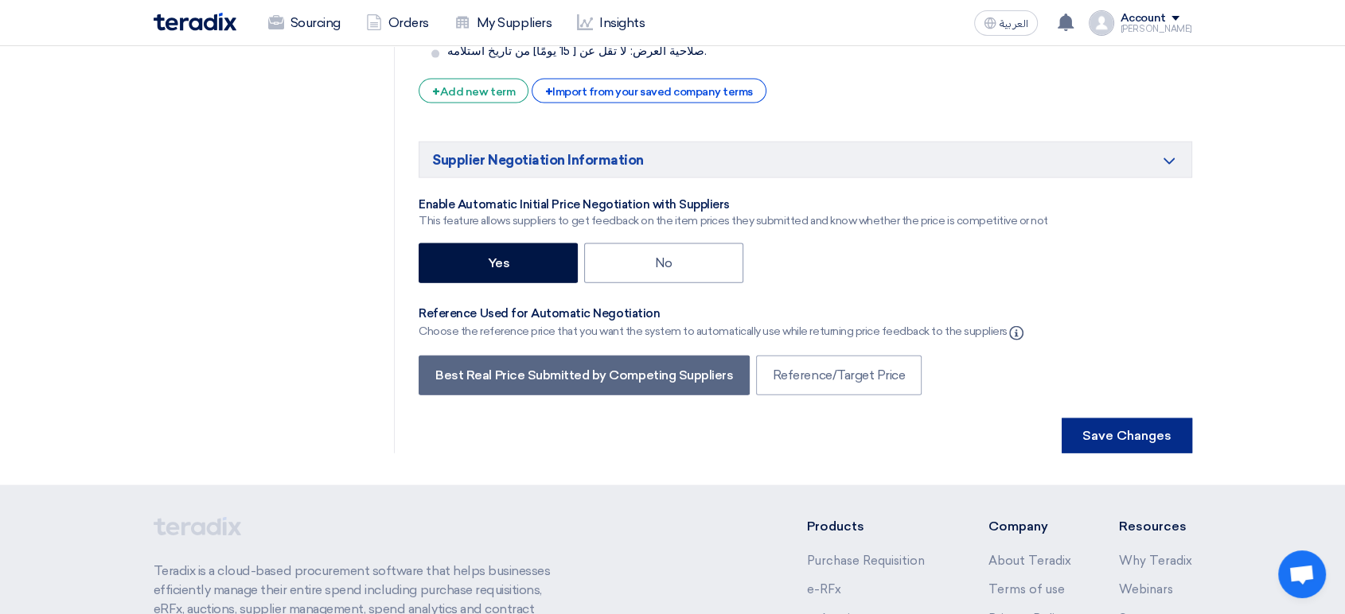
click at [1120, 418] on button "Save Changes" at bounding box center [1126, 435] width 130 height 35
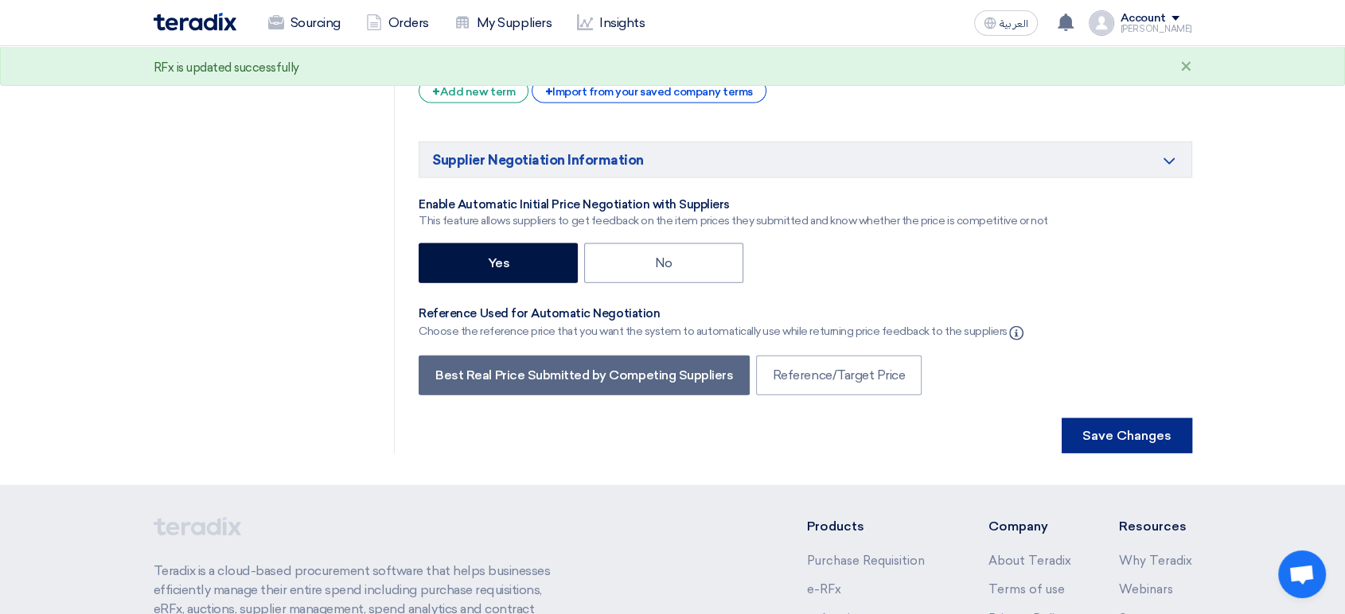
scroll to position [0, 0]
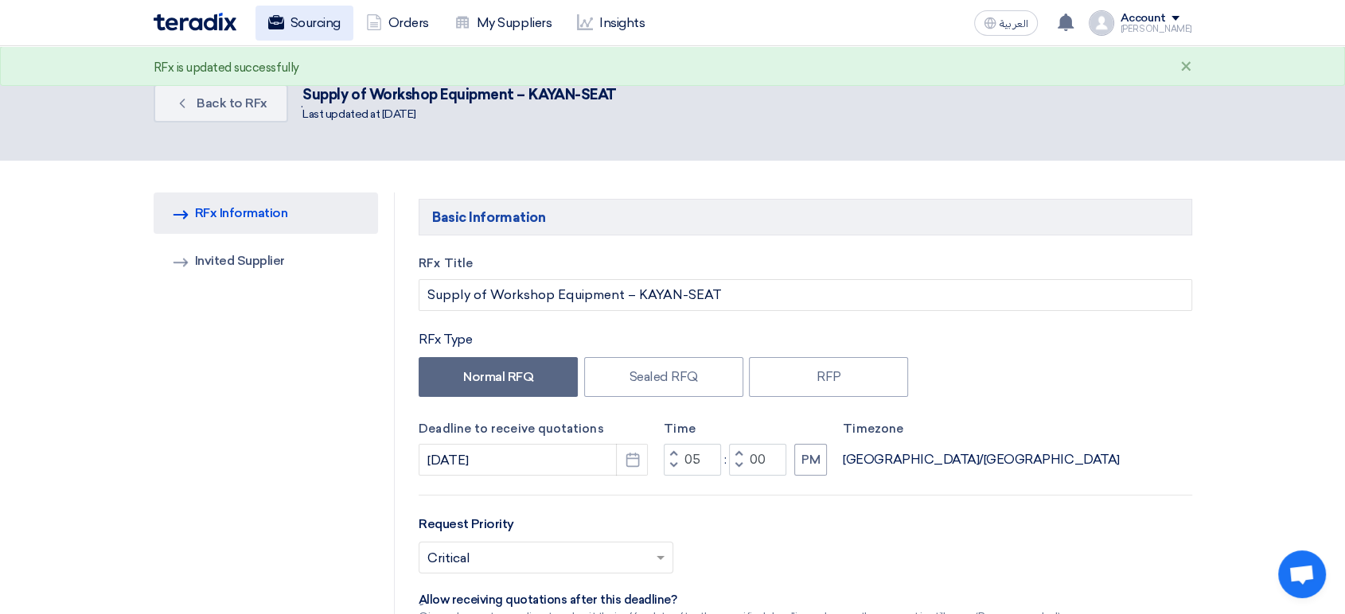
click at [313, 22] on link "Sourcing" at bounding box center [304, 23] width 98 height 35
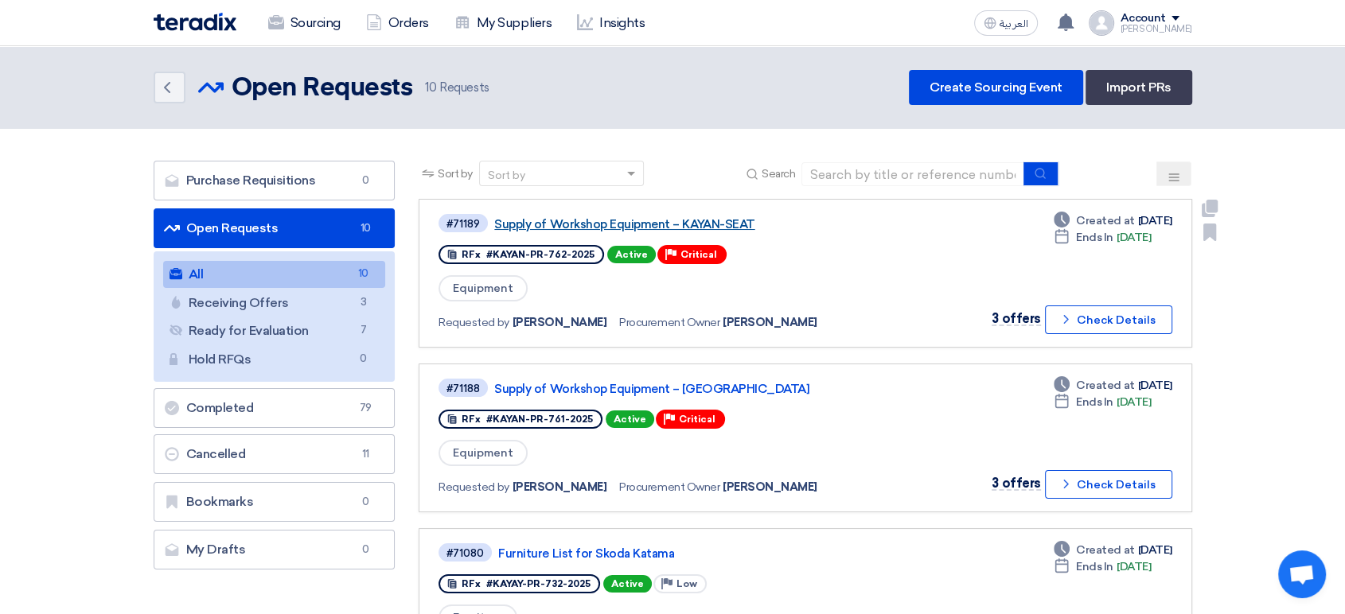
click at [685, 220] on link "Supply of Workshop Equipment – KAYAN-SEAT" at bounding box center [693, 224] width 398 height 14
